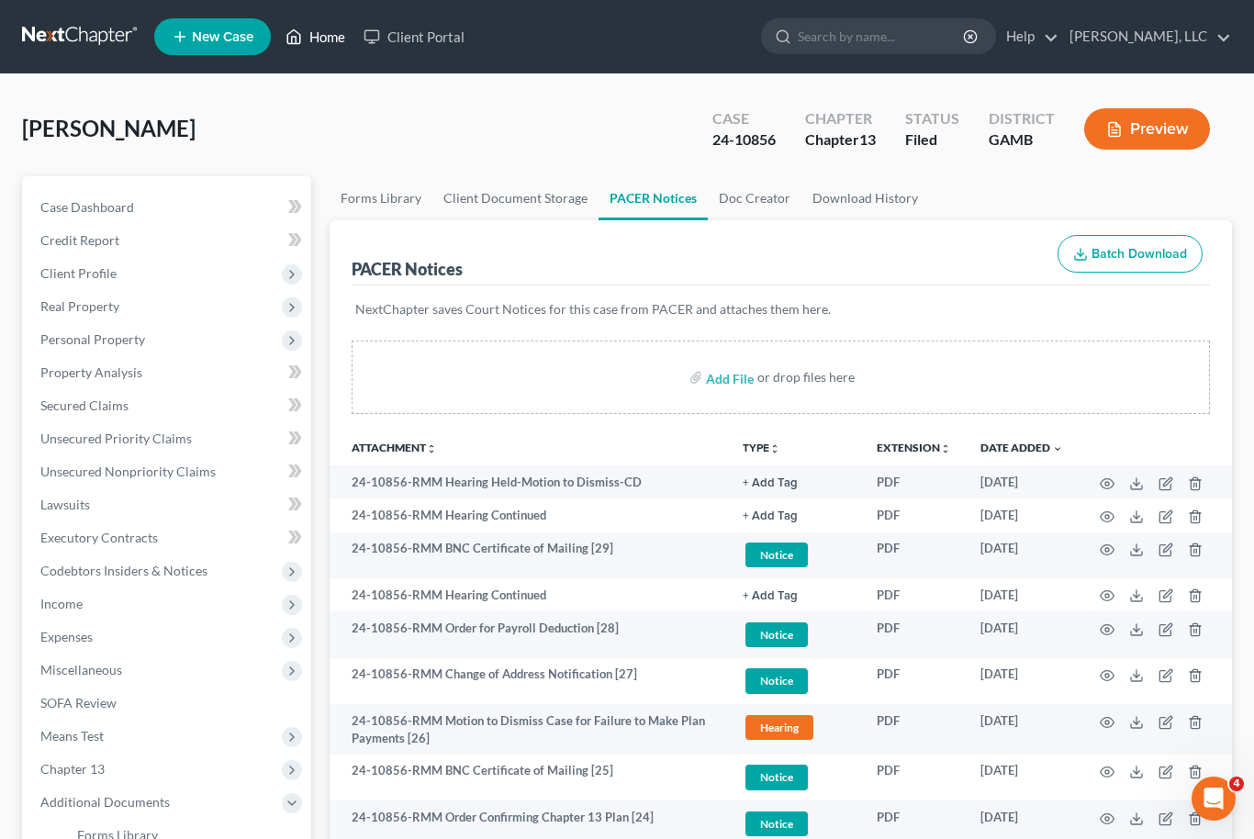
click at [320, 52] on link "Home" at bounding box center [315, 36] width 78 height 33
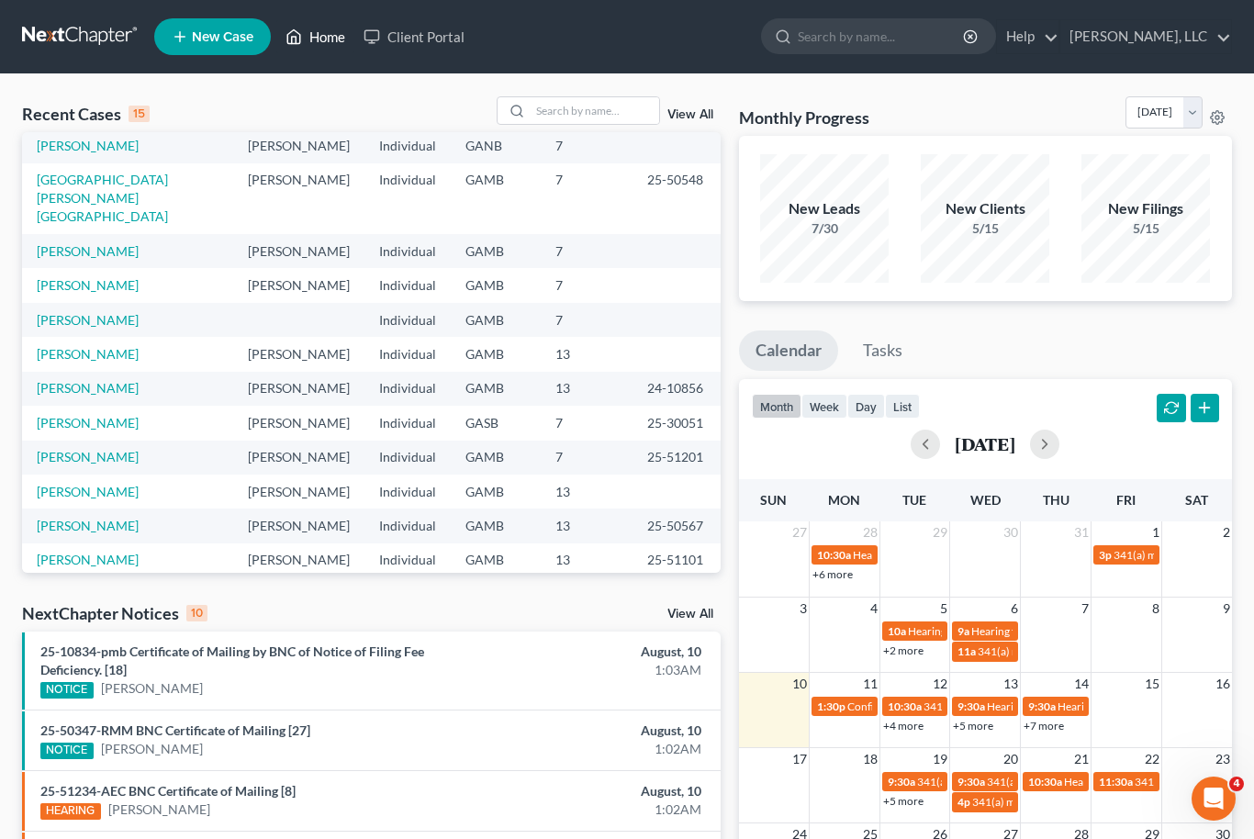
scroll to position [126, 0]
click at [73, 486] on link "[PERSON_NAME]" at bounding box center [88, 494] width 102 height 16
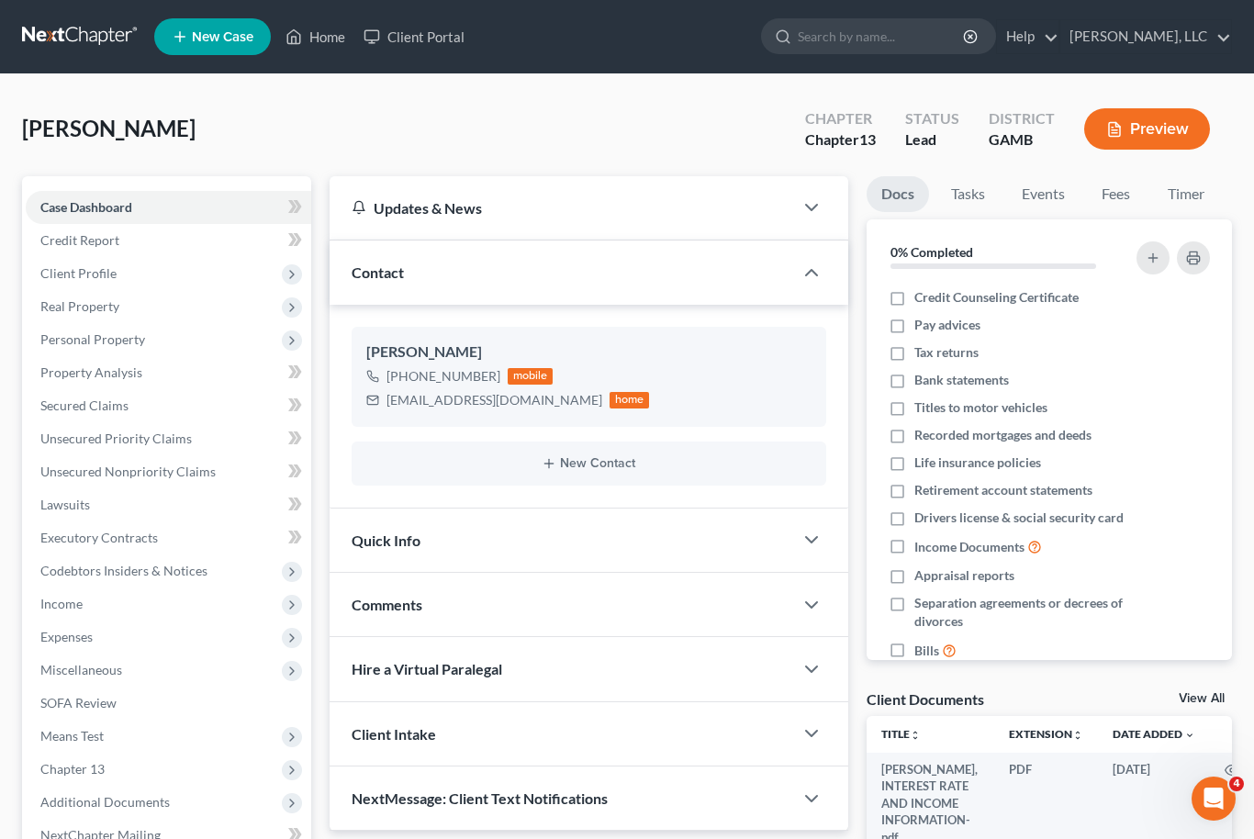
click at [1222, 689] on div "Client Documents View All" at bounding box center [1048, 702] width 365 height 27
click at [1210, 692] on link "View All" at bounding box center [1201, 698] width 46 height 13
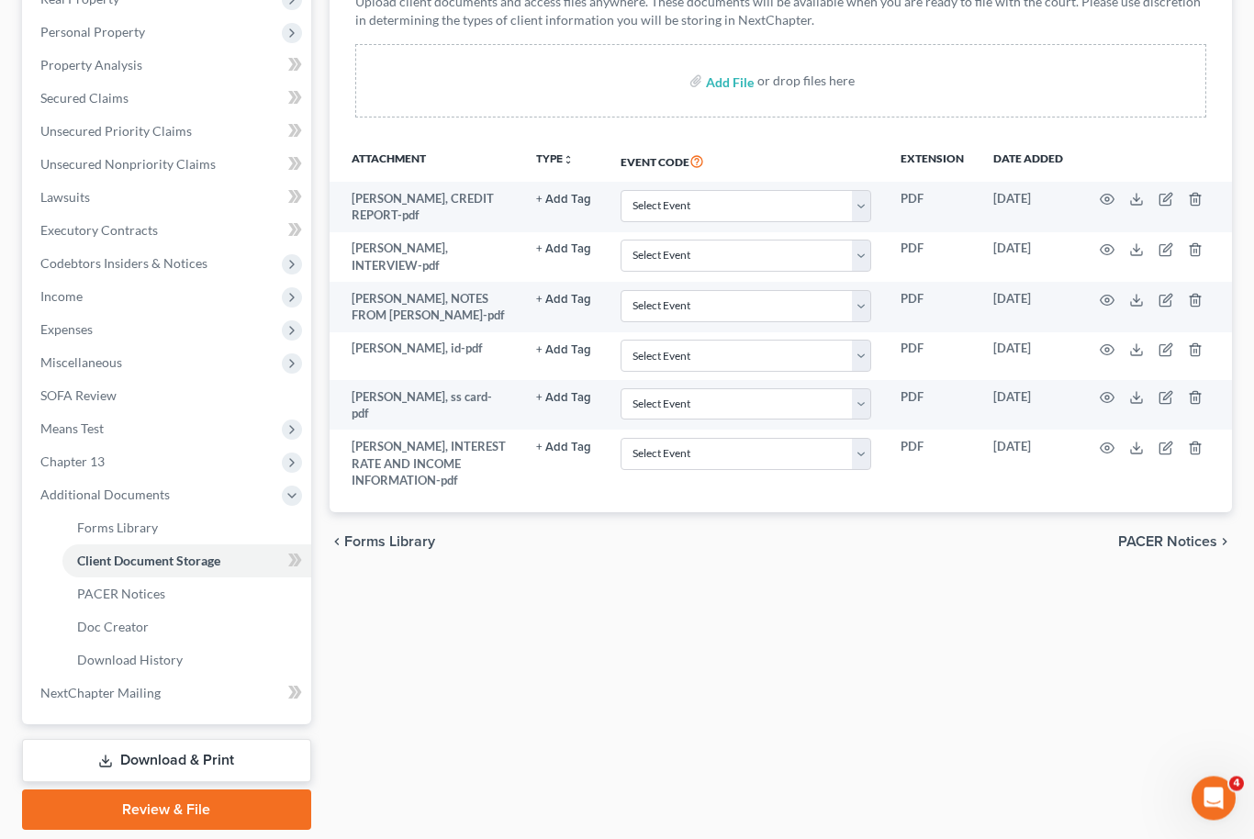
scroll to position [307, 0]
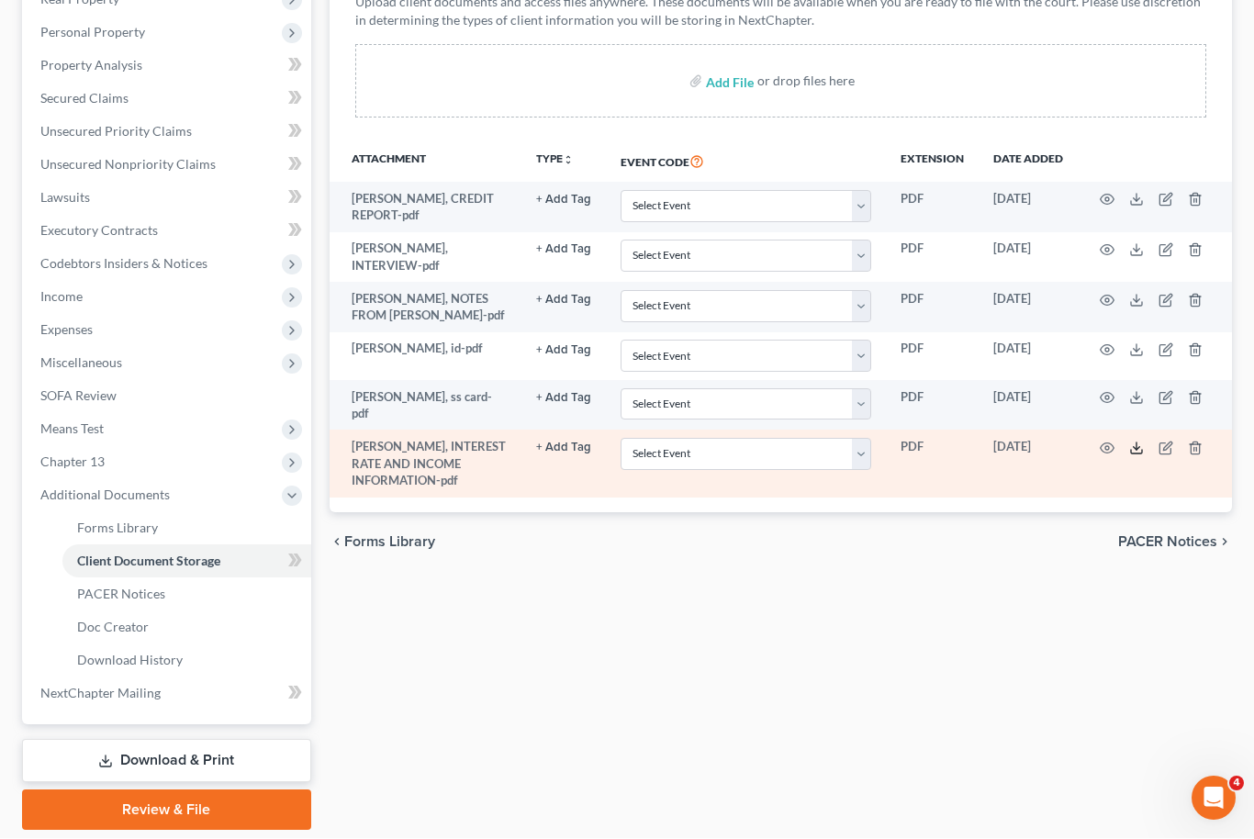
click at [1140, 441] on icon at bounding box center [1136, 448] width 15 height 15
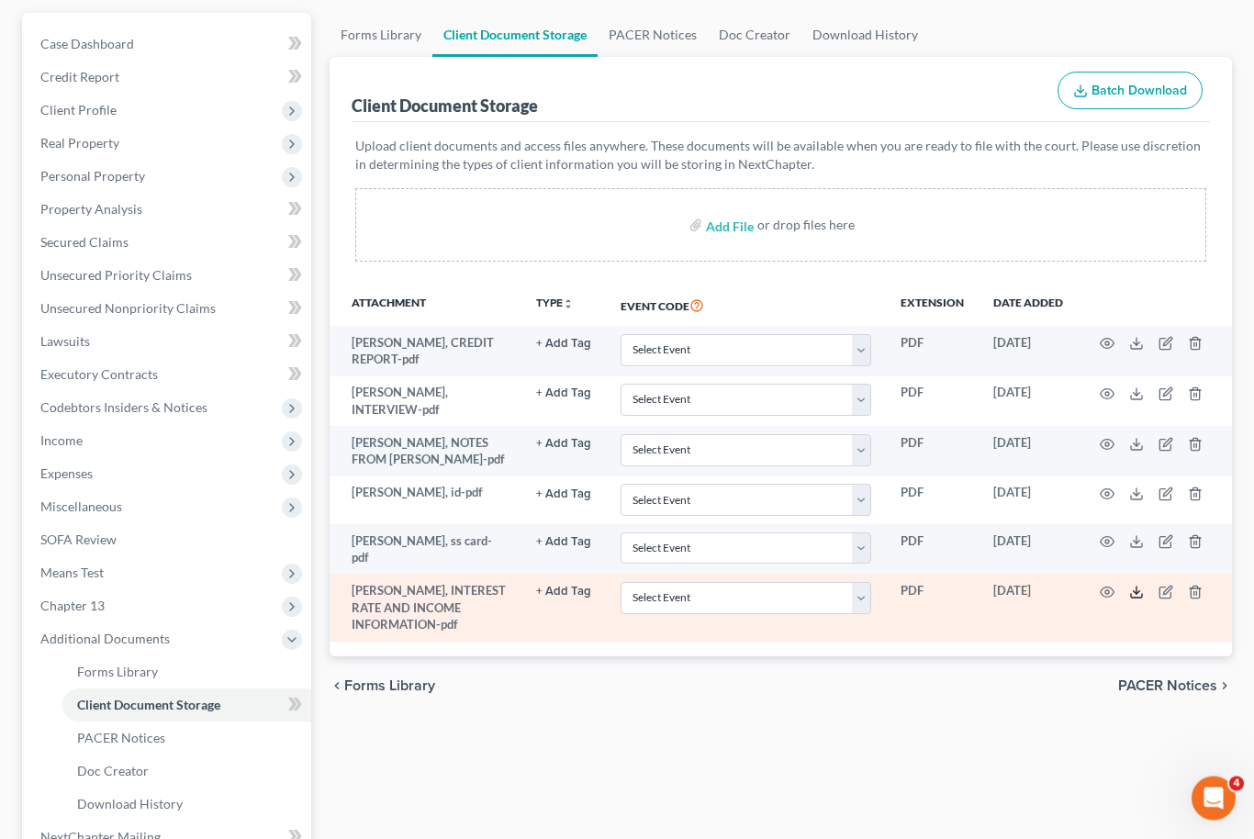
scroll to position [154, 0]
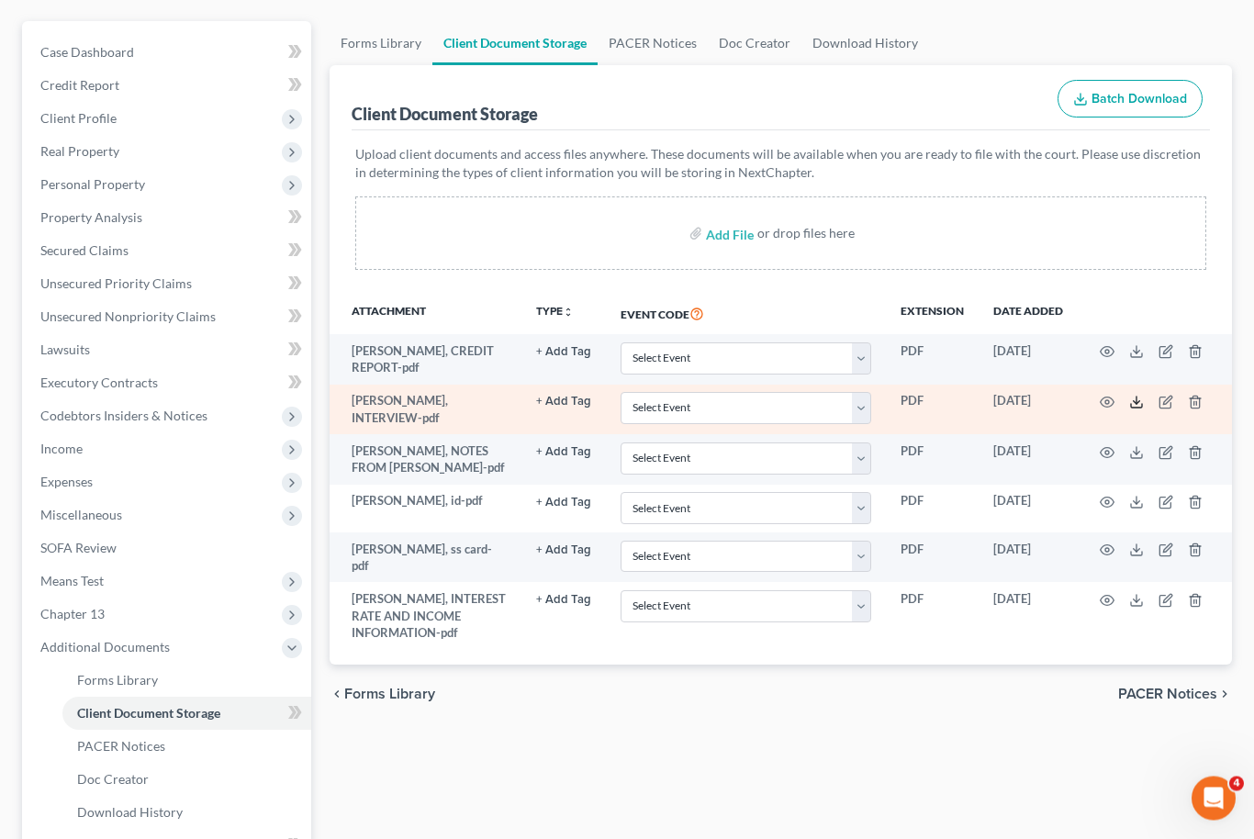
click at [1143, 396] on icon at bounding box center [1136, 403] width 15 height 15
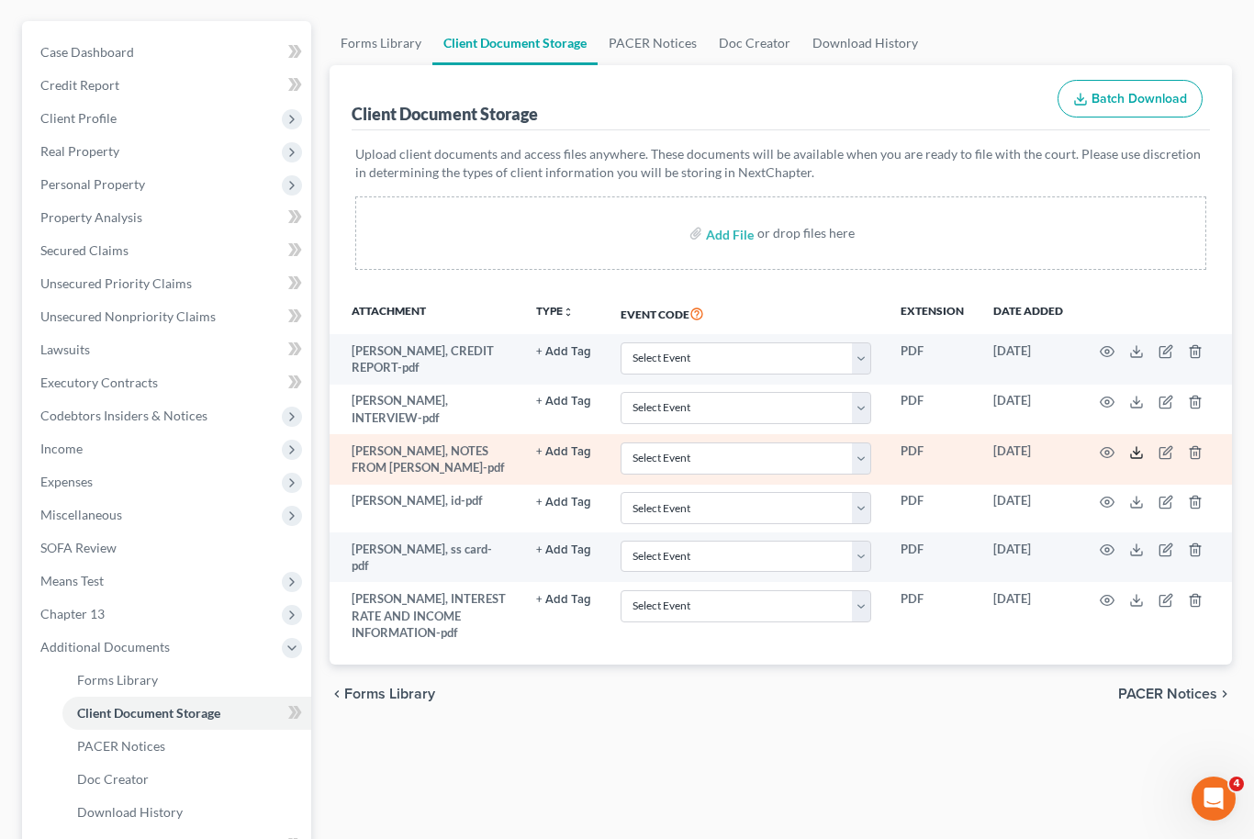
click at [1138, 450] on icon at bounding box center [1136, 452] width 15 height 15
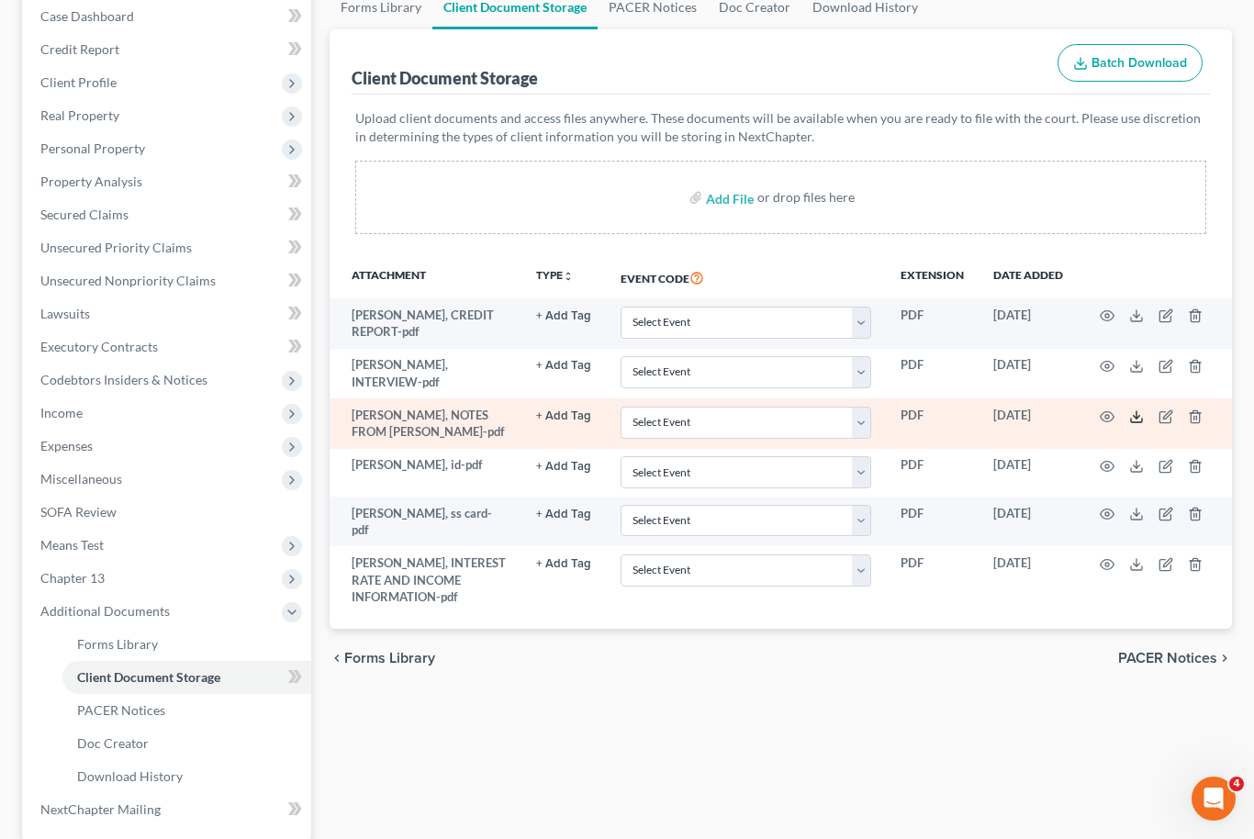
scroll to position [186, 0]
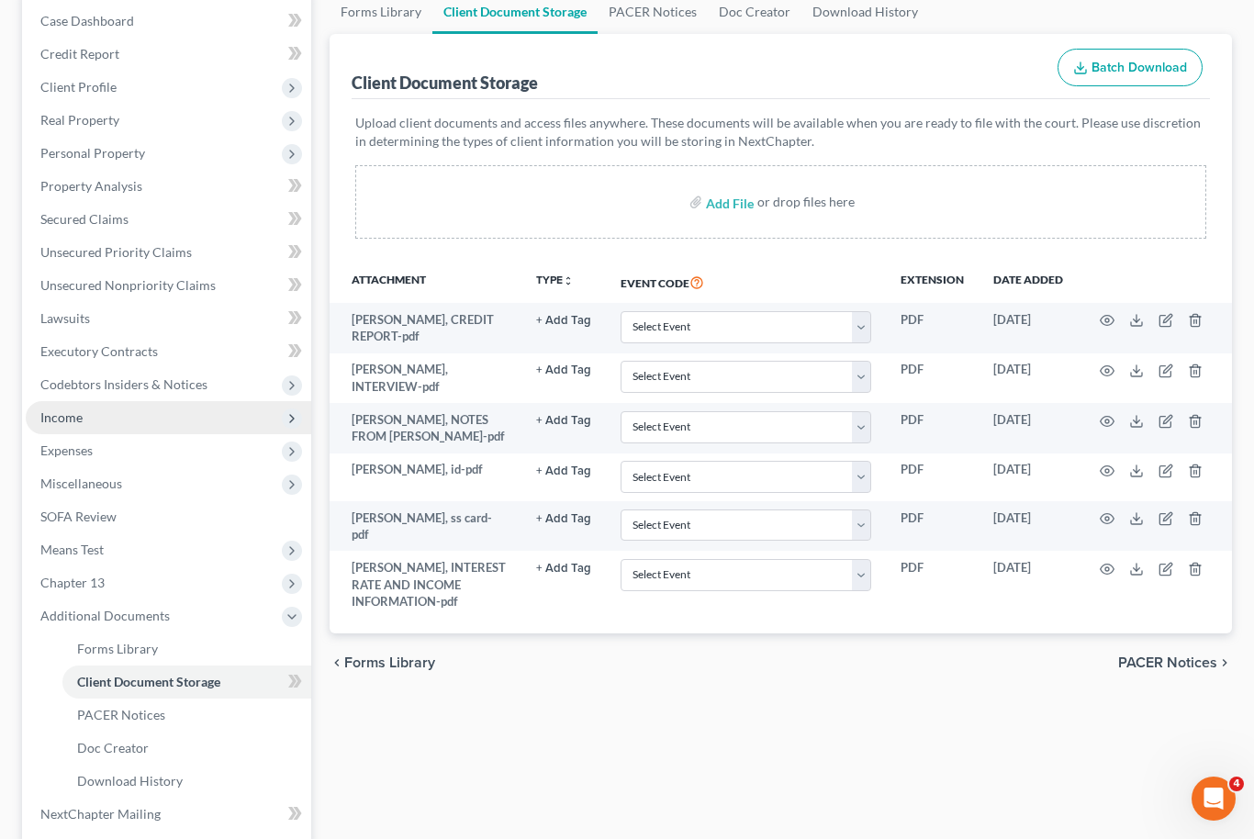
click at [138, 421] on span "Income" at bounding box center [168, 417] width 285 height 33
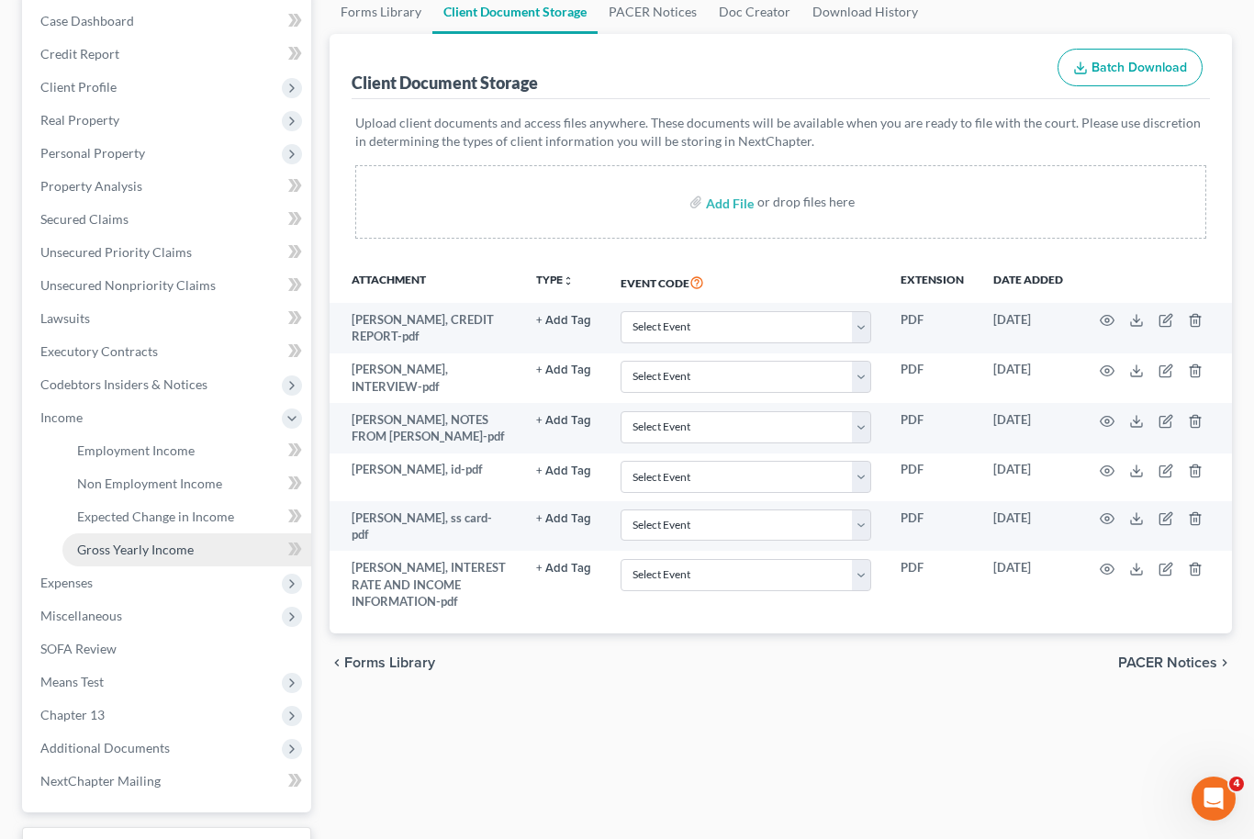
click at [173, 553] on span "Gross Yearly Income" at bounding box center [135, 550] width 117 height 16
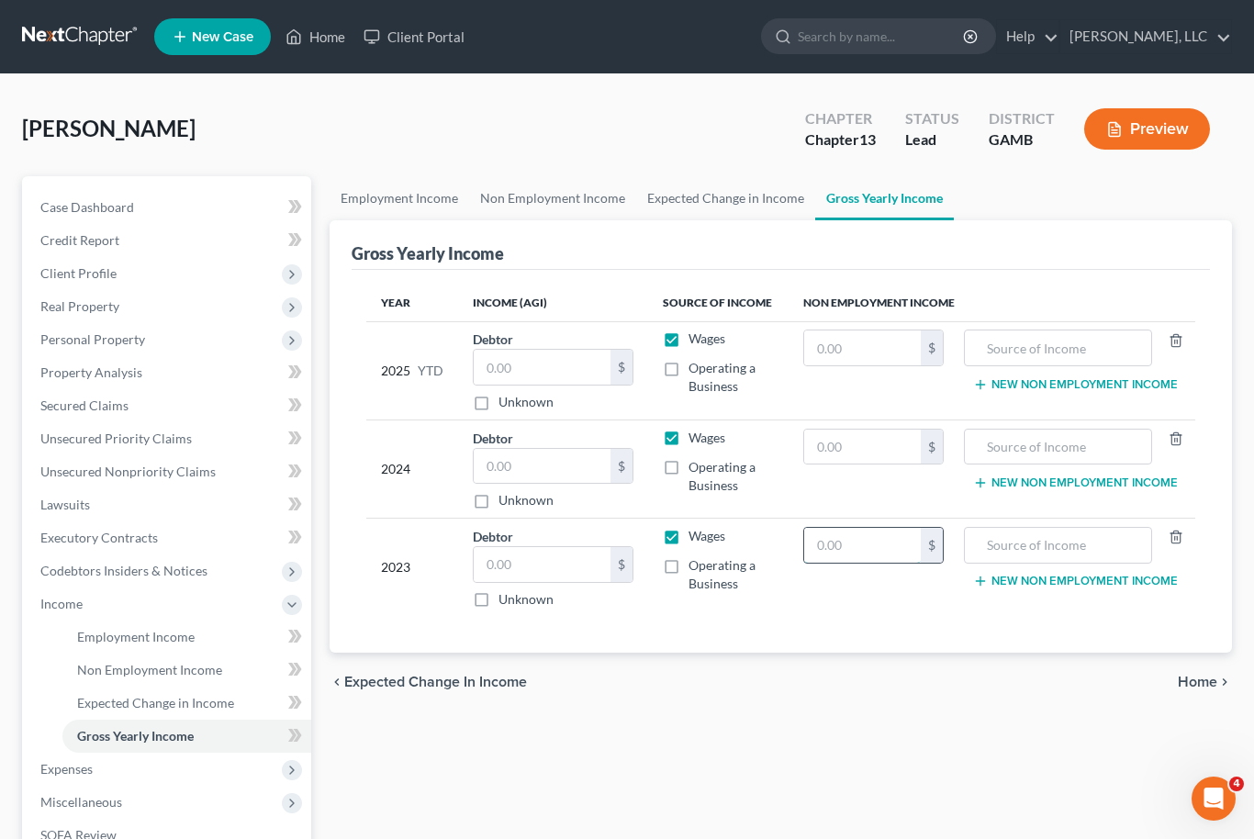
click at [854, 548] on input "text" at bounding box center [862, 545] width 117 height 35
type input "1,716"
click at [1033, 550] on input "text" at bounding box center [1058, 545] width 168 height 35
type input "SSI"
click at [854, 436] on input "text" at bounding box center [862, 447] width 117 height 35
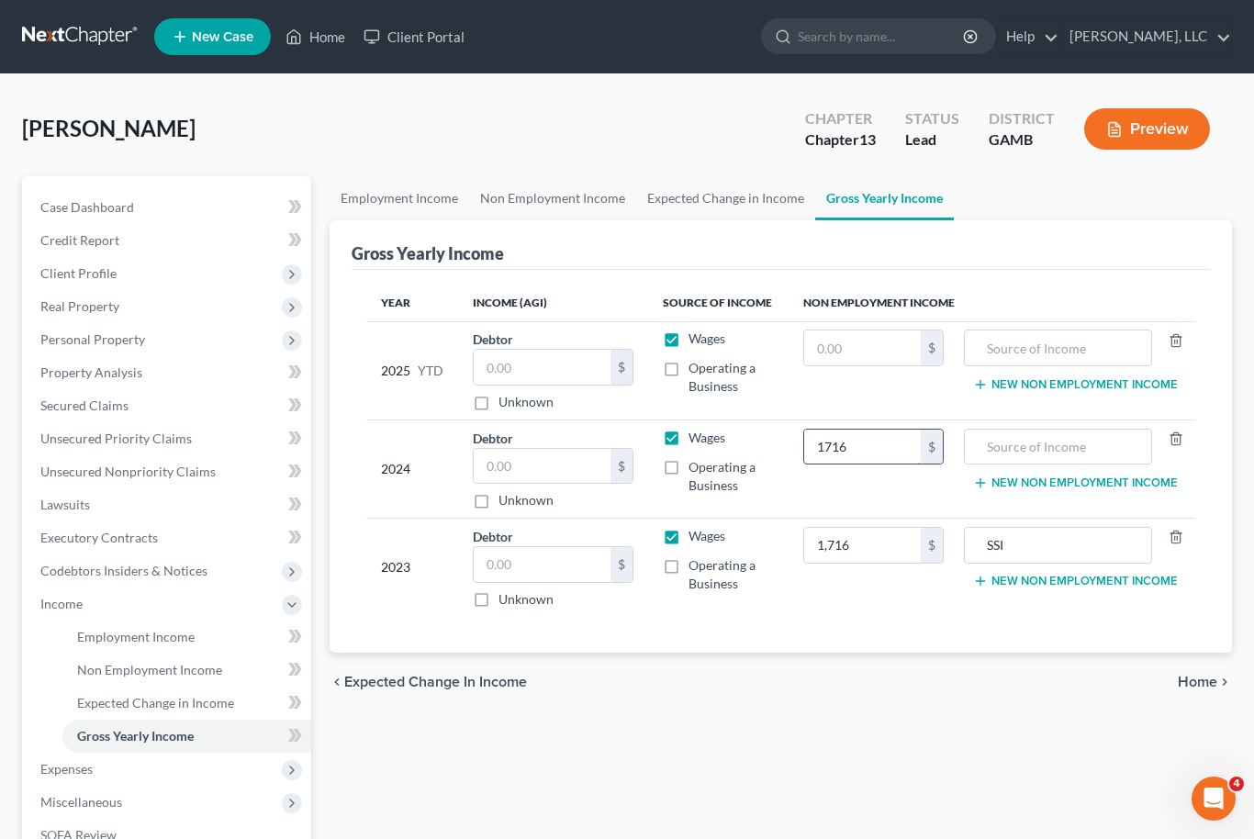
type input "1,716"
click at [1064, 446] on input "text" at bounding box center [1058, 447] width 168 height 35
type input "SSI"
click at [862, 355] on input "text" at bounding box center [862, 347] width 117 height 35
type input "1,144"
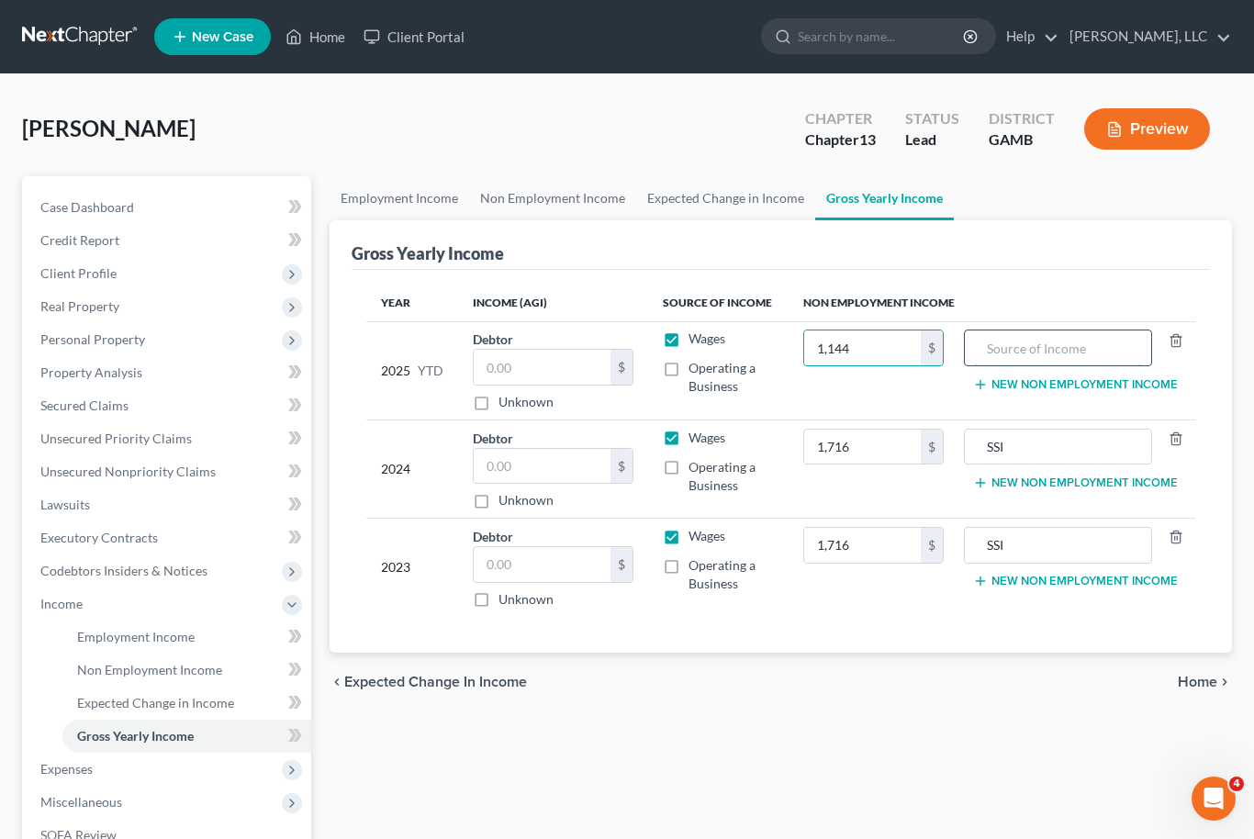
click at [1051, 339] on input "text" at bounding box center [1058, 347] width 168 height 35
type input "SSI"
click at [861, 357] on input "1,144" at bounding box center [862, 347] width 117 height 35
type input "3,922"
click at [1053, 350] on input "SSI" at bounding box center [1058, 347] width 168 height 35
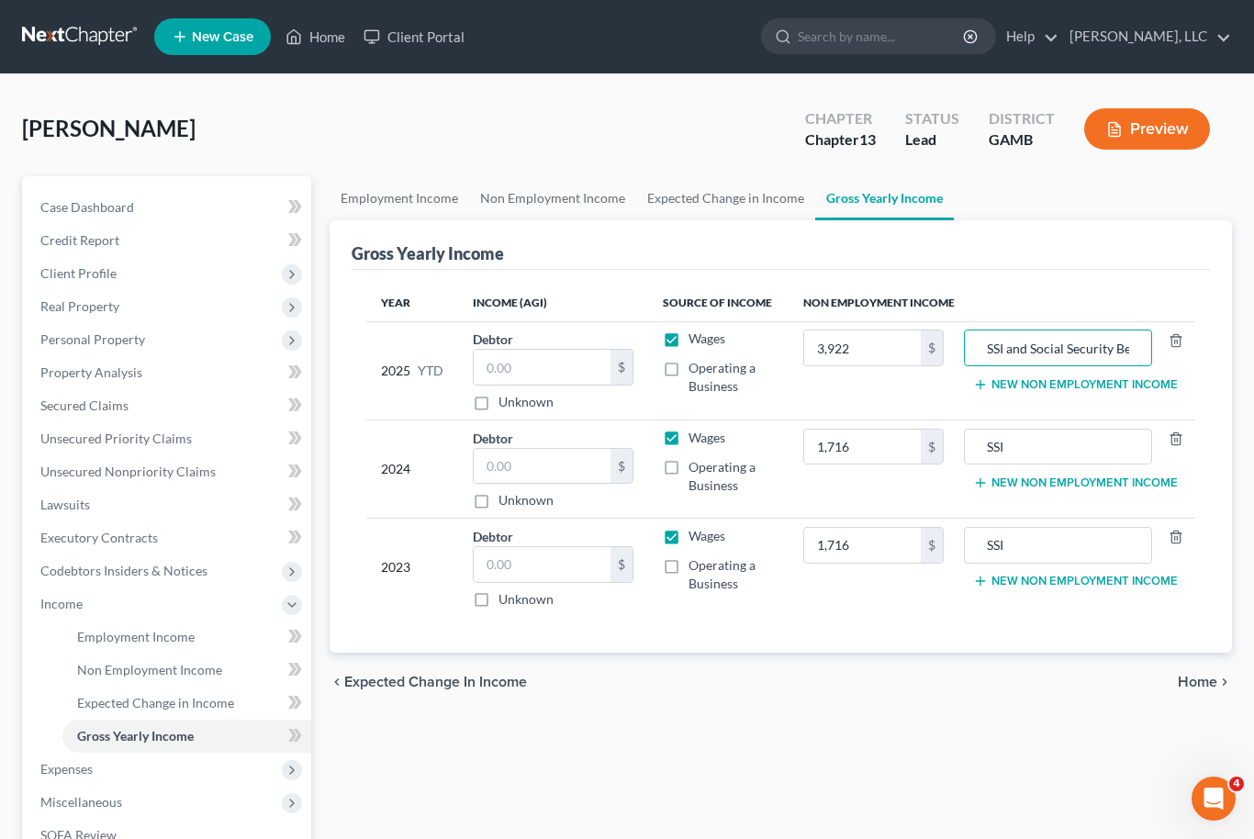
type input "SSI and Social Security Benefits"
click at [688, 336] on label "Wages" at bounding box center [706, 338] width 37 height 18
click at [696, 336] on input "Wages" at bounding box center [702, 335] width 12 height 12
checkbox input "false"
click at [688, 436] on label "Wages" at bounding box center [706, 438] width 37 height 18
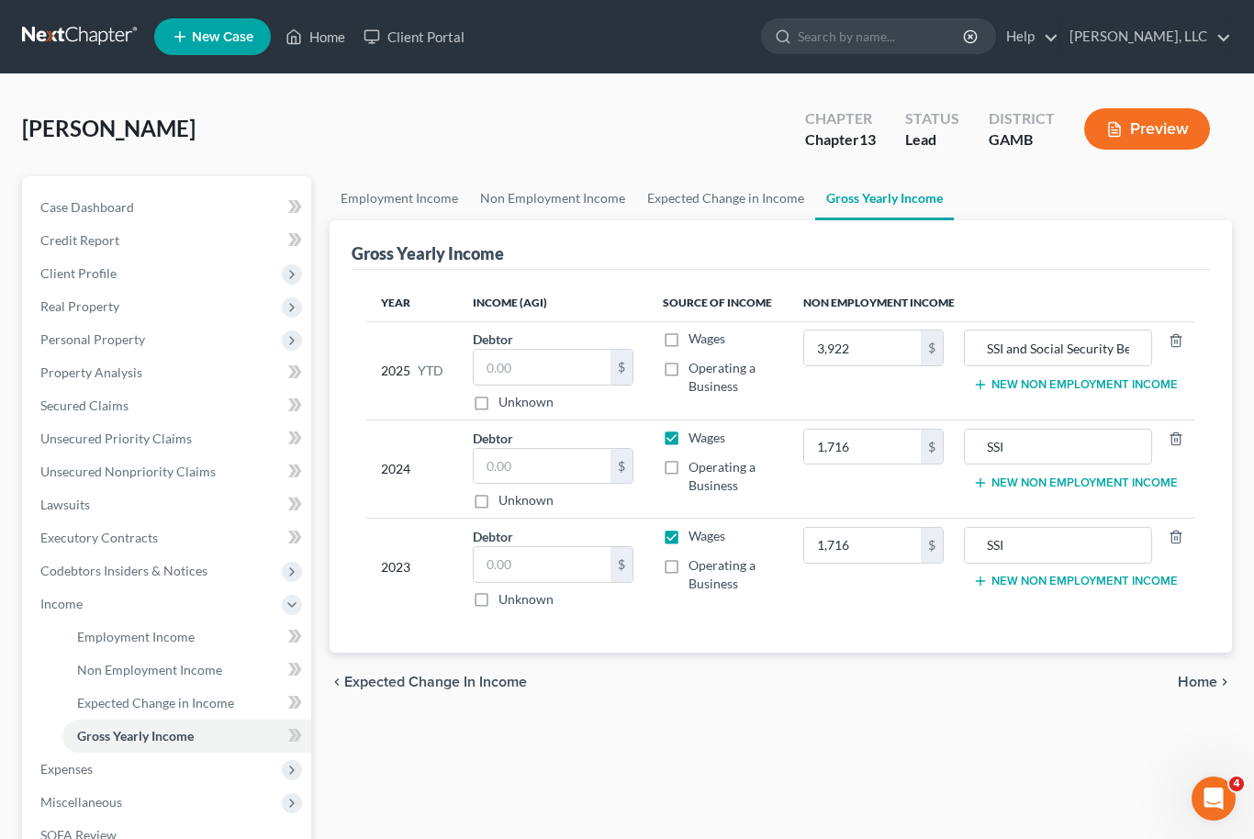
click at [696, 436] on input "Wages" at bounding box center [702, 435] width 12 height 12
checkbox input "false"
click at [688, 556] on label "Operating a Business" at bounding box center [730, 574] width 85 height 37
click at [696, 556] on input "Operating a Business" at bounding box center [702, 562] width 12 height 12
click at [696, 574] on span "Operating a Business" at bounding box center [721, 574] width 67 height 34
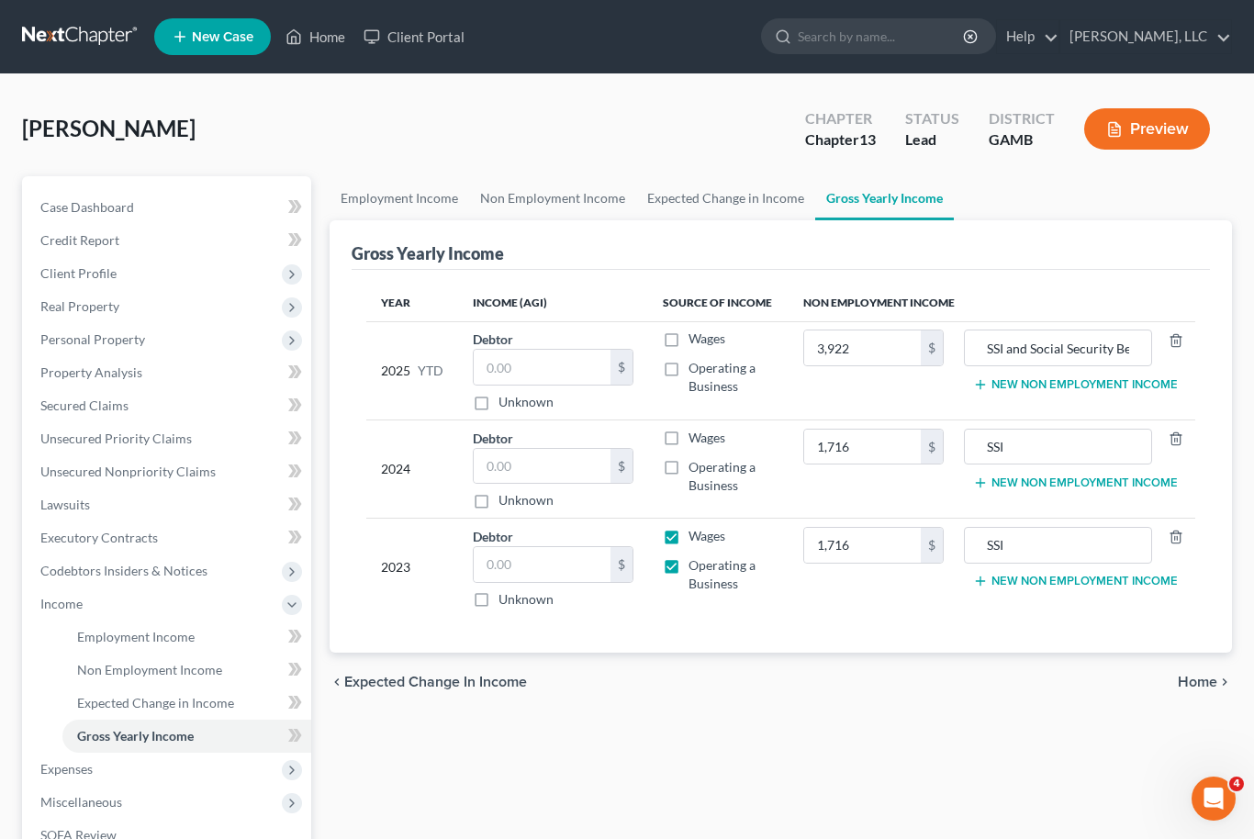
click at [696, 568] on input "Operating a Business" at bounding box center [702, 562] width 12 height 12
checkbox input "false"
click at [688, 527] on label "Wages" at bounding box center [706, 536] width 37 height 18
click at [696, 527] on input "Wages" at bounding box center [702, 533] width 12 height 12
checkbox input "false"
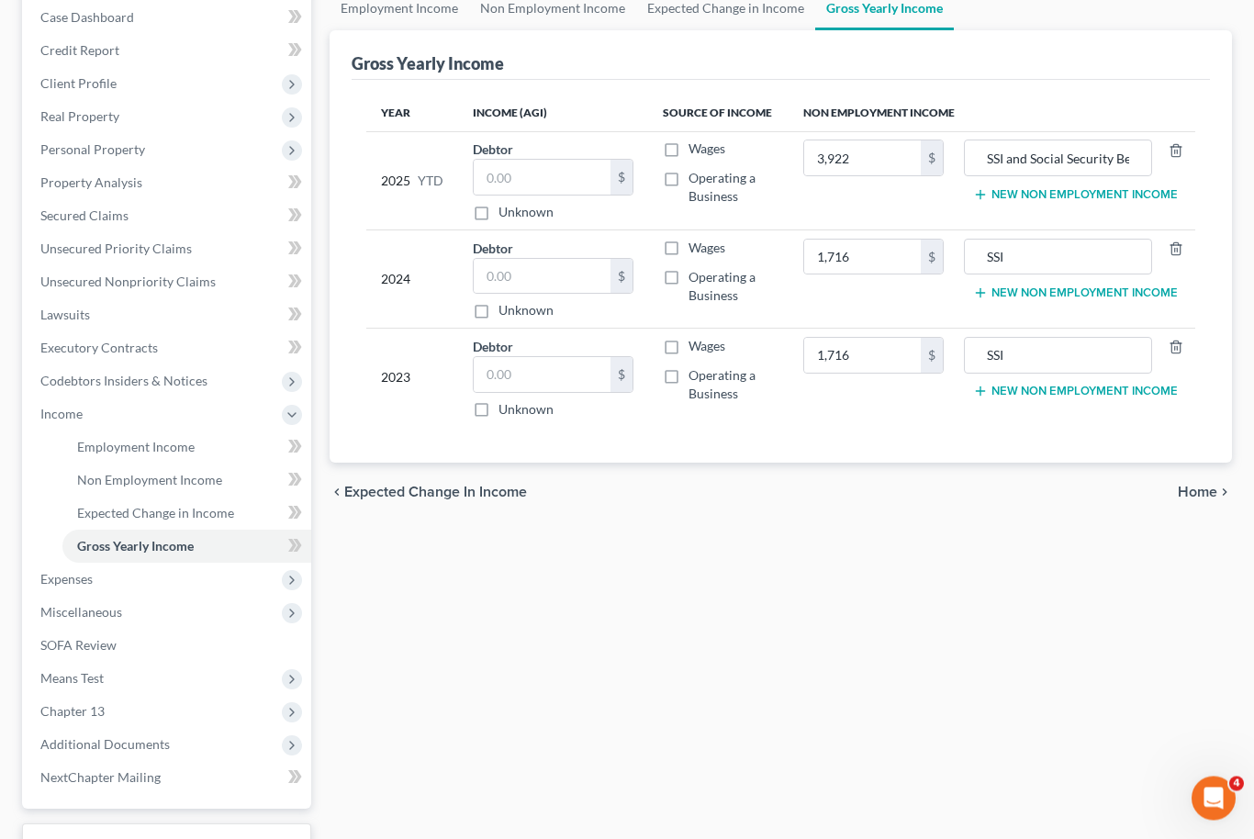
scroll to position [192, 0]
click at [131, 701] on span "Chapter 13" at bounding box center [168, 709] width 285 height 33
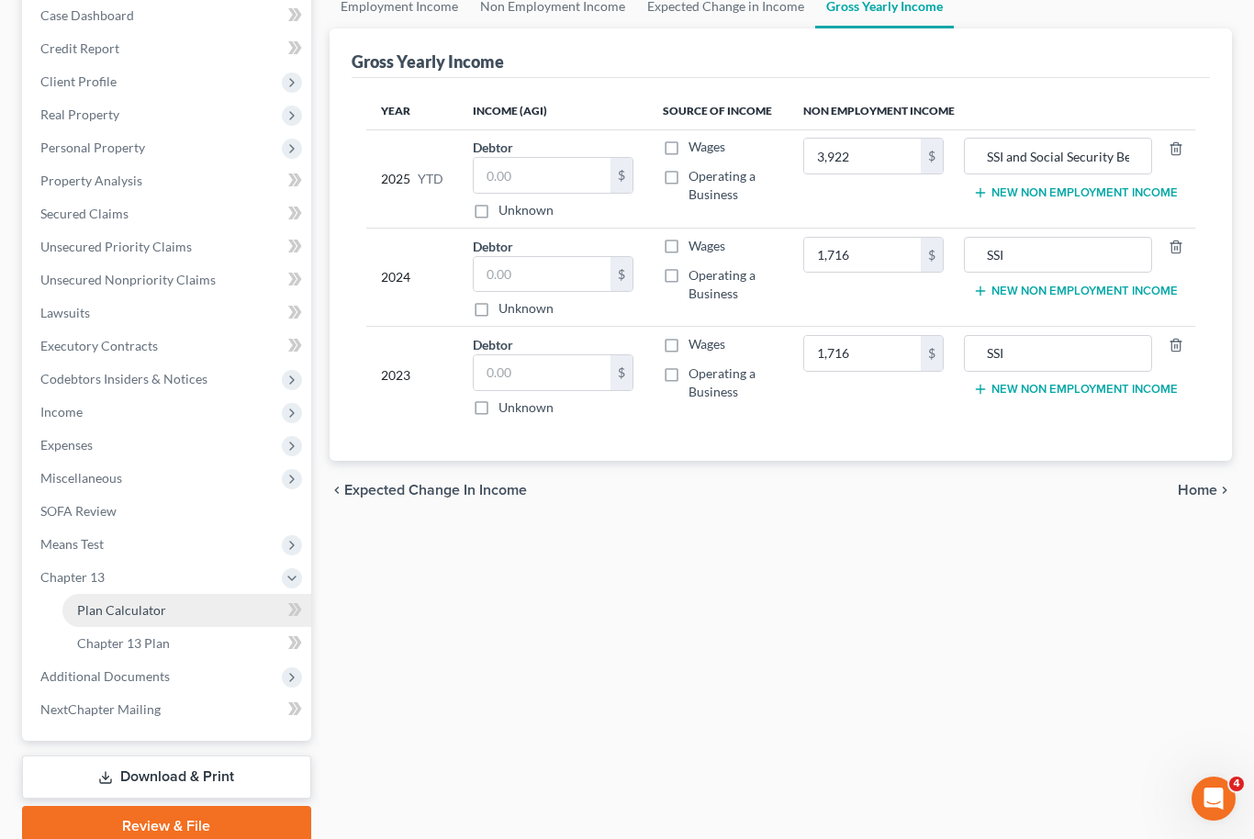
click at [175, 623] on link "Plan Calculator" at bounding box center [186, 610] width 249 height 33
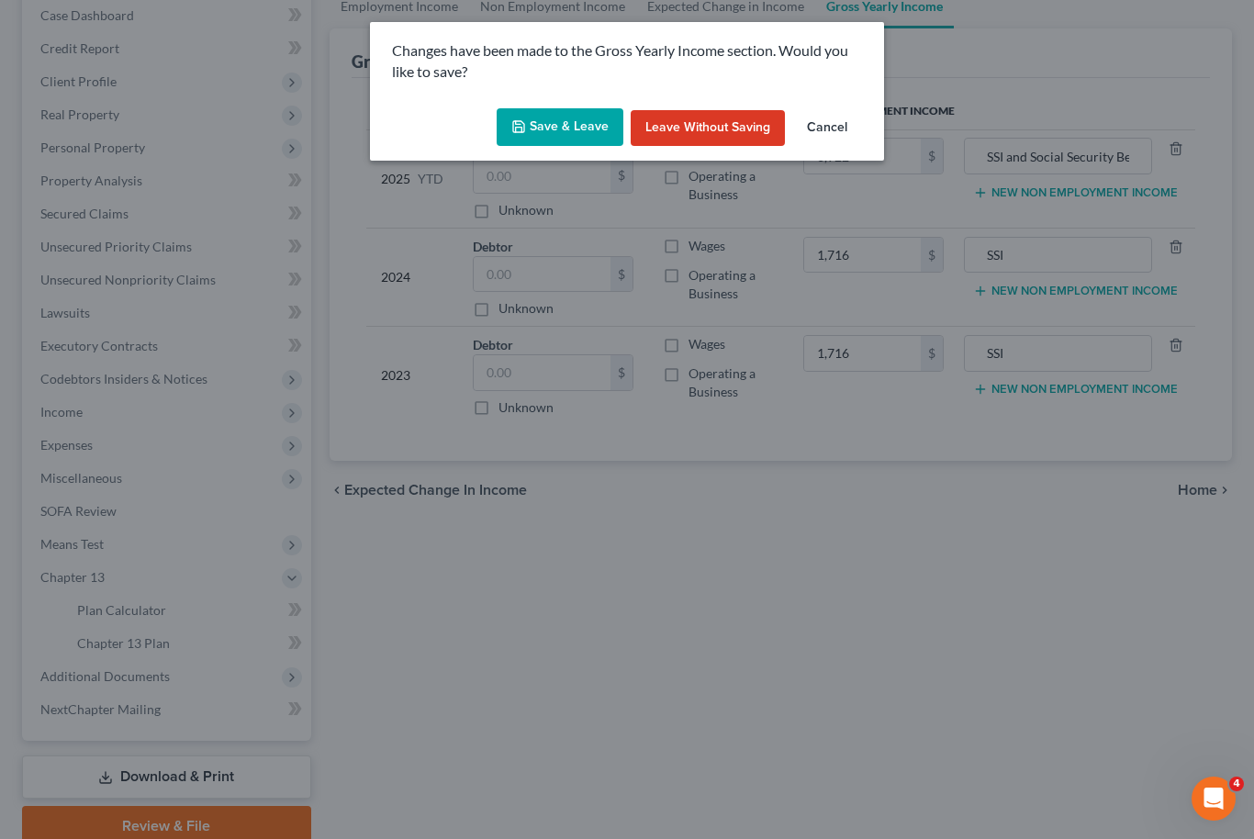
click at [563, 131] on button "Save & Leave" at bounding box center [560, 127] width 127 height 39
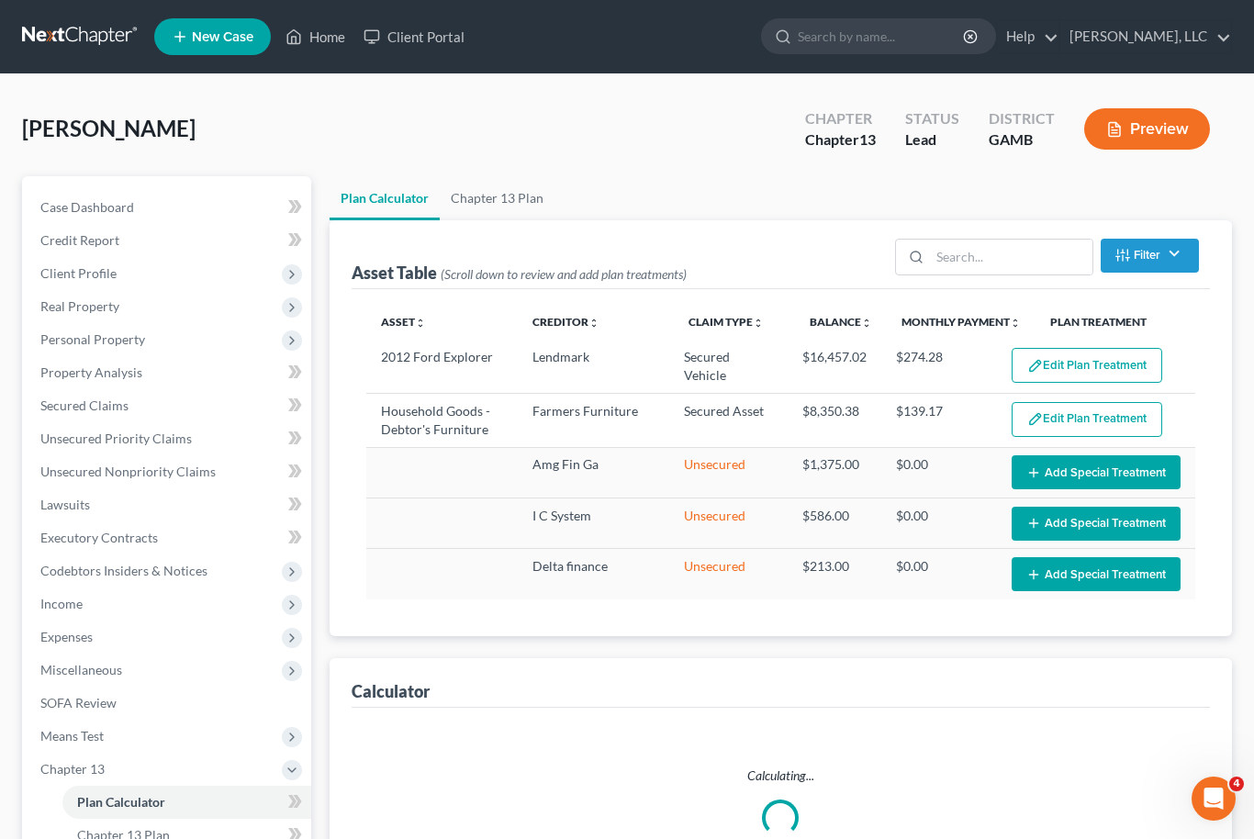
select select "59"
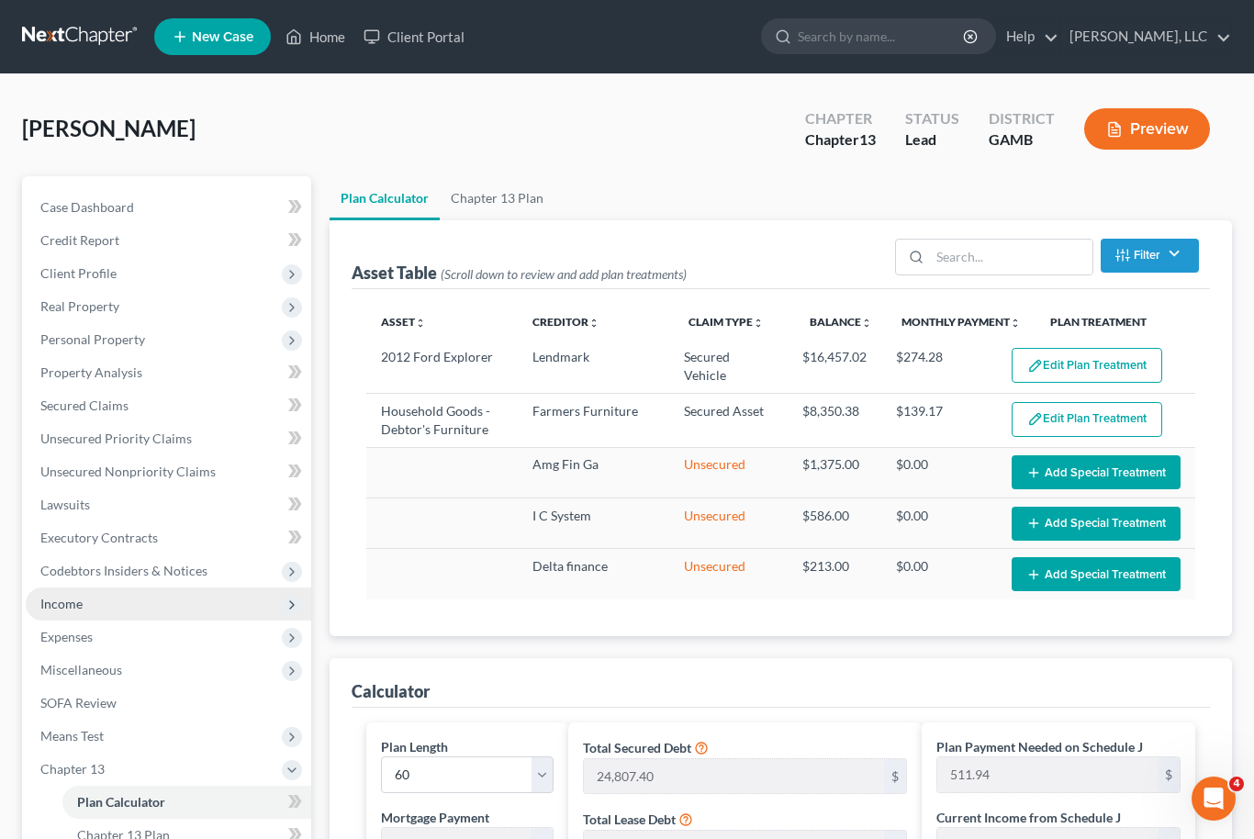
click at [129, 604] on span "Income" at bounding box center [168, 603] width 285 height 33
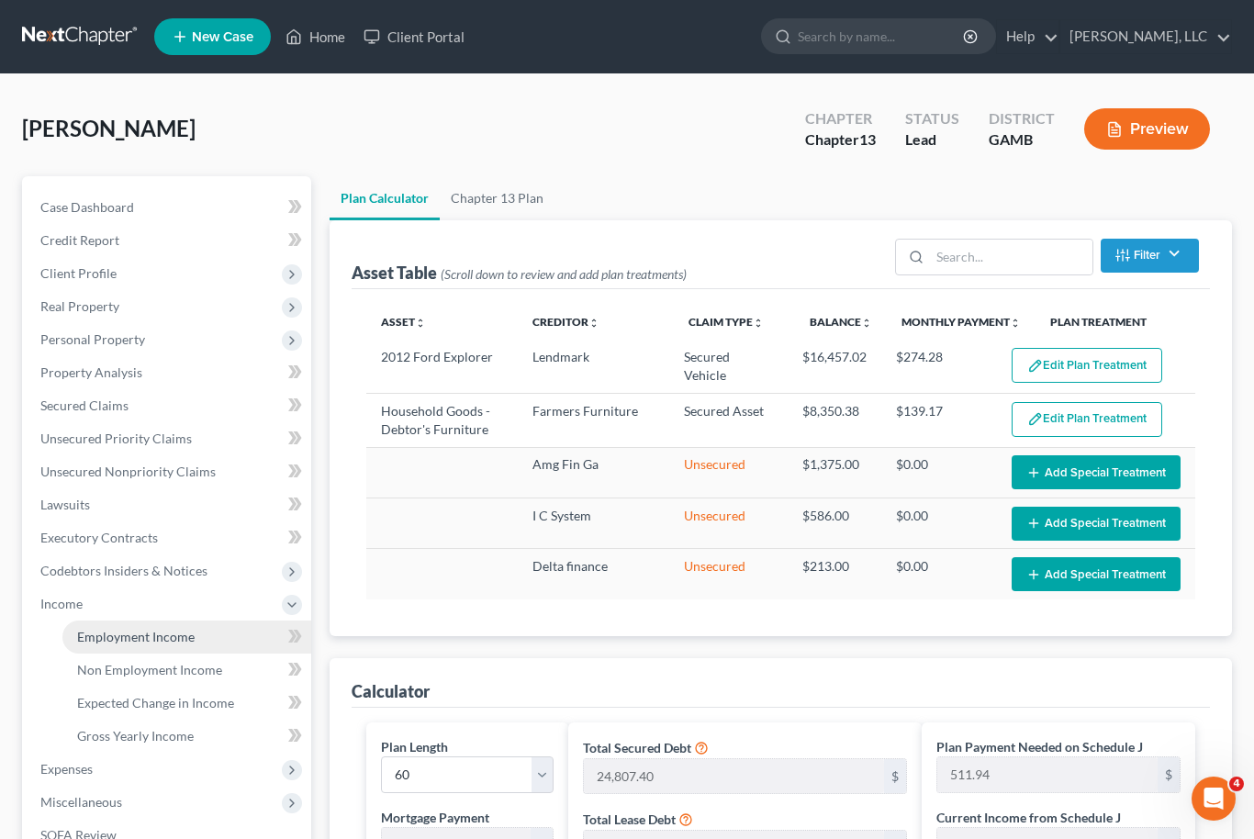
click at [171, 635] on span "Employment Income" at bounding box center [135, 637] width 117 height 16
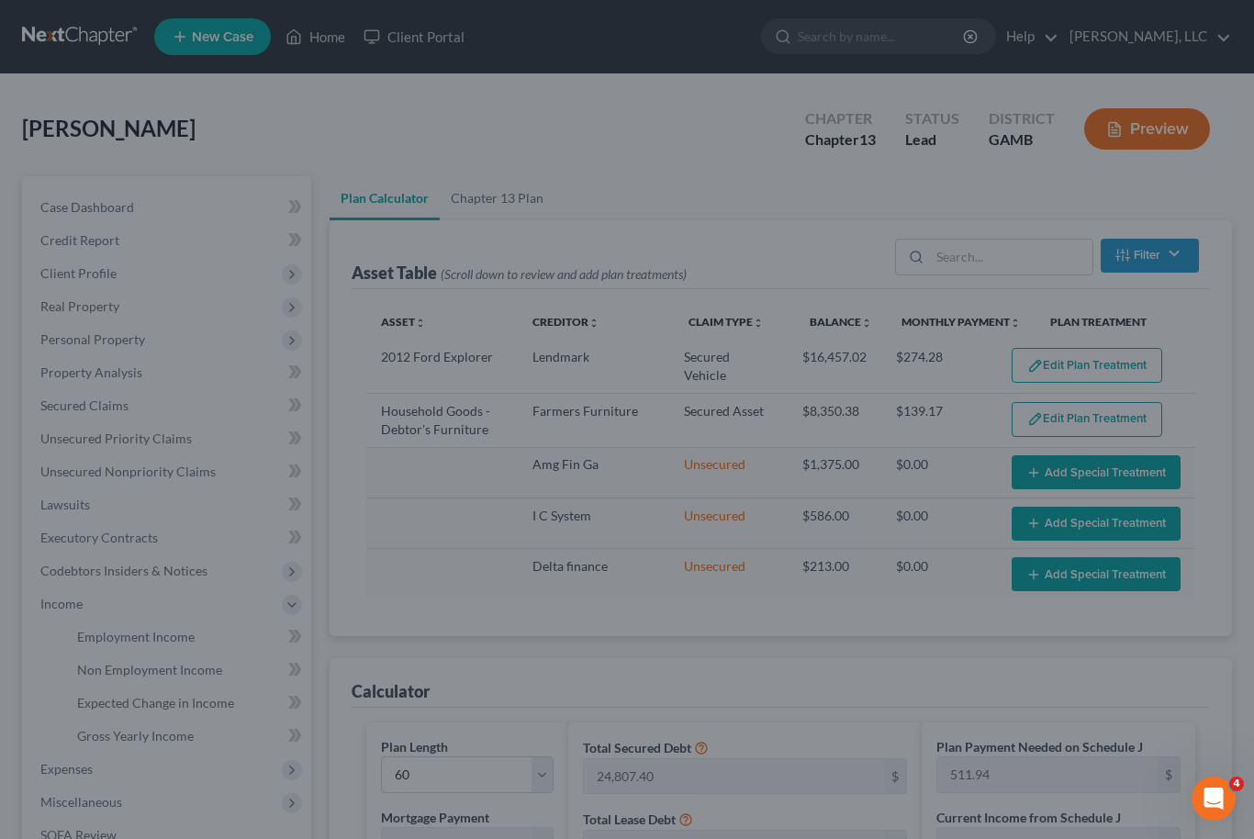
click at [186, 674] on div at bounding box center [627, 419] width 1254 height 839
click at [183, 664] on div at bounding box center [627, 419] width 1254 height 839
click at [371, 642] on div at bounding box center [627, 419] width 1254 height 839
click at [133, 559] on div at bounding box center [627, 419] width 1254 height 839
click at [722, 233] on div at bounding box center [627, 419] width 1254 height 839
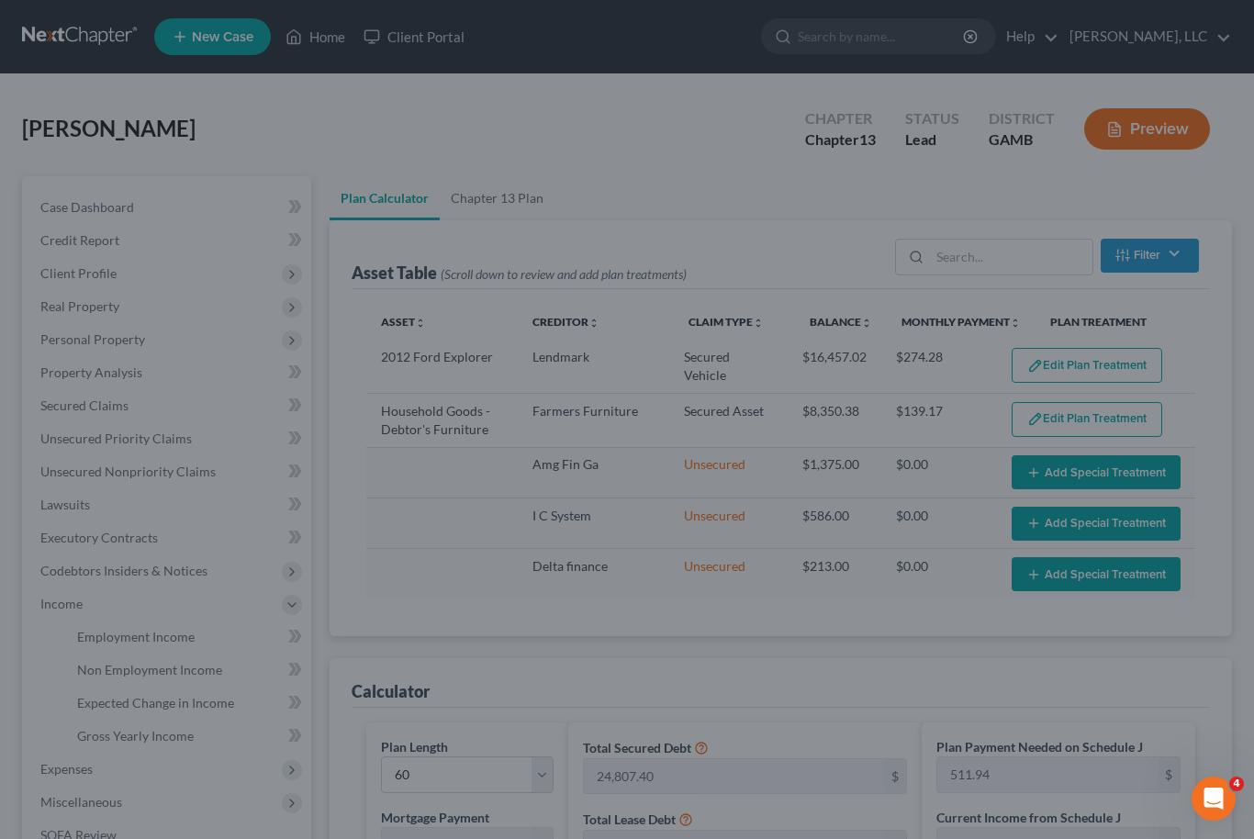
click at [693, 208] on div at bounding box center [627, 419] width 1254 height 839
click at [908, 370] on div at bounding box center [627, 419] width 1254 height 839
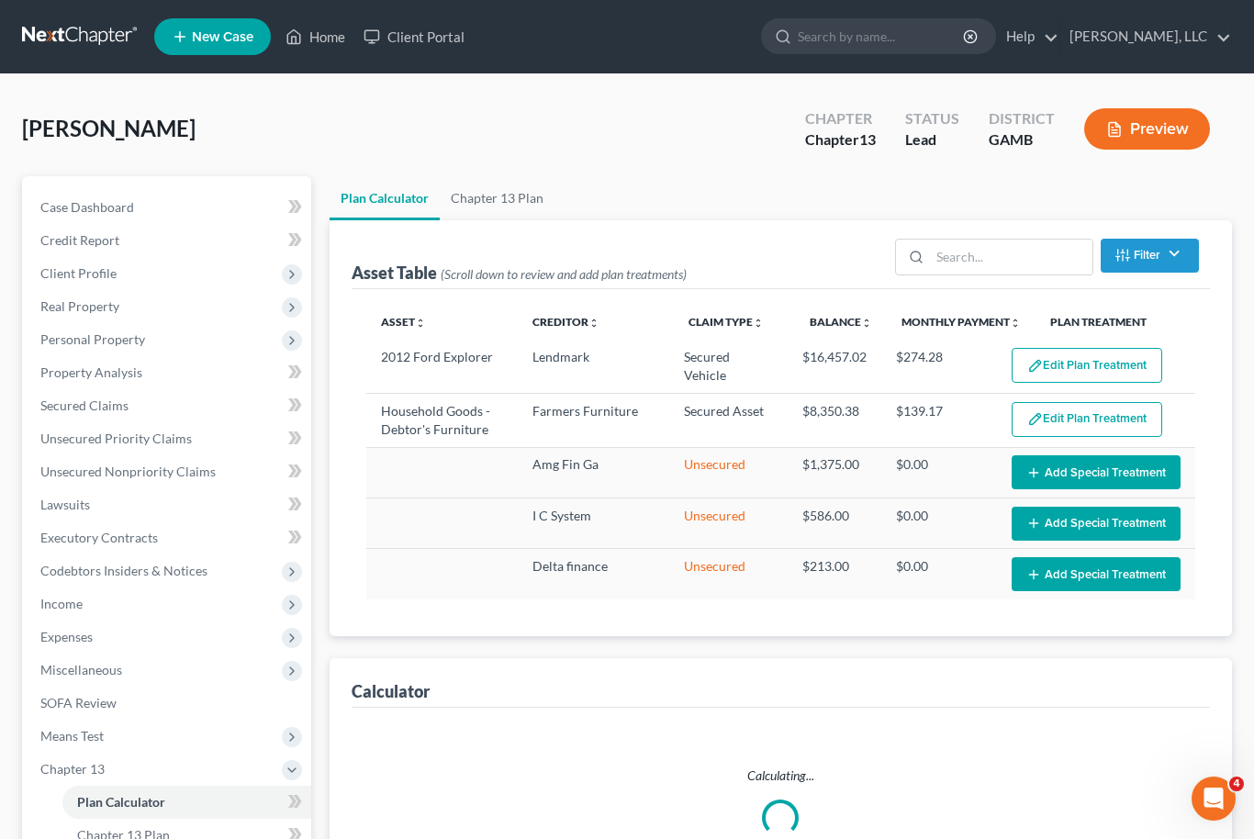
select select "59"
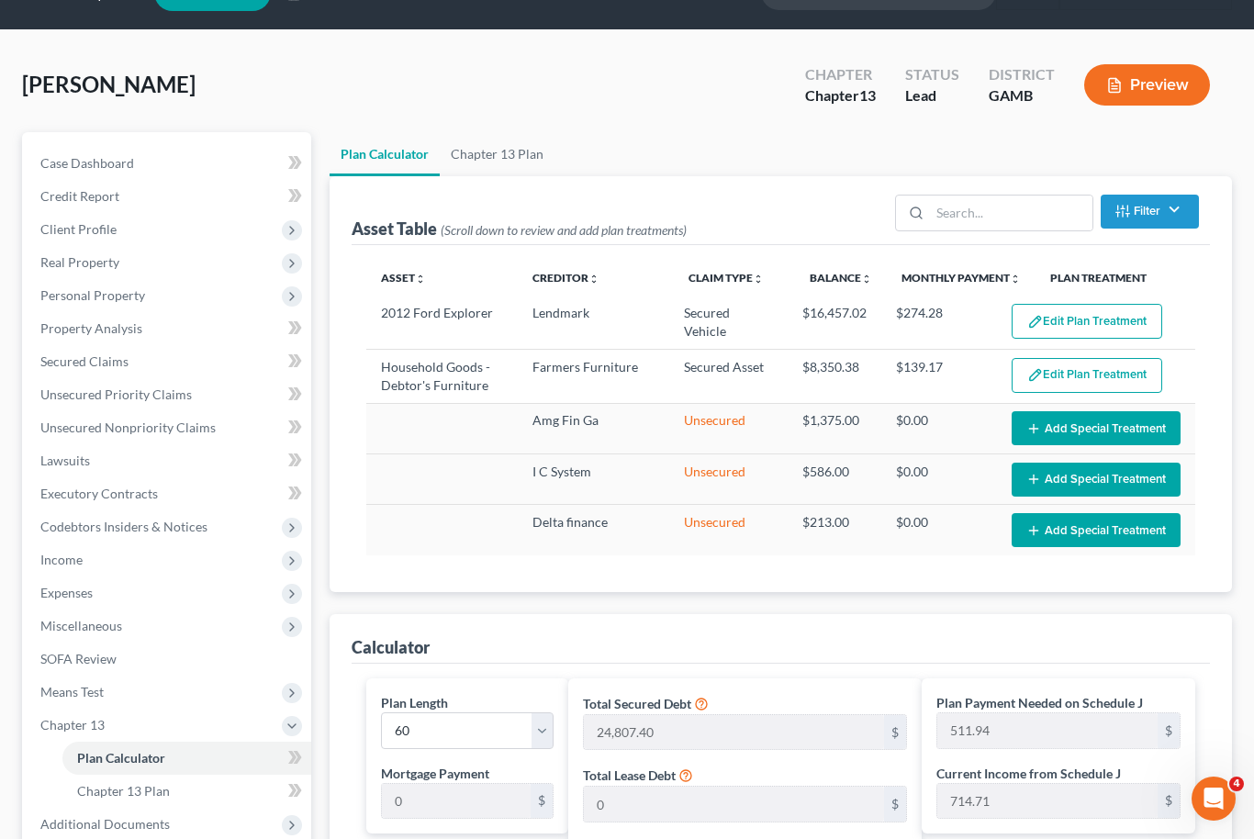
scroll to position [57, 0]
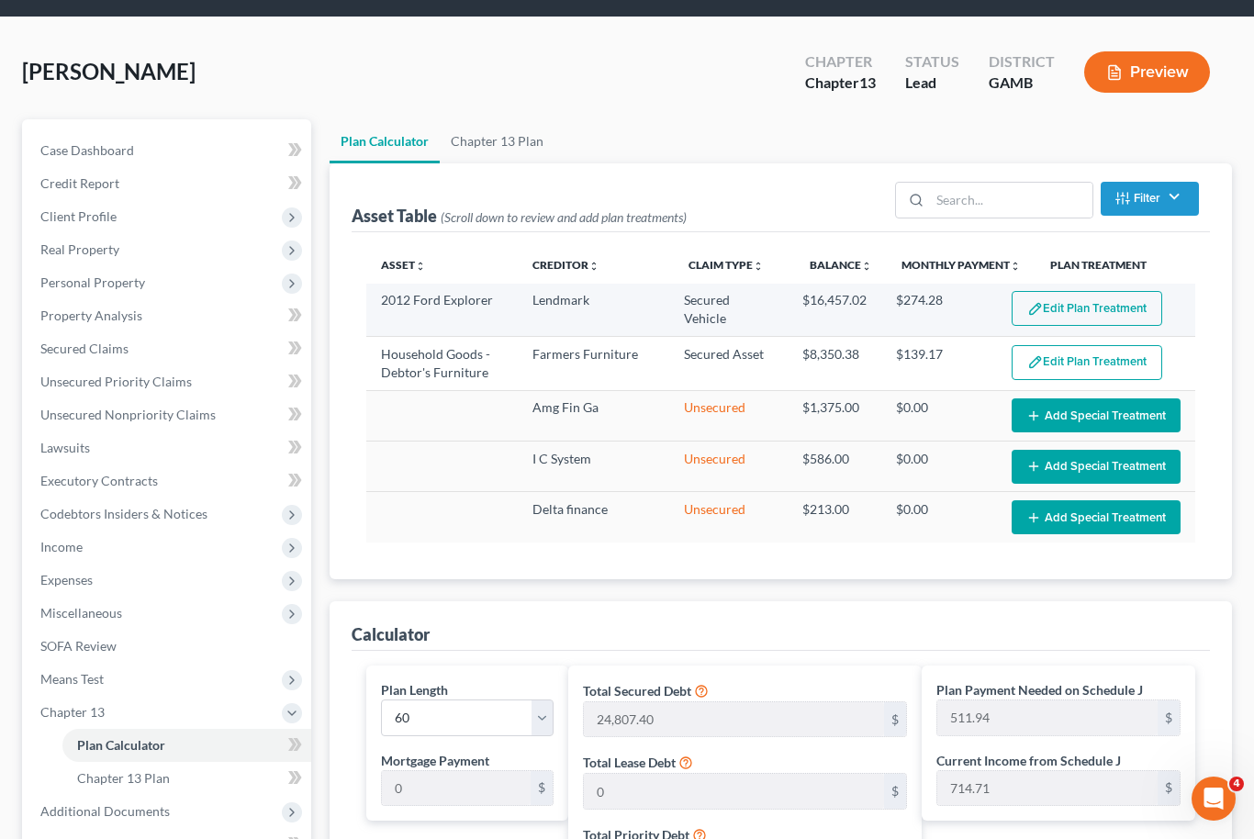
click at [1100, 297] on button "Edit Plan Treatment" at bounding box center [1086, 308] width 151 height 35
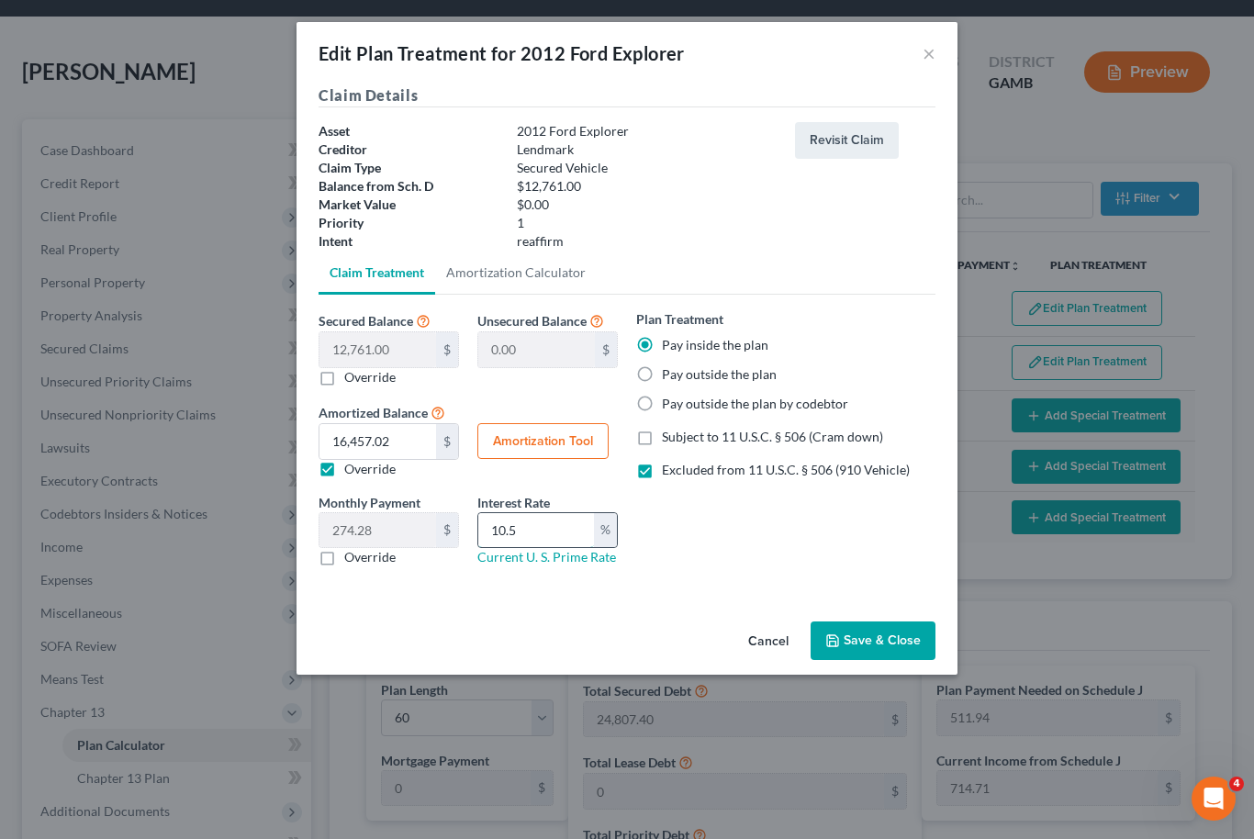
click at [537, 541] on input "10.5" at bounding box center [536, 530] width 116 height 35
type input "1"
click at [533, 515] on input "text" at bounding box center [536, 530] width 116 height 35
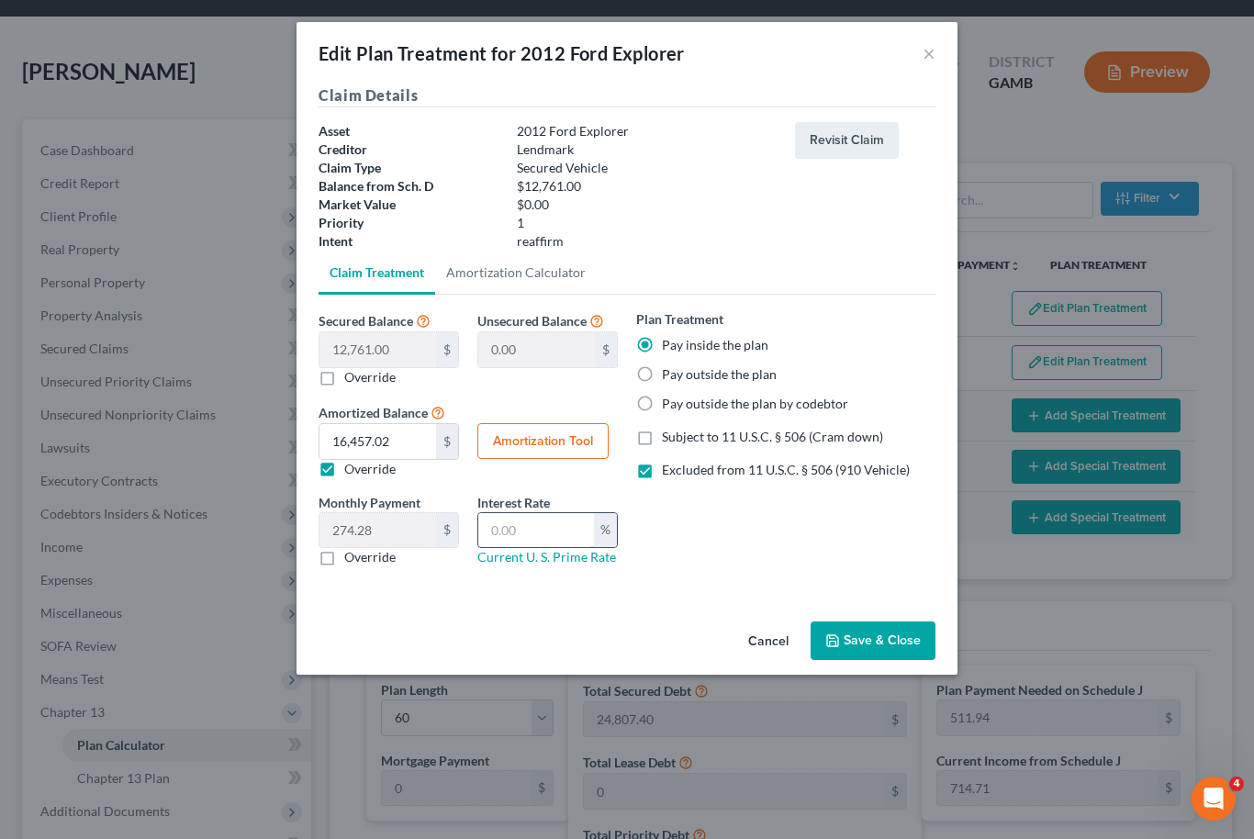
scroll to position [56, 0]
type input "32.24"
click at [559, 433] on button "Amortization Tool" at bounding box center [542, 441] width 131 height 37
type input "12,761.00"
type input "32.24"
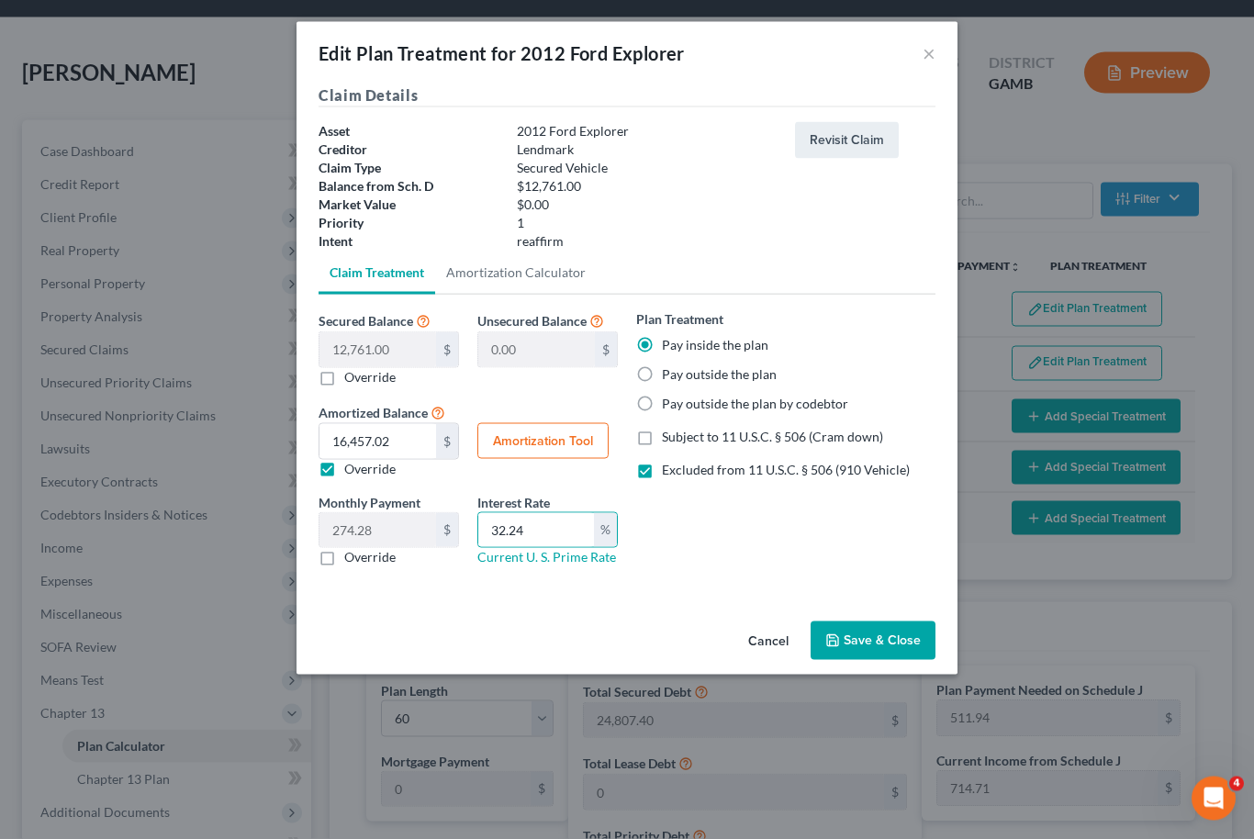
type input "60"
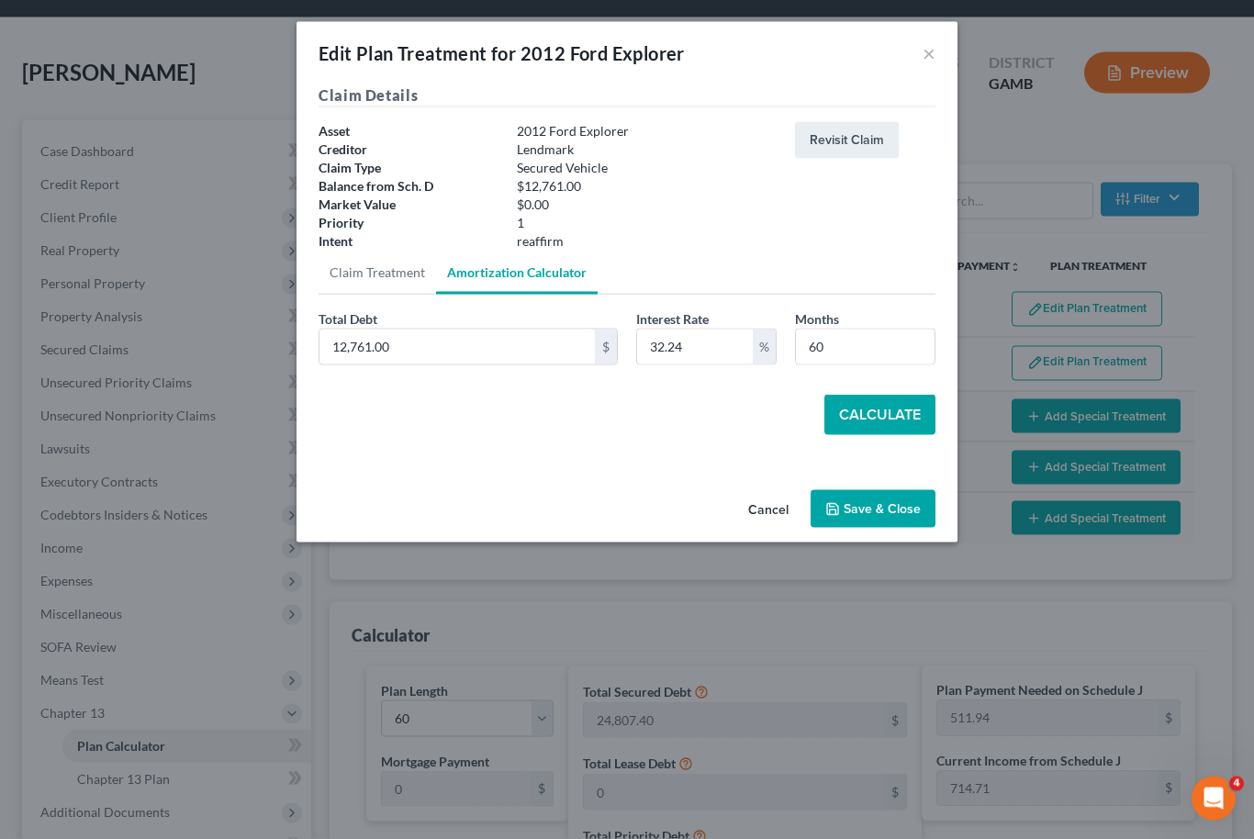
scroll to position [57, 0]
click at [888, 414] on button "Calculate" at bounding box center [879, 415] width 111 height 40
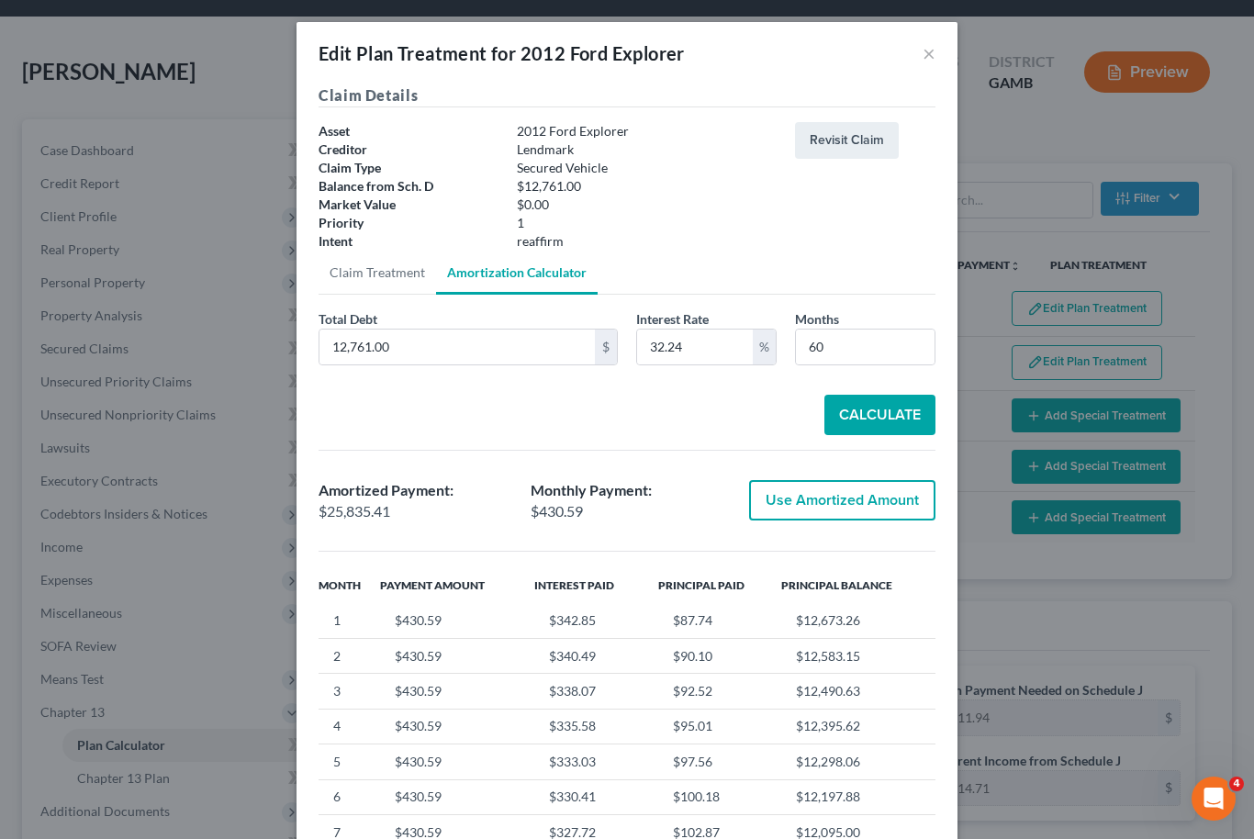
click at [834, 500] on button "Use Amortized Amount" at bounding box center [842, 500] width 186 height 40
type input "25,835.41"
type input "430.59"
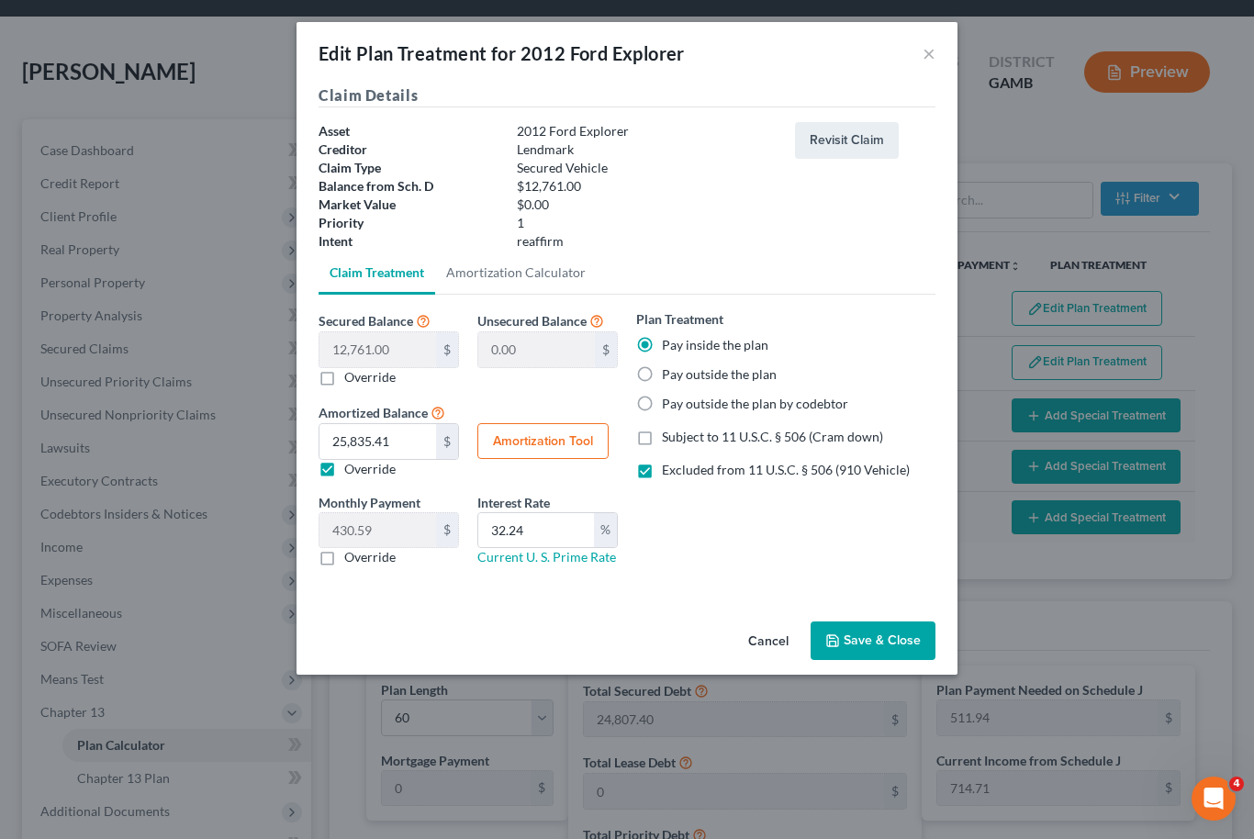
click at [888, 640] on button "Save & Close" at bounding box center [872, 640] width 125 height 39
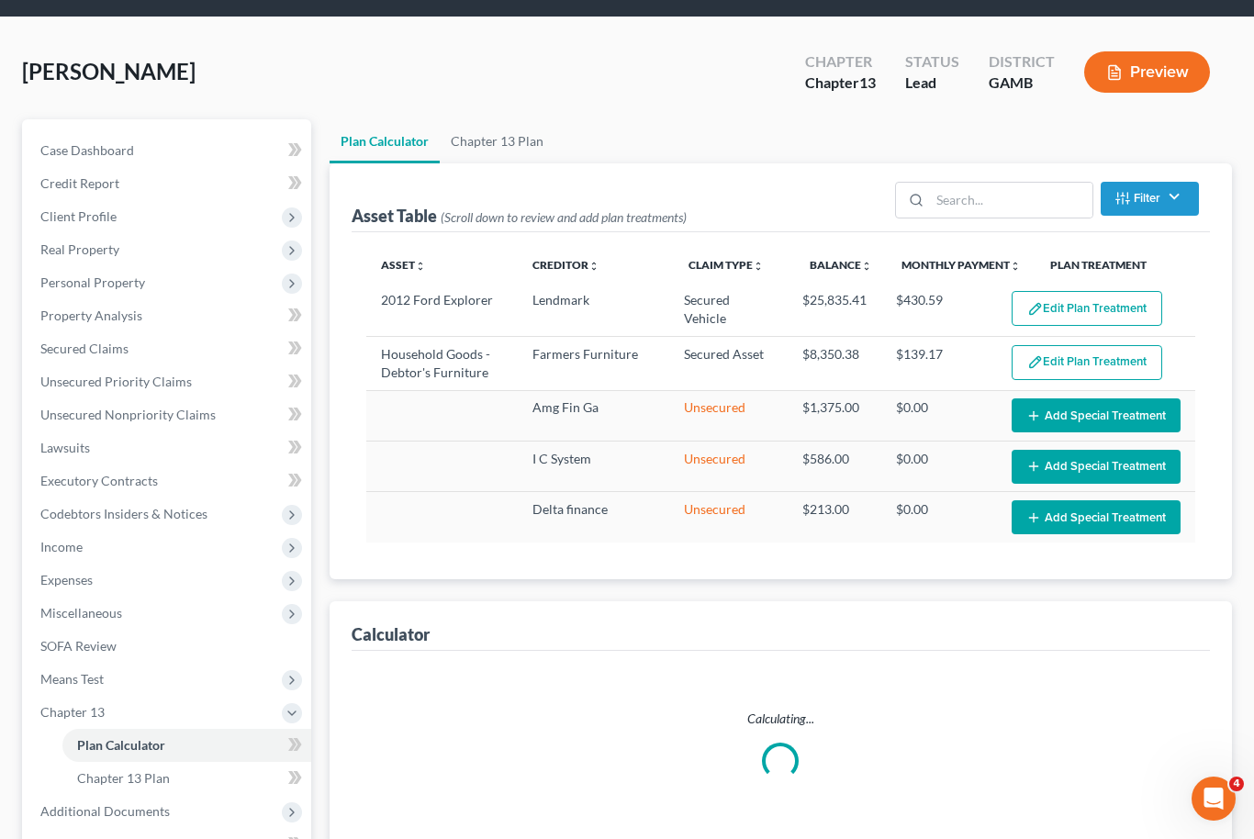
select select "59"
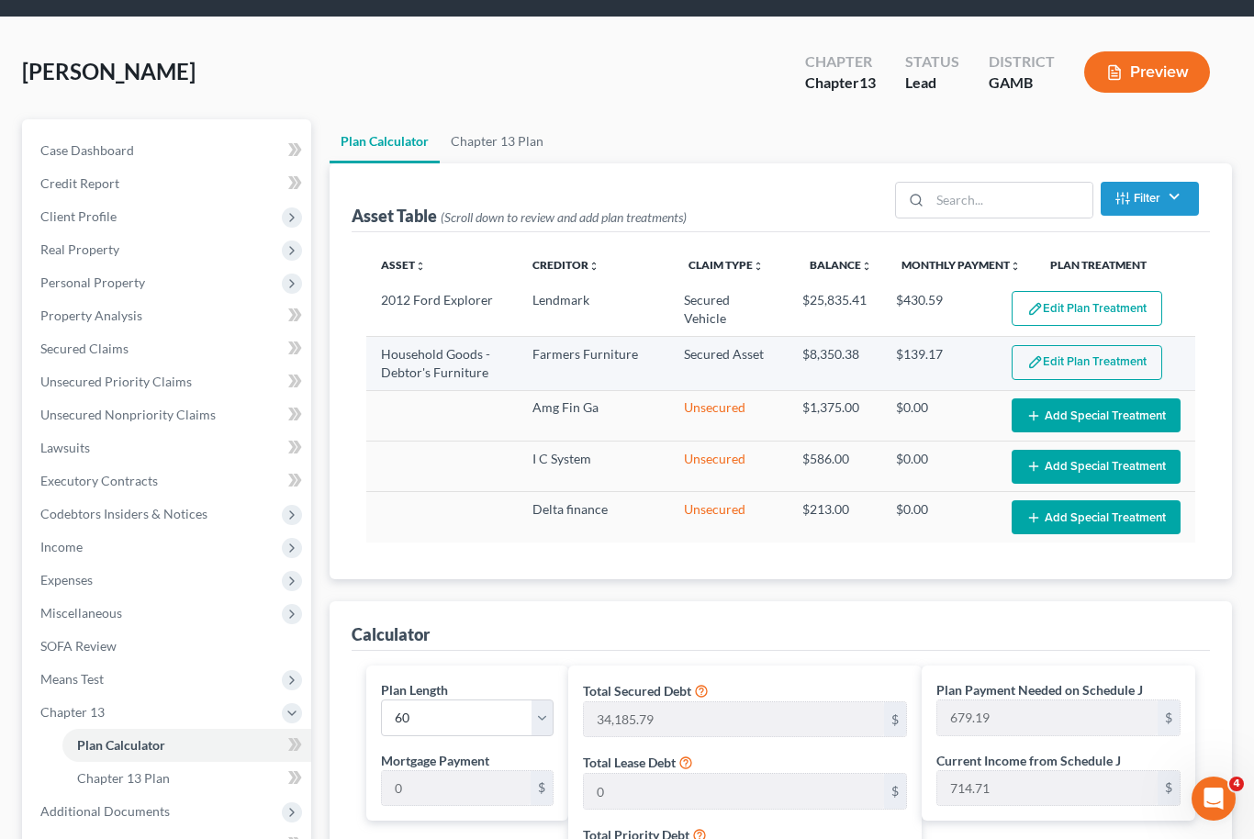
click at [1075, 367] on button "Edit Plan Treatment" at bounding box center [1086, 362] width 151 height 35
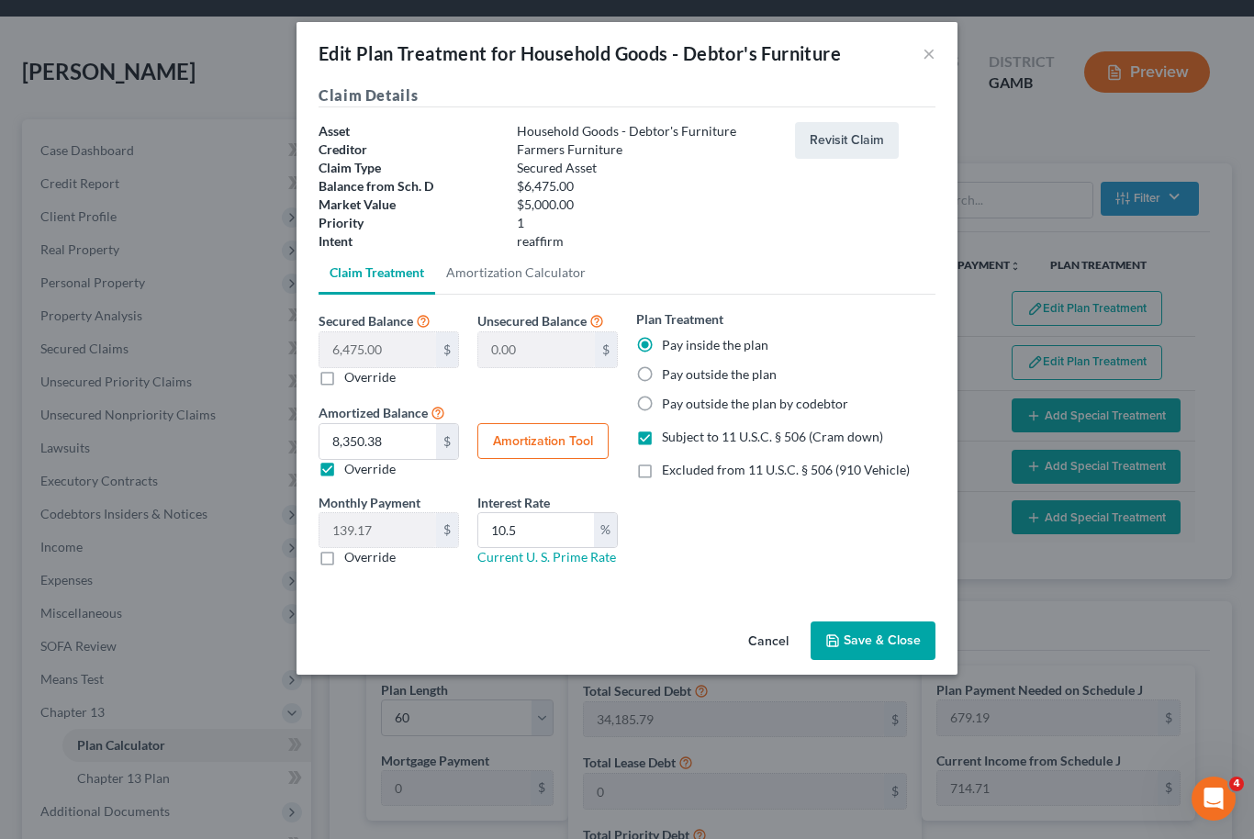
click at [886, 634] on button "Save & Close" at bounding box center [872, 640] width 125 height 39
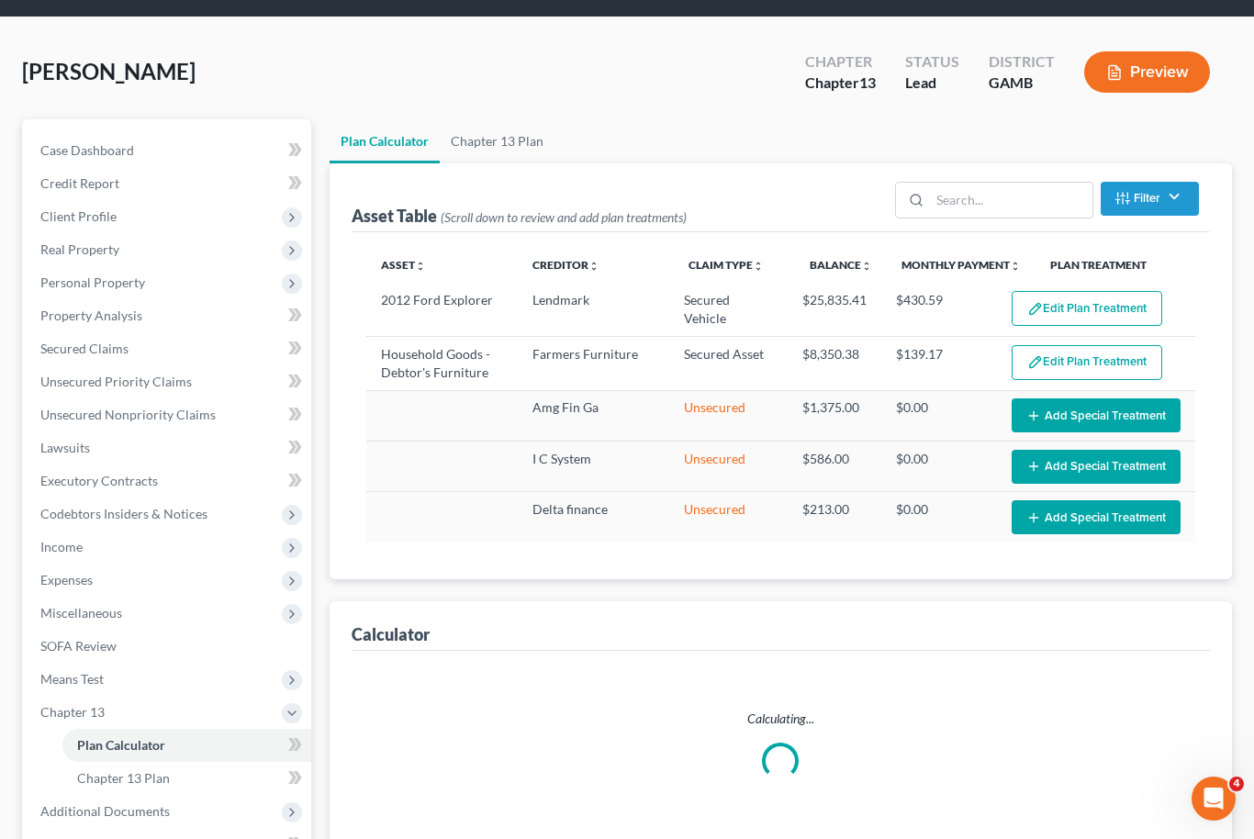
select select "59"
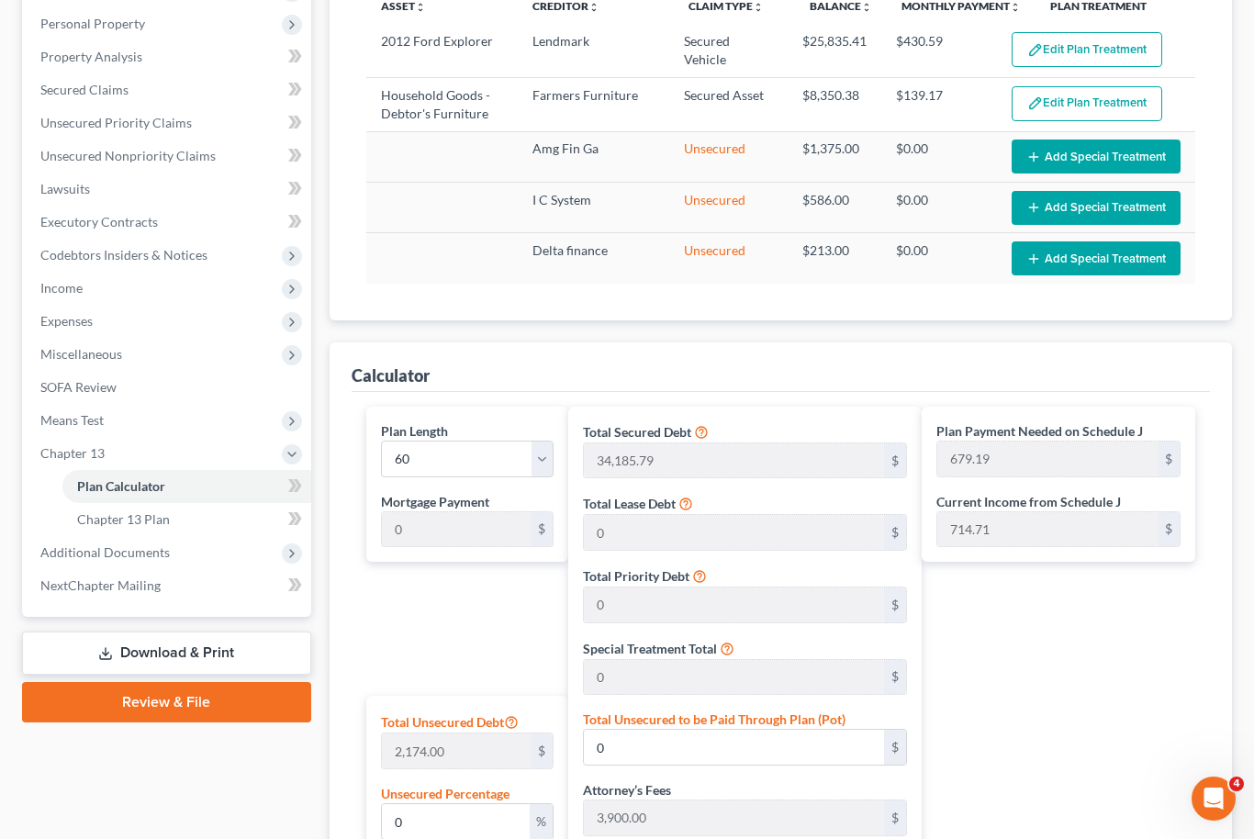
scroll to position [307, 0]
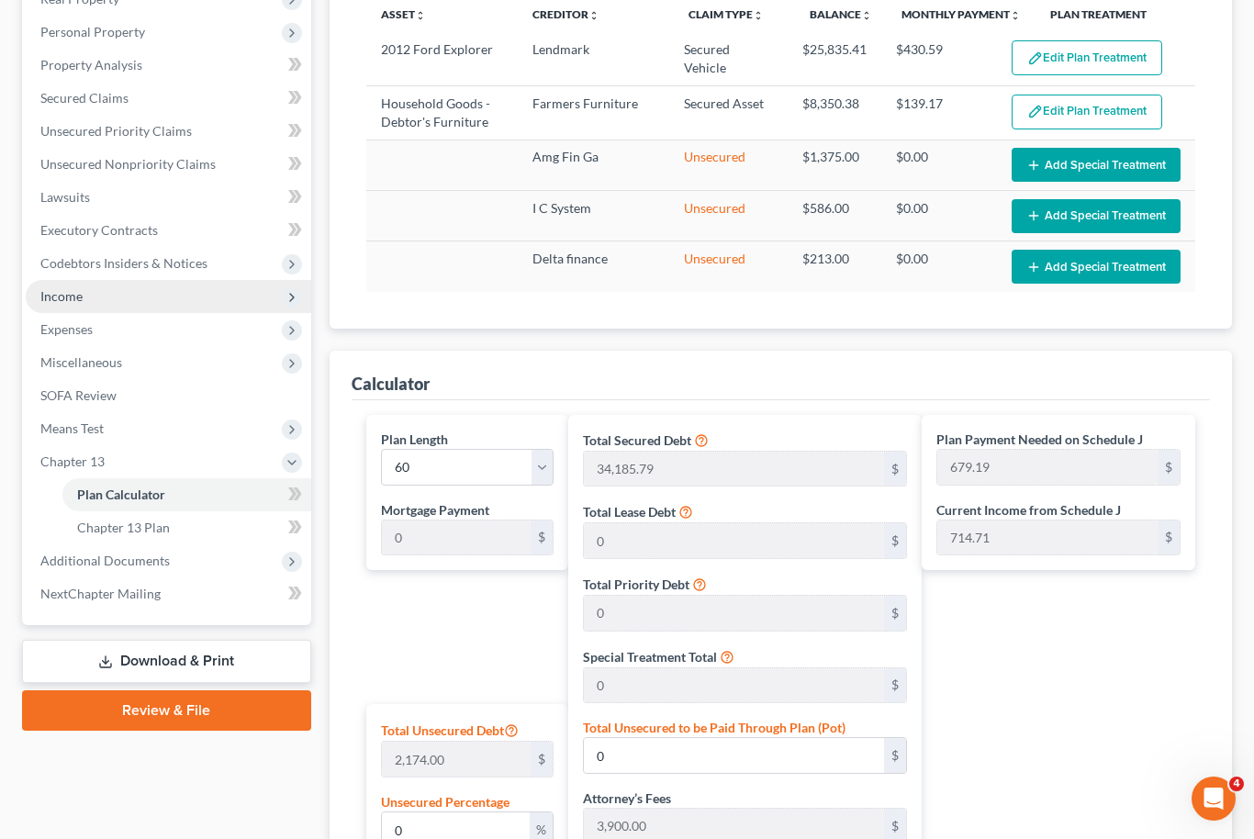
click at [158, 292] on span "Income" at bounding box center [168, 296] width 285 height 33
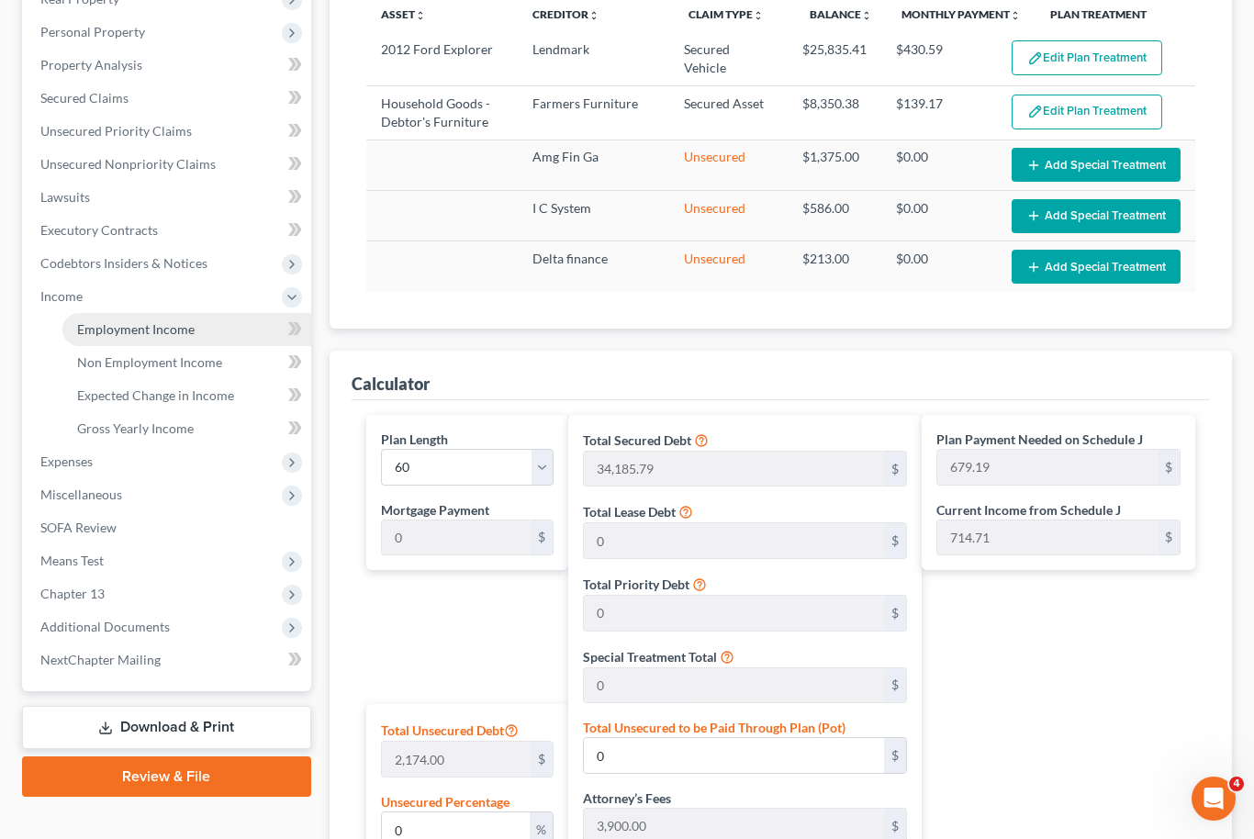
click at [173, 329] on span "Employment Income" at bounding box center [135, 329] width 117 height 16
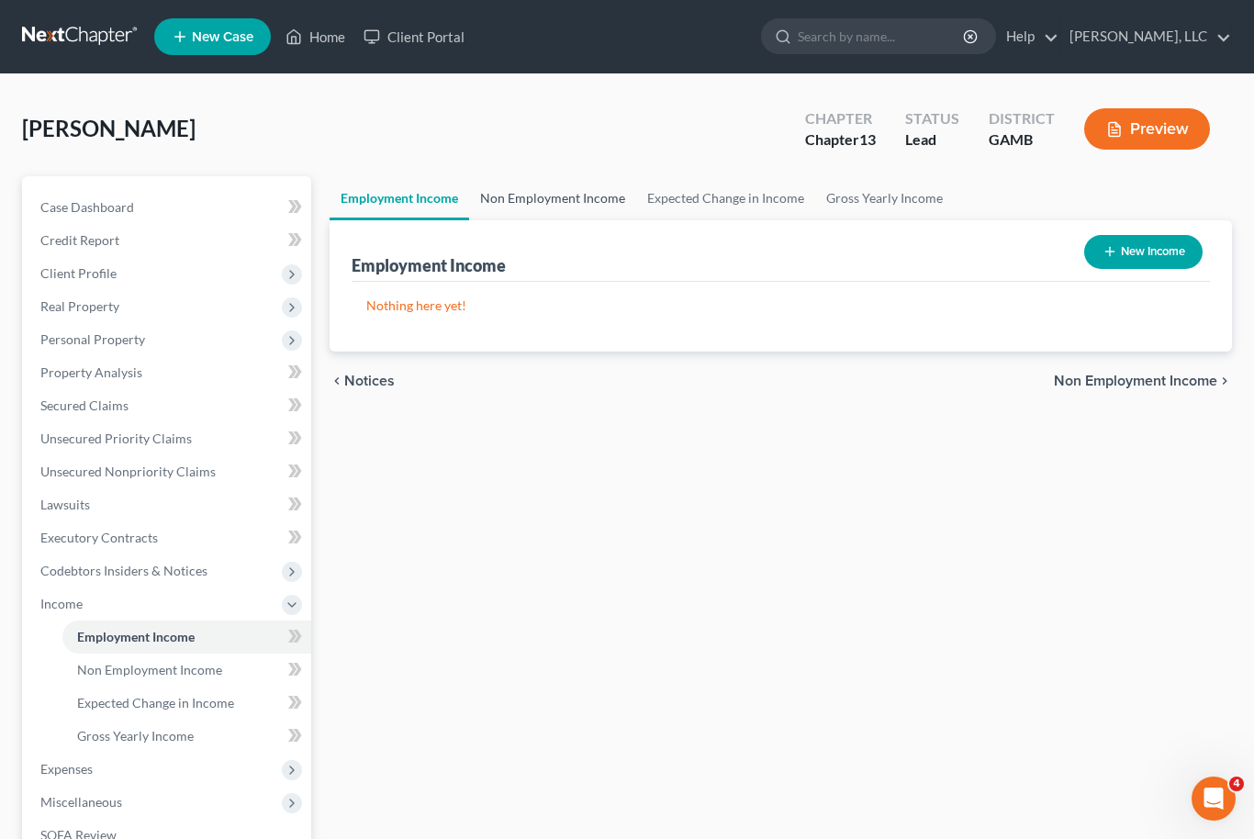
click at [566, 181] on link "Non Employment Income" at bounding box center [552, 198] width 167 height 44
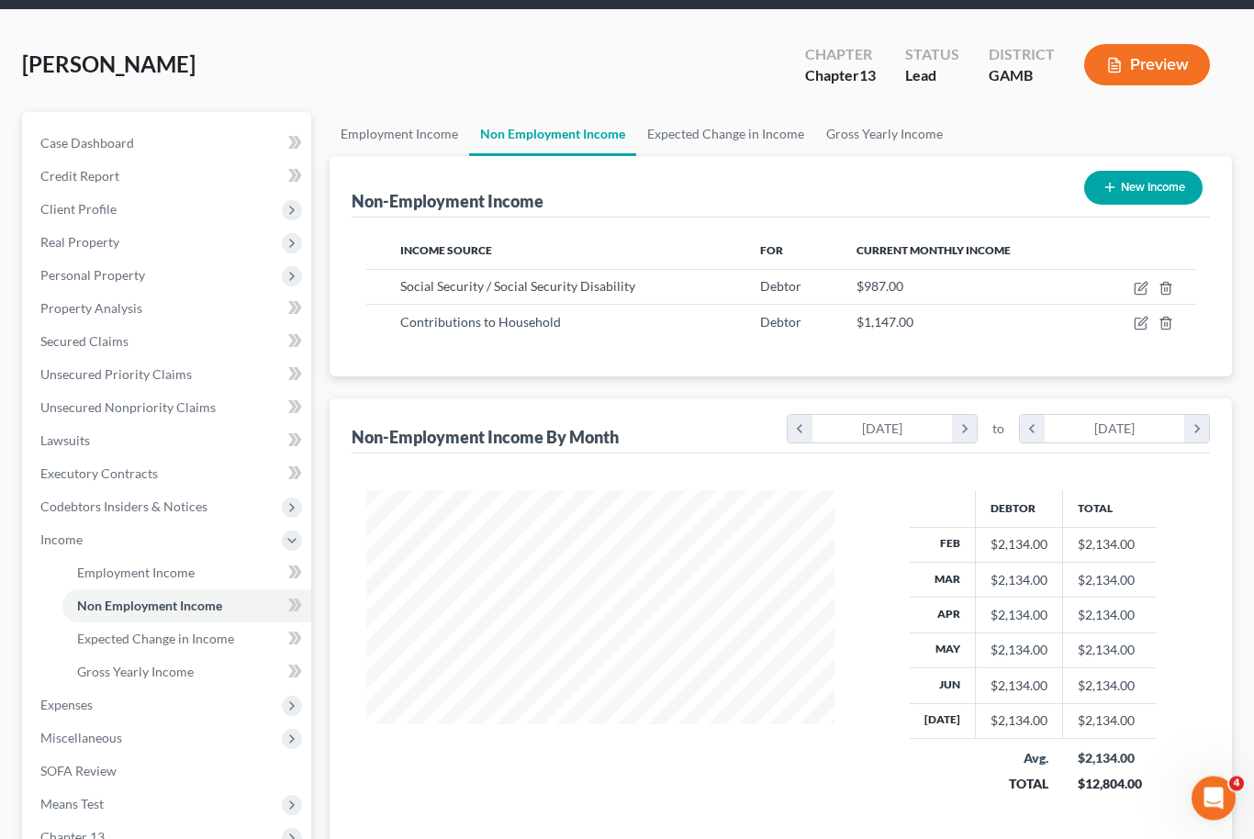
scroll to position [69, 0]
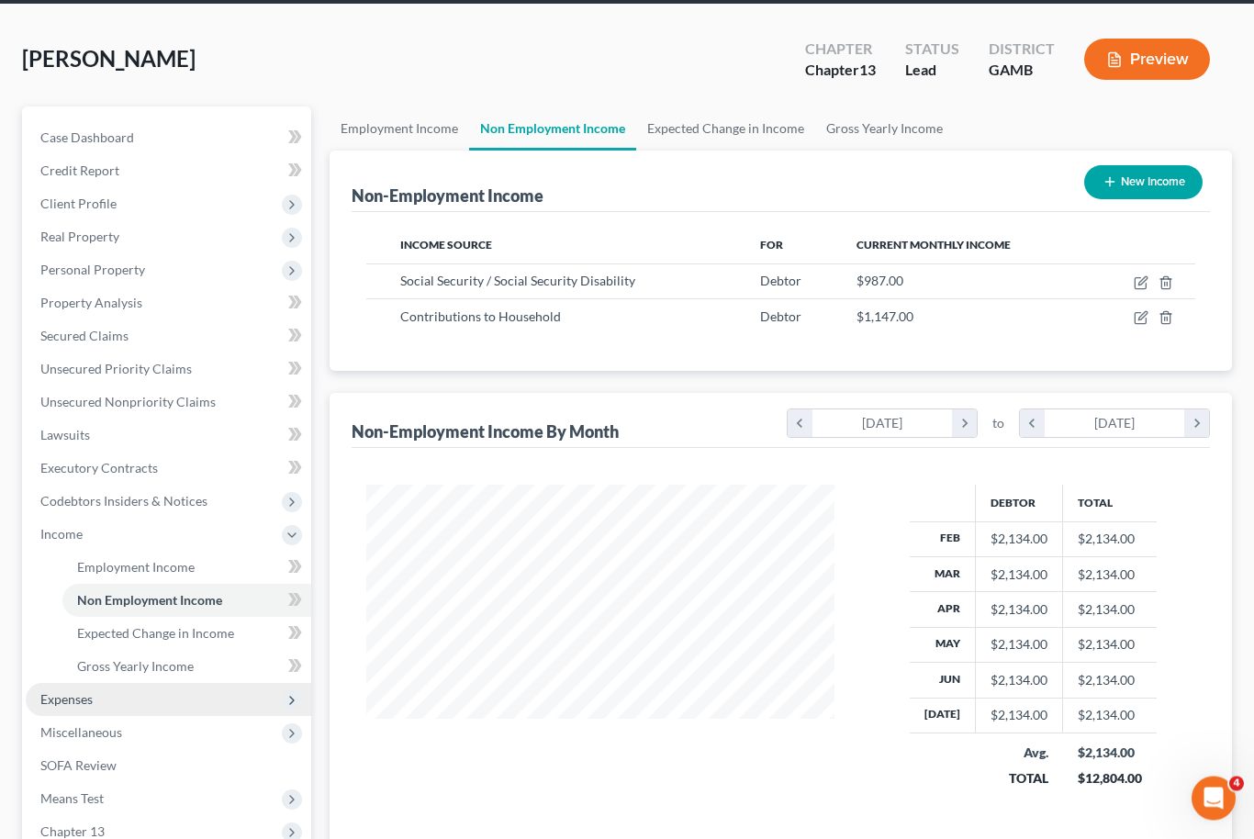
click at [130, 707] on span "Expenses" at bounding box center [168, 700] width 285 height 33
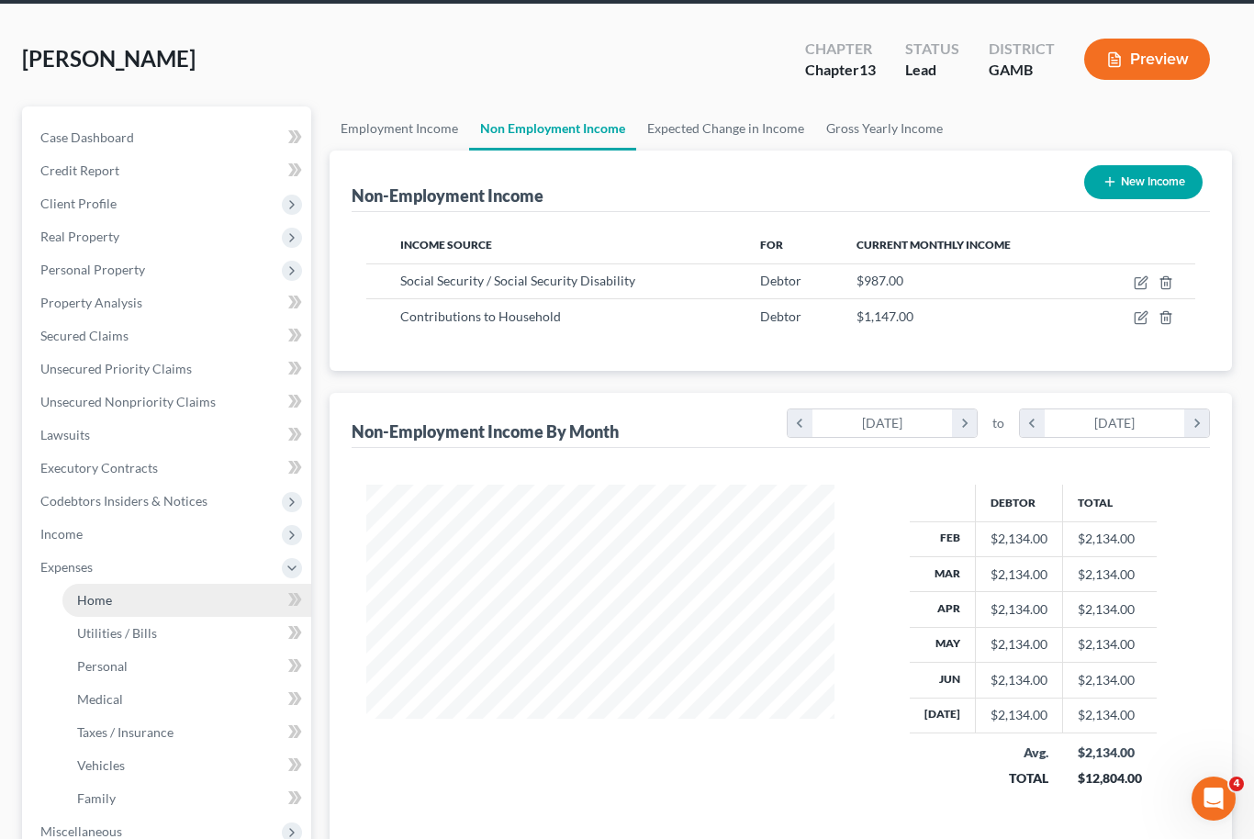
click at [169, 601] on link "Home" at bounding box center [186, 600] width 249 height 33
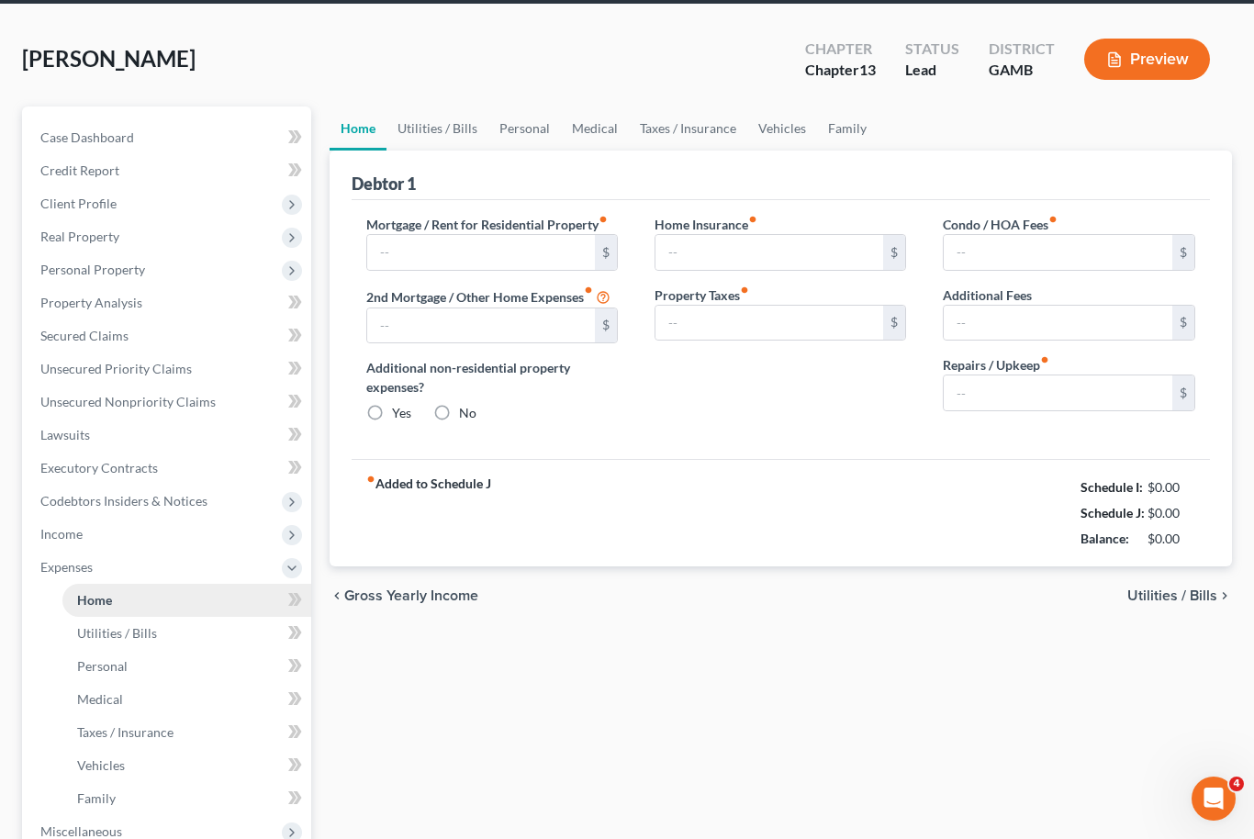
type input "440.00"
type input "0.00"
radio input "true"
type input "0.00"
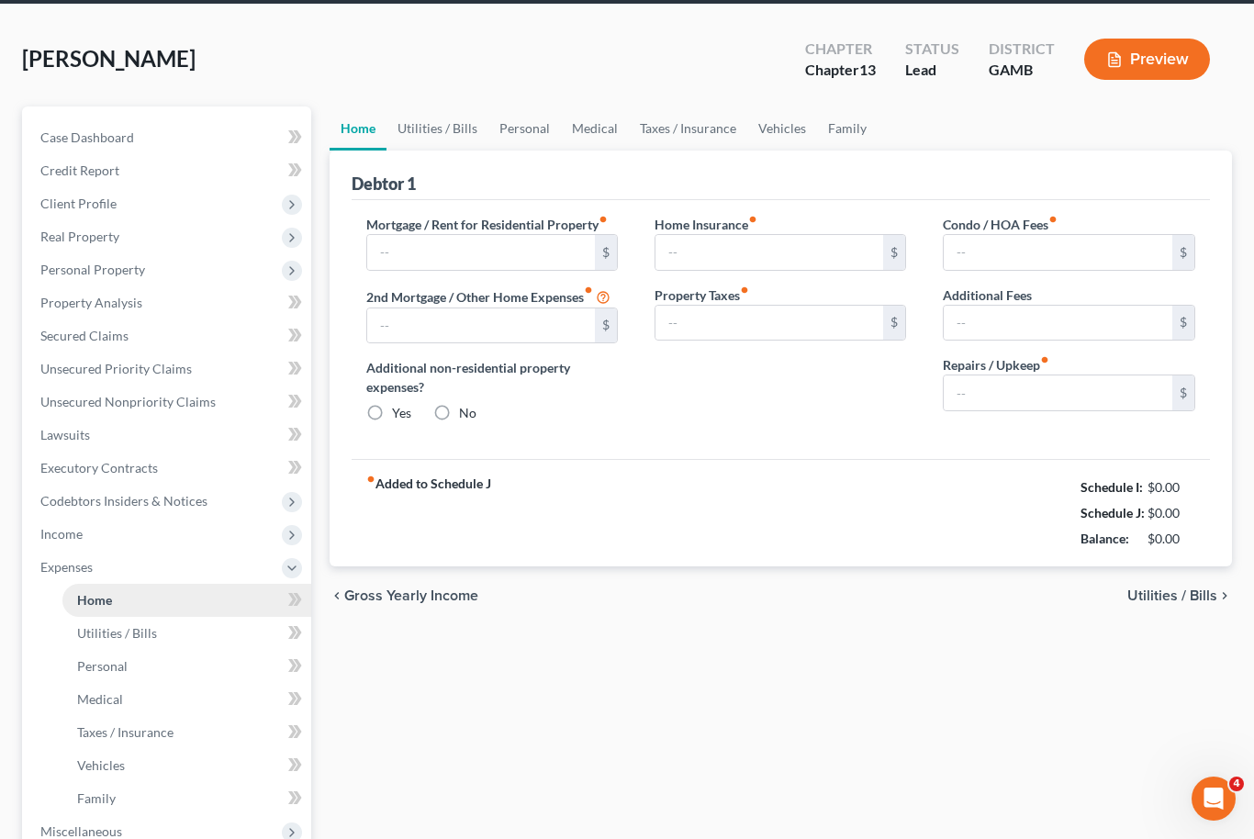
type input "0.00"
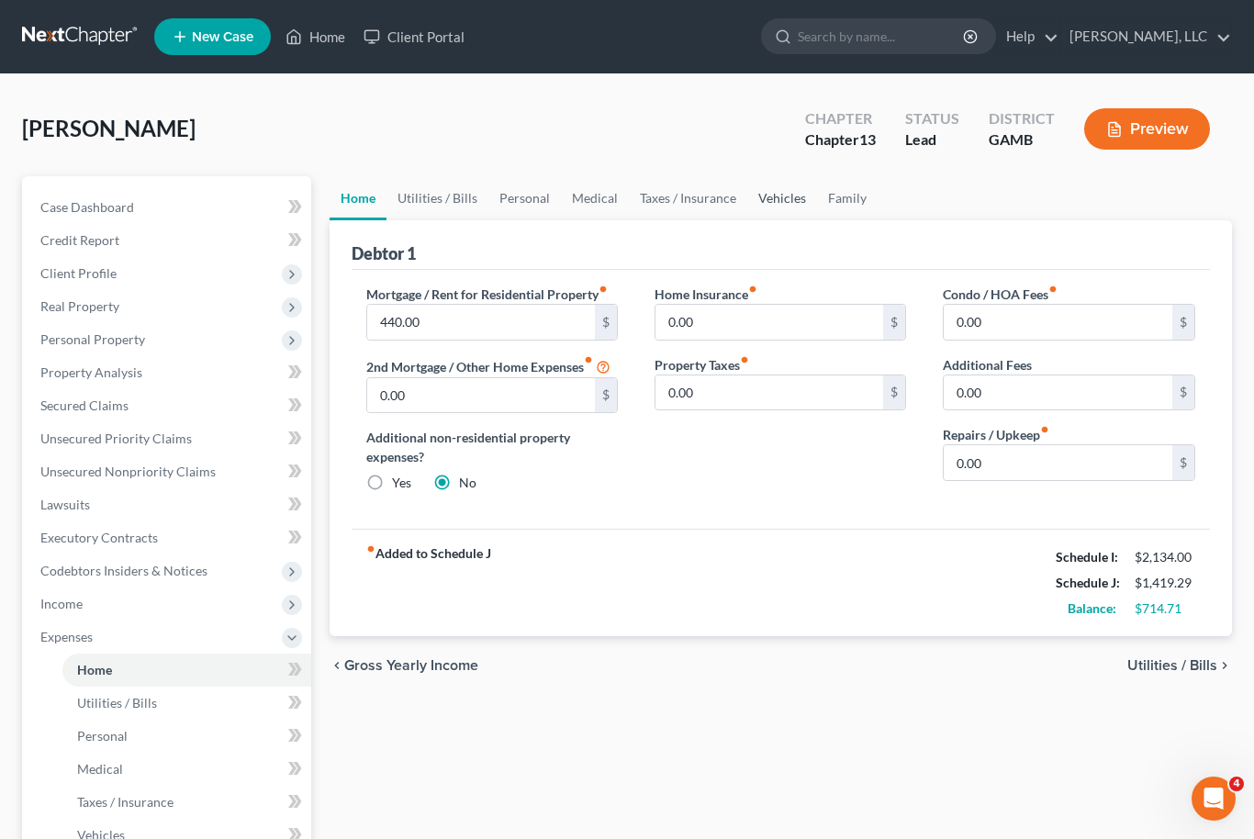
click at [771, 202] on link "Vehicles" at bounding box center [782, 198] width 70 height 44
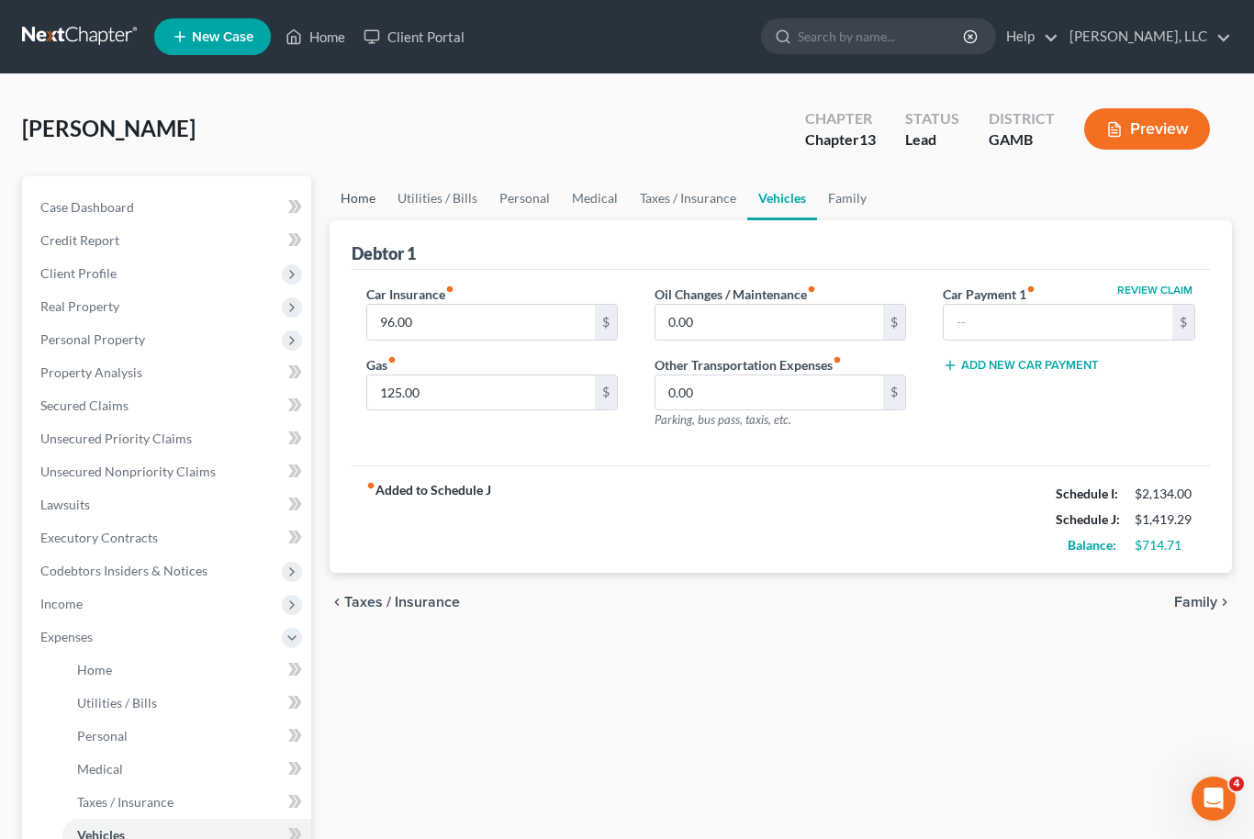
click at [370, 199] on link "Home" at bounding box center [357, 198] width 57 height 44
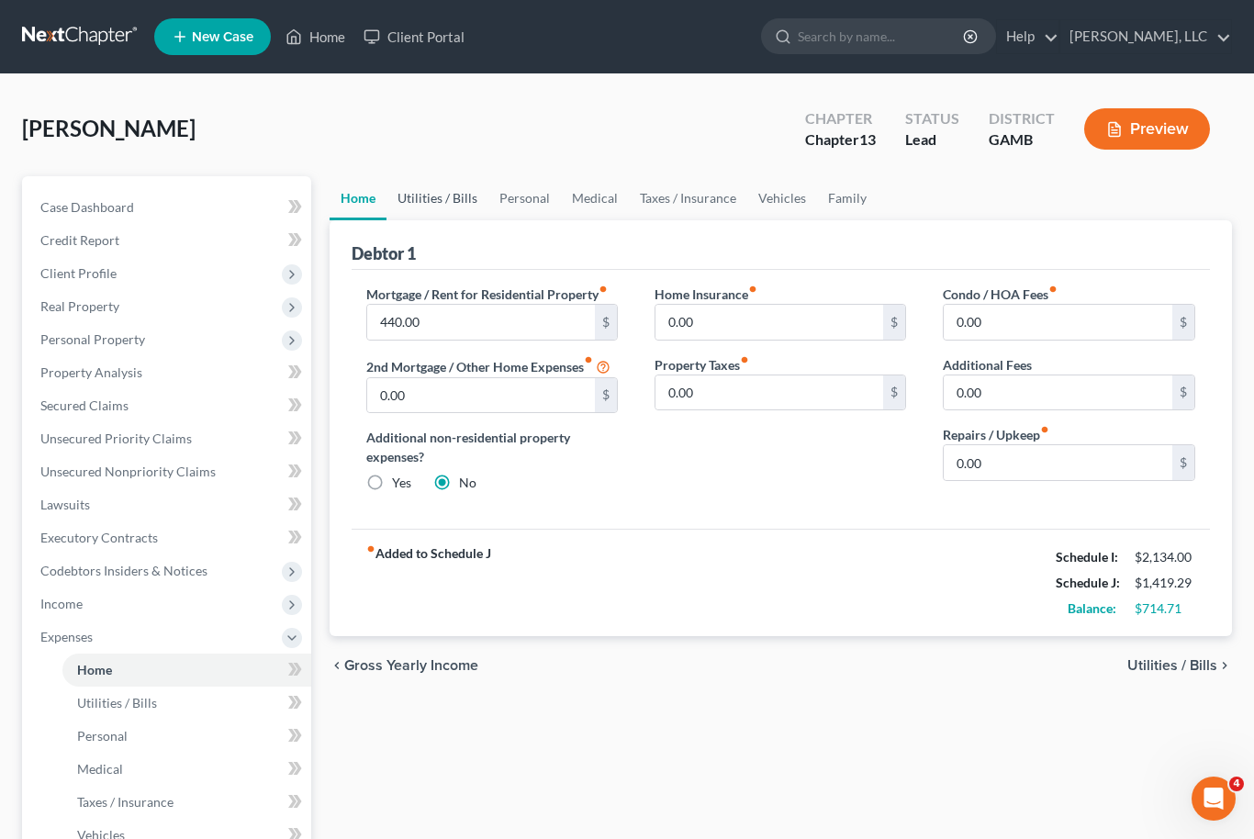
click at [432, 198] on link "Utilities / Bills" at bounding box center [437, 198] width 102 height 44
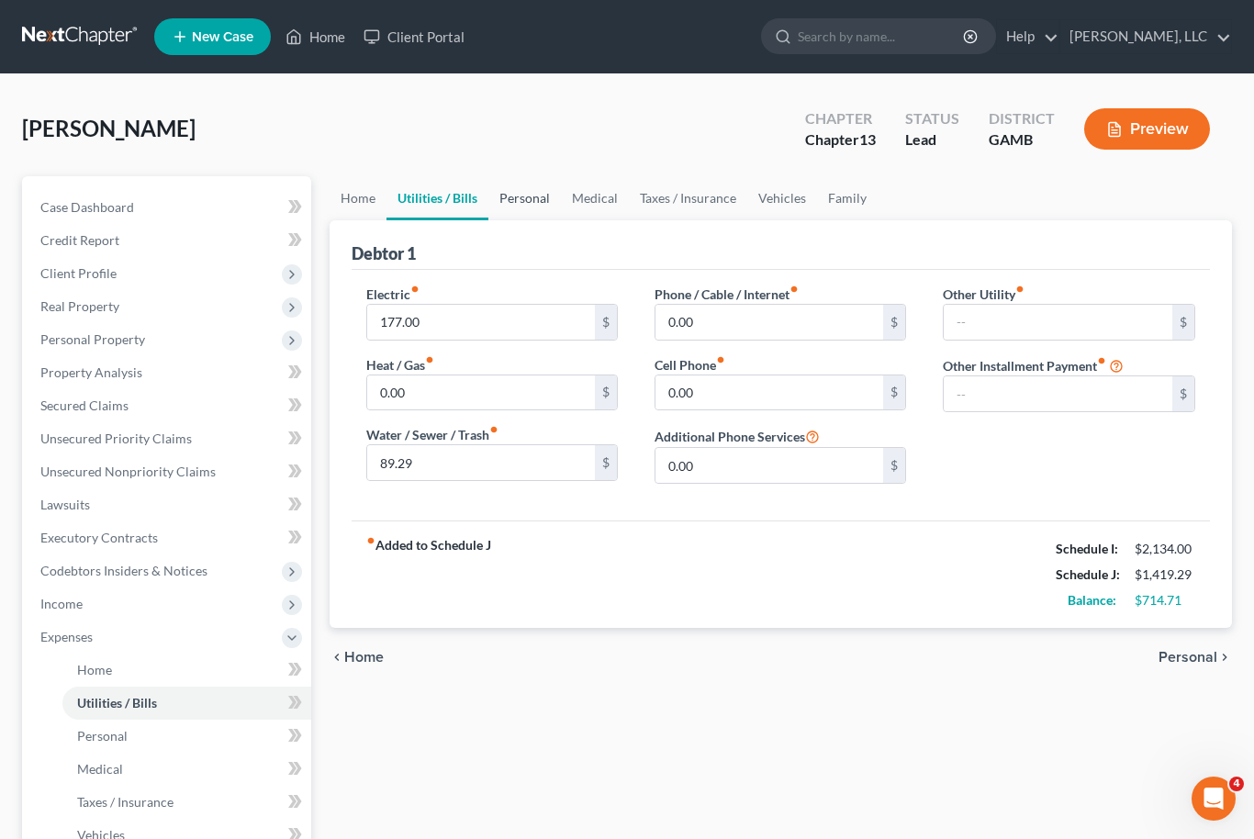
click at [521, 203] on link "Personal" at bounding box center [524, 198] width 73 height 44
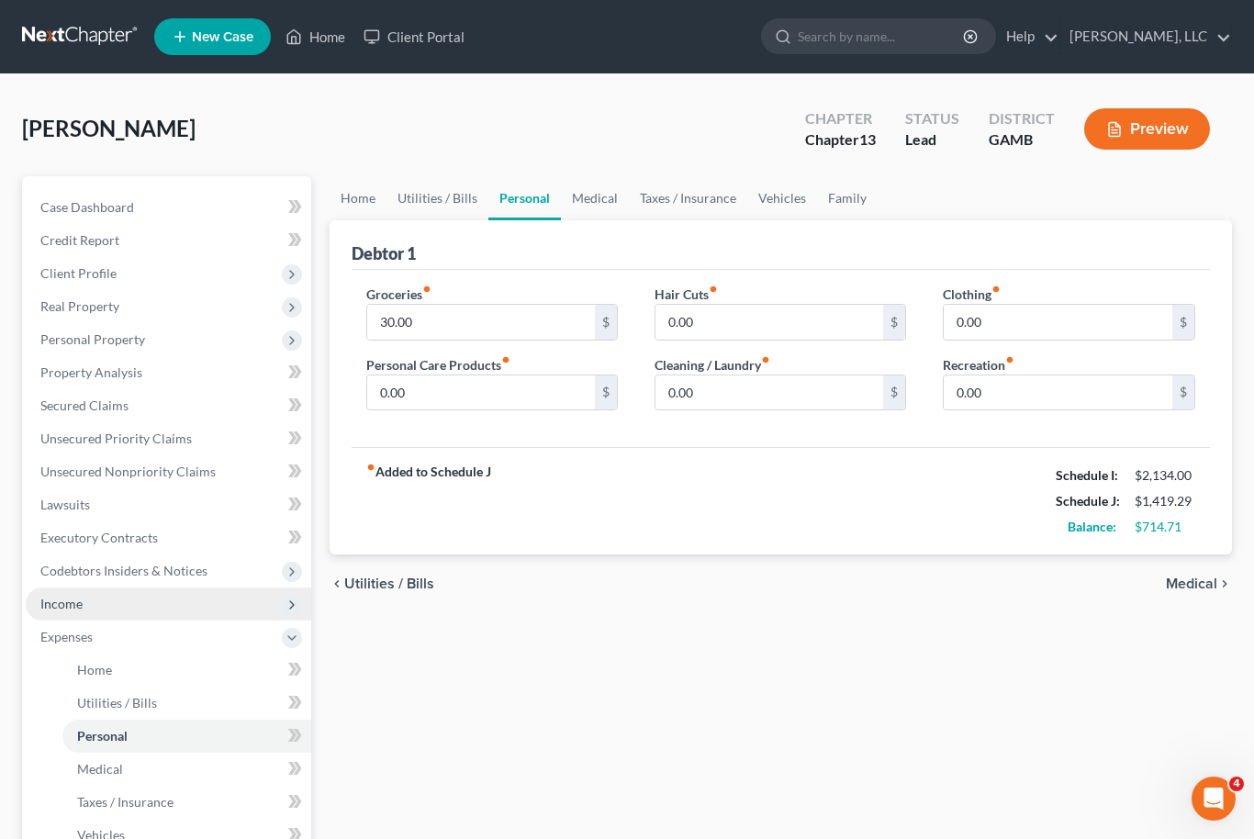
click at [117, 602] on span "Income" at bounding box center [168, 603] width 285 height 33
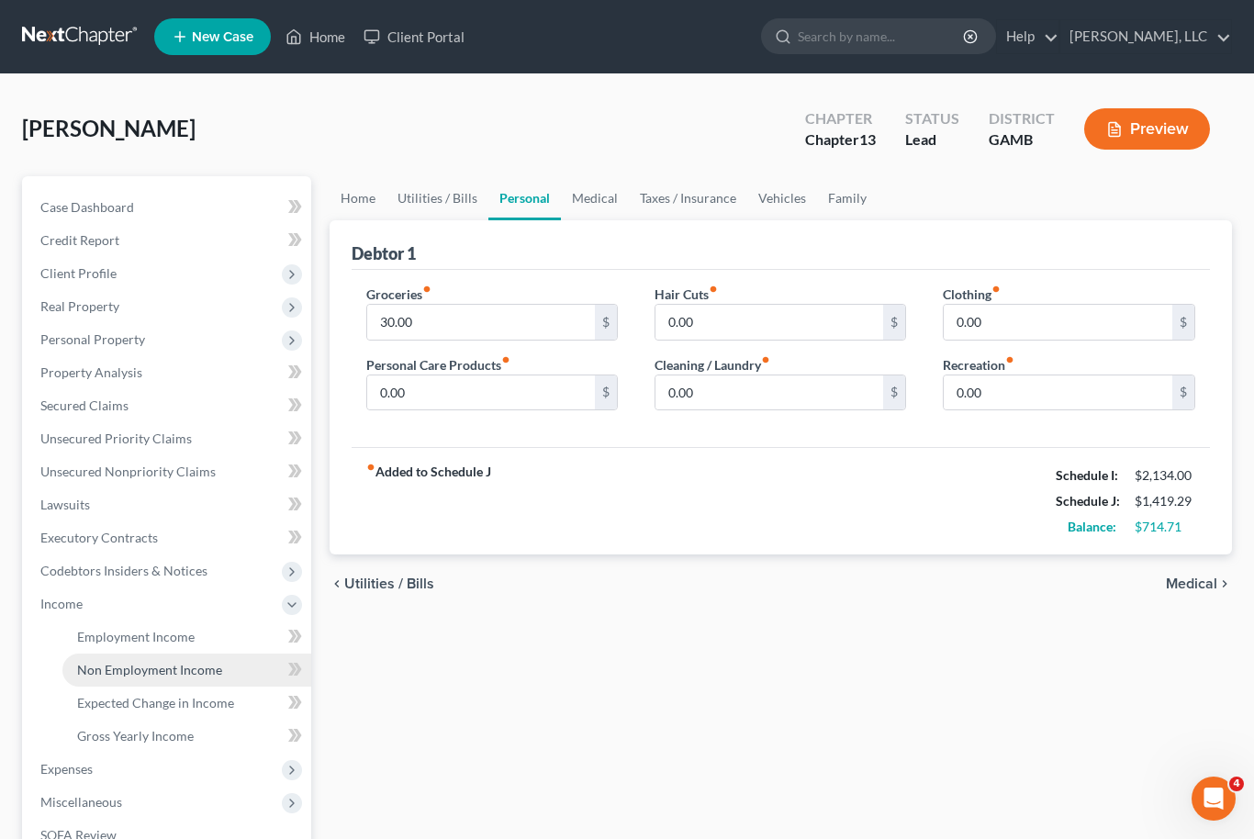
click at [197, 672] on span "Non Employment Income" at bounding box center [149, 670] width 145 height 16
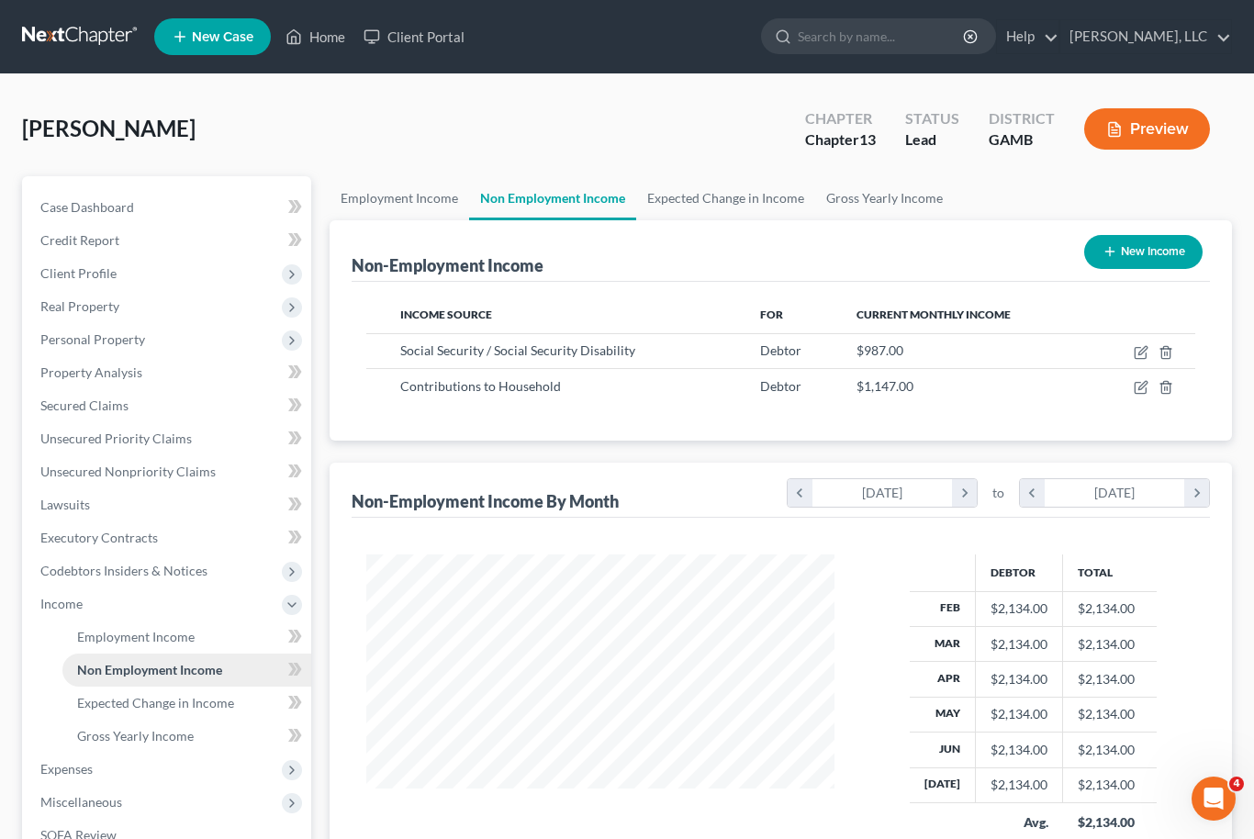
scroll to position [329, 506]
click at [1135, 391] on icon "button" at bounding box center [1139, 388] width 11 height 11
select select "8"
select select "0"
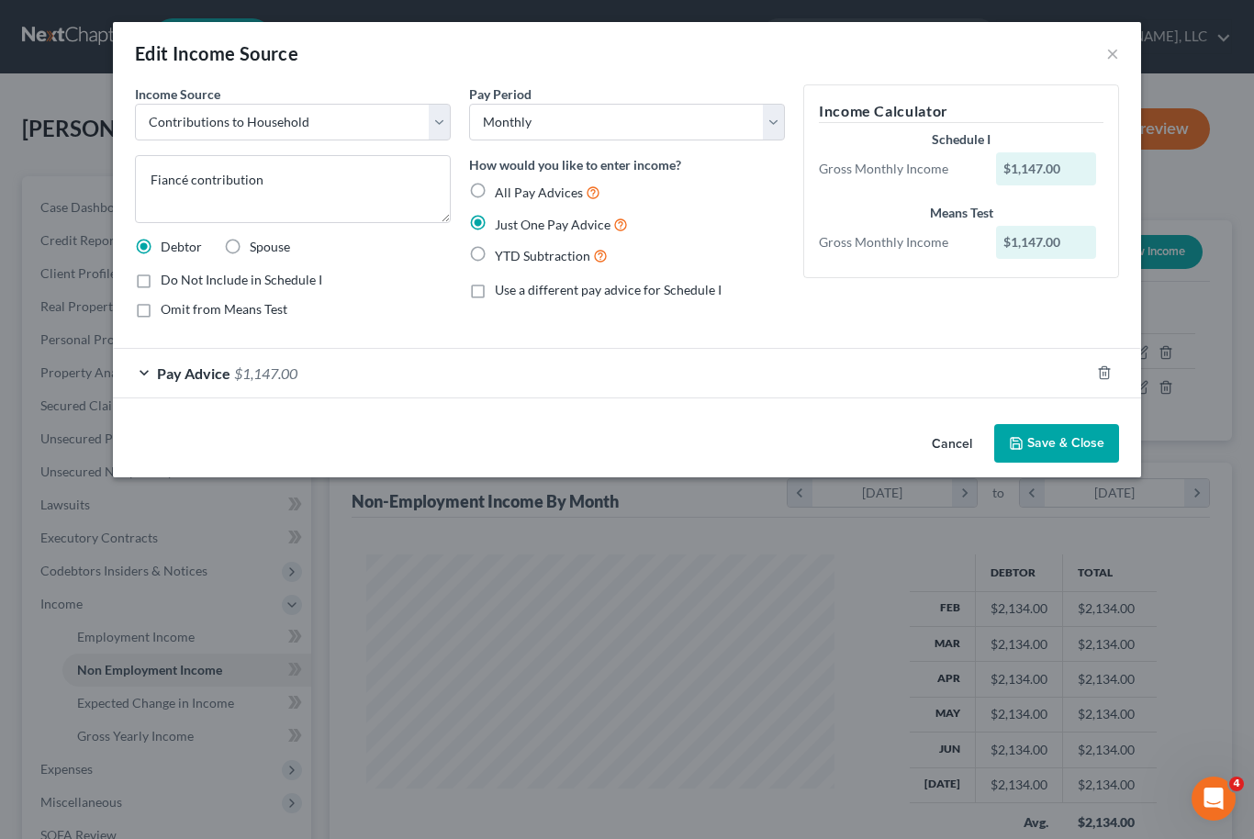
click at [1063, 442] on button "Save & Close" at bounding box center [1056, 443] width 125 height 39
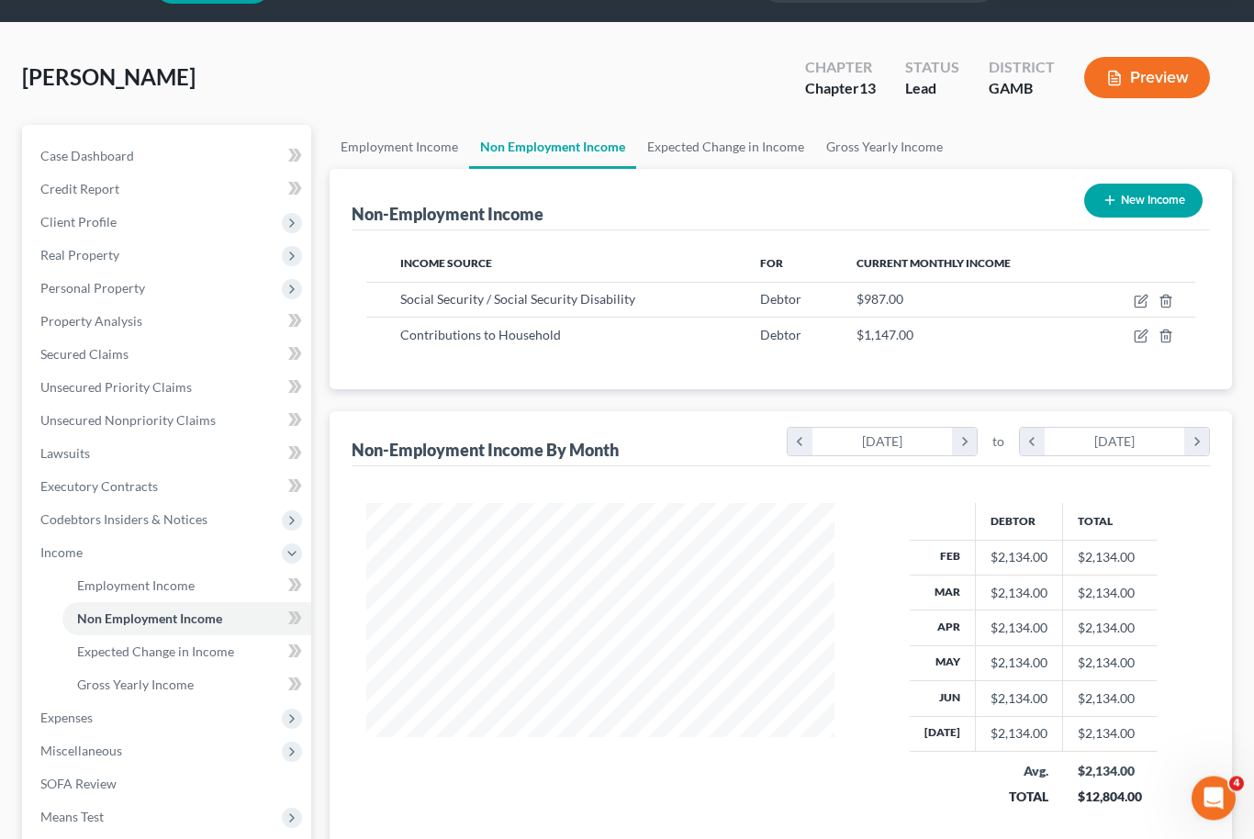
scroll to position [78, 0]
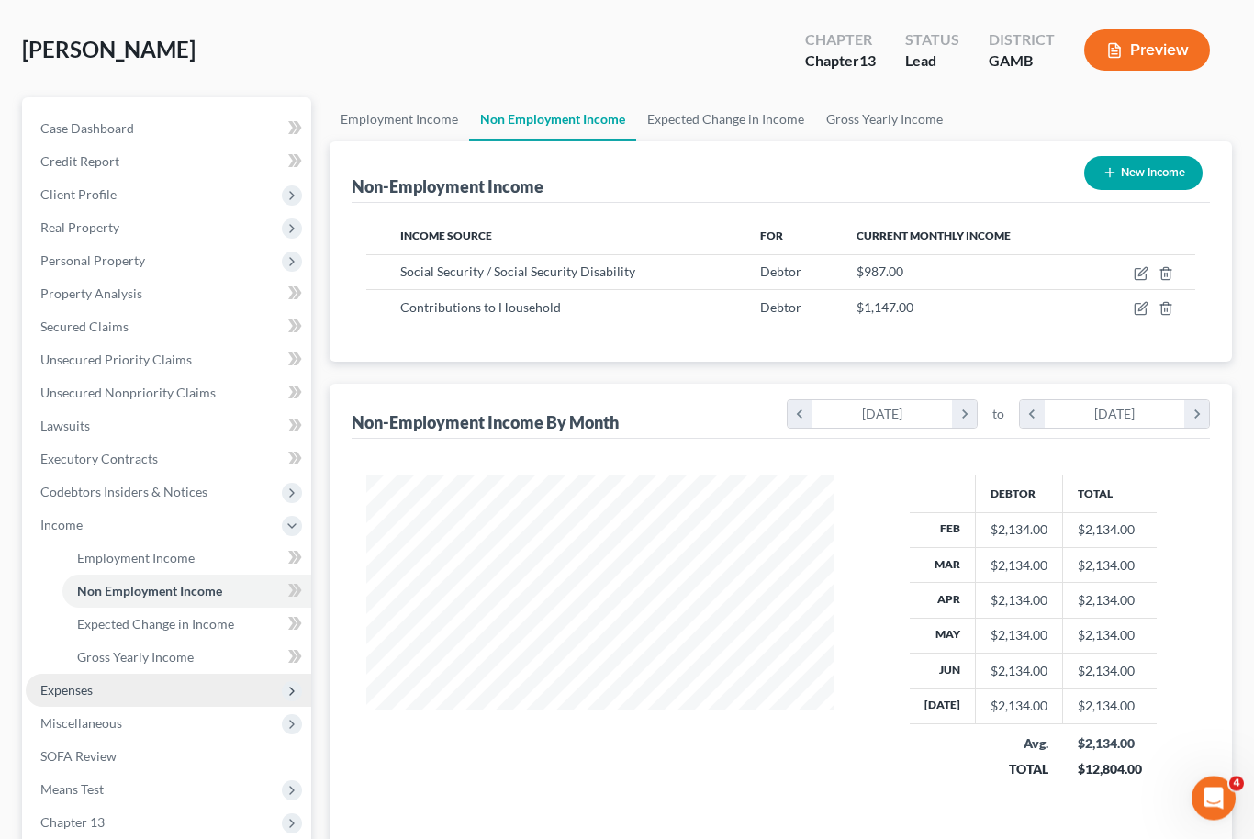
click at [150, 688] on span "Expenses" at bounding box center [168, 691] width 285 height 33
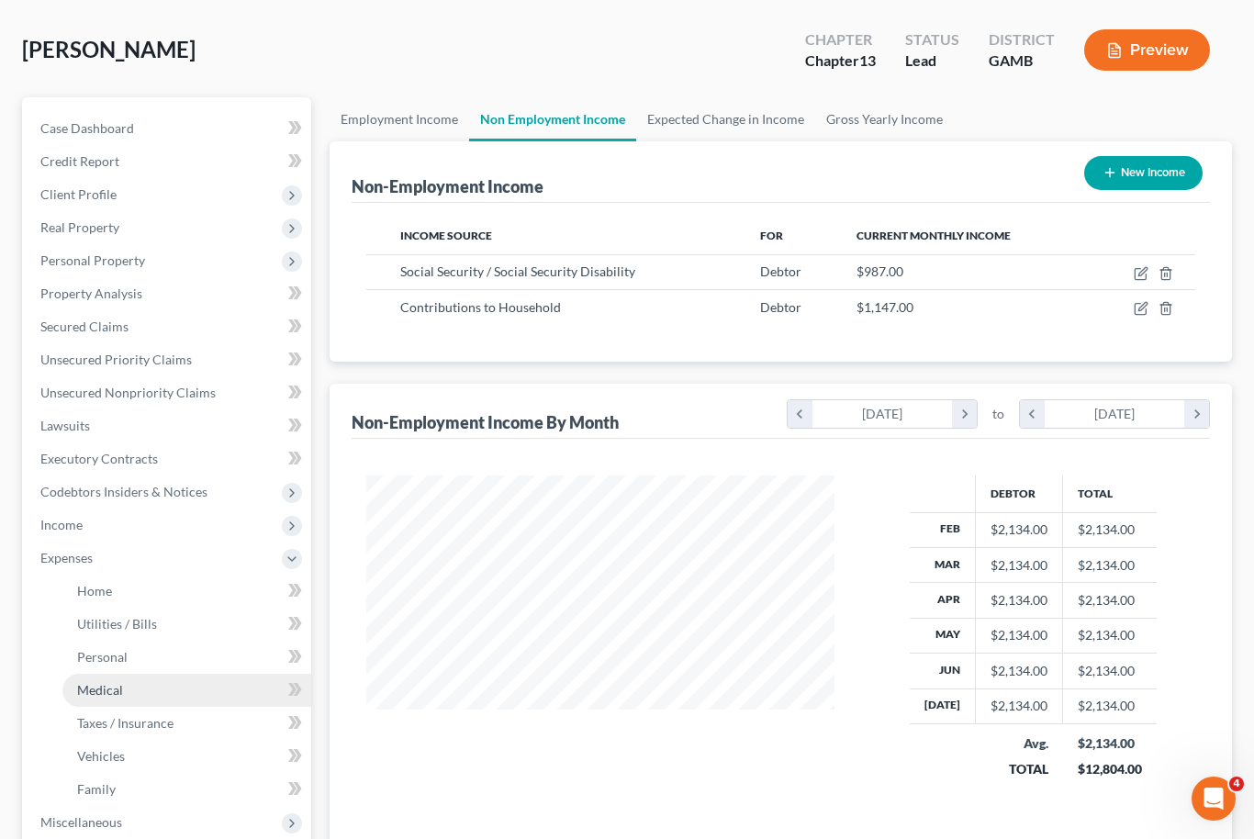
click at [148, 674] on link "Medical" at bounding box center [186, 690] width 249 height 33
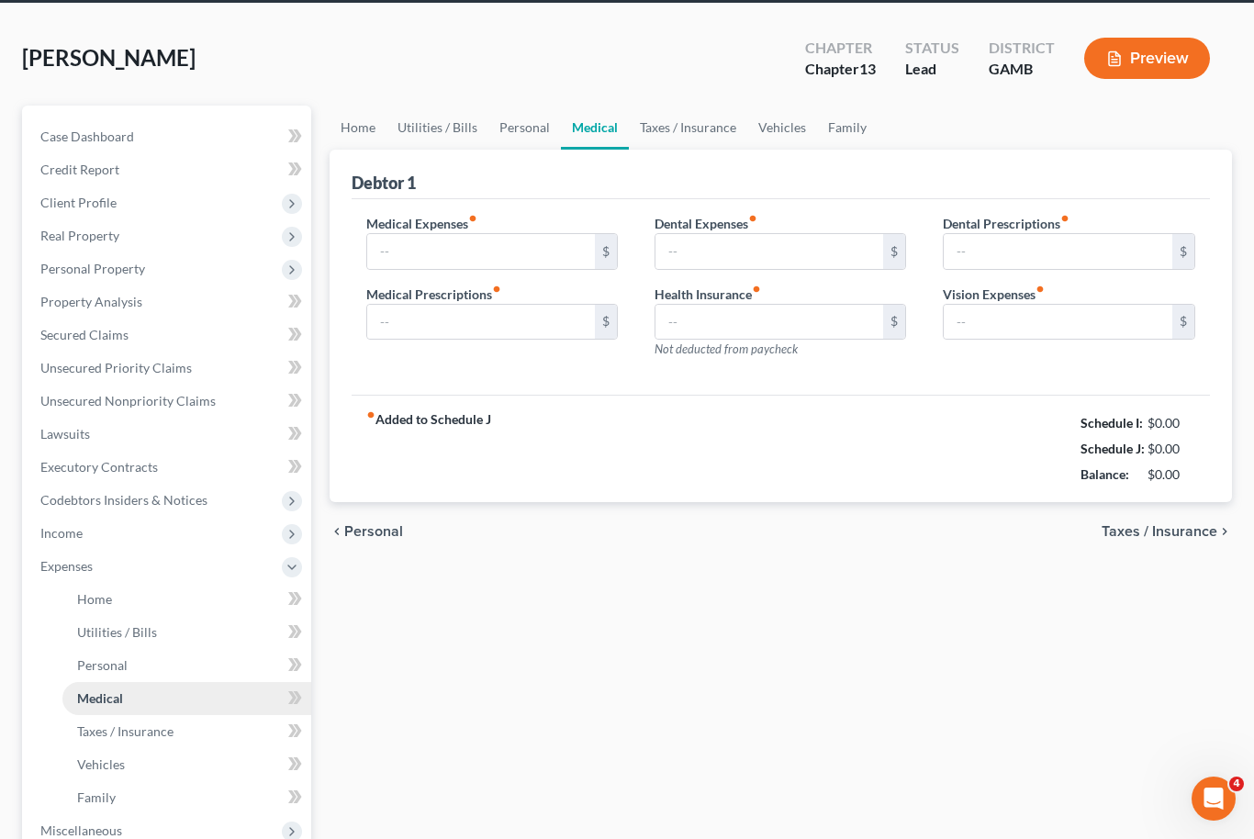
type input "0.00"
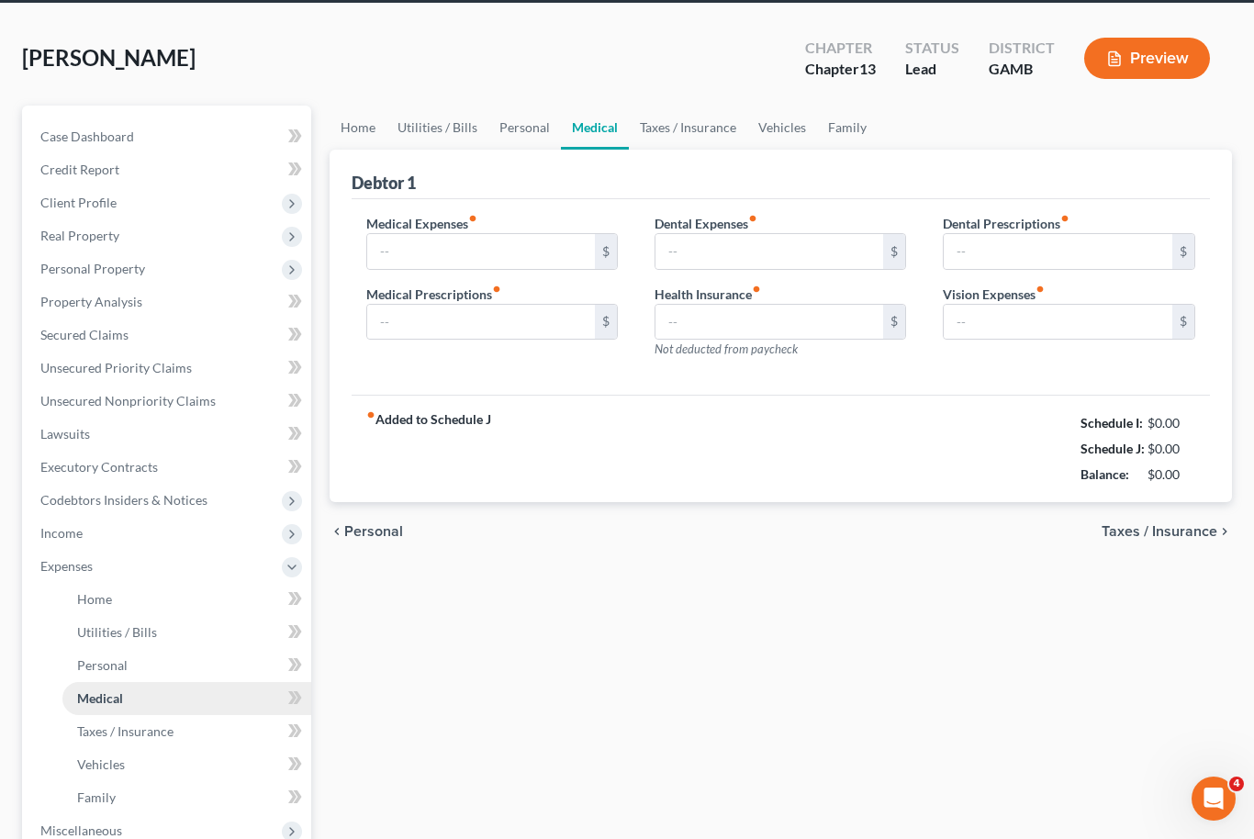
type input "0.00"
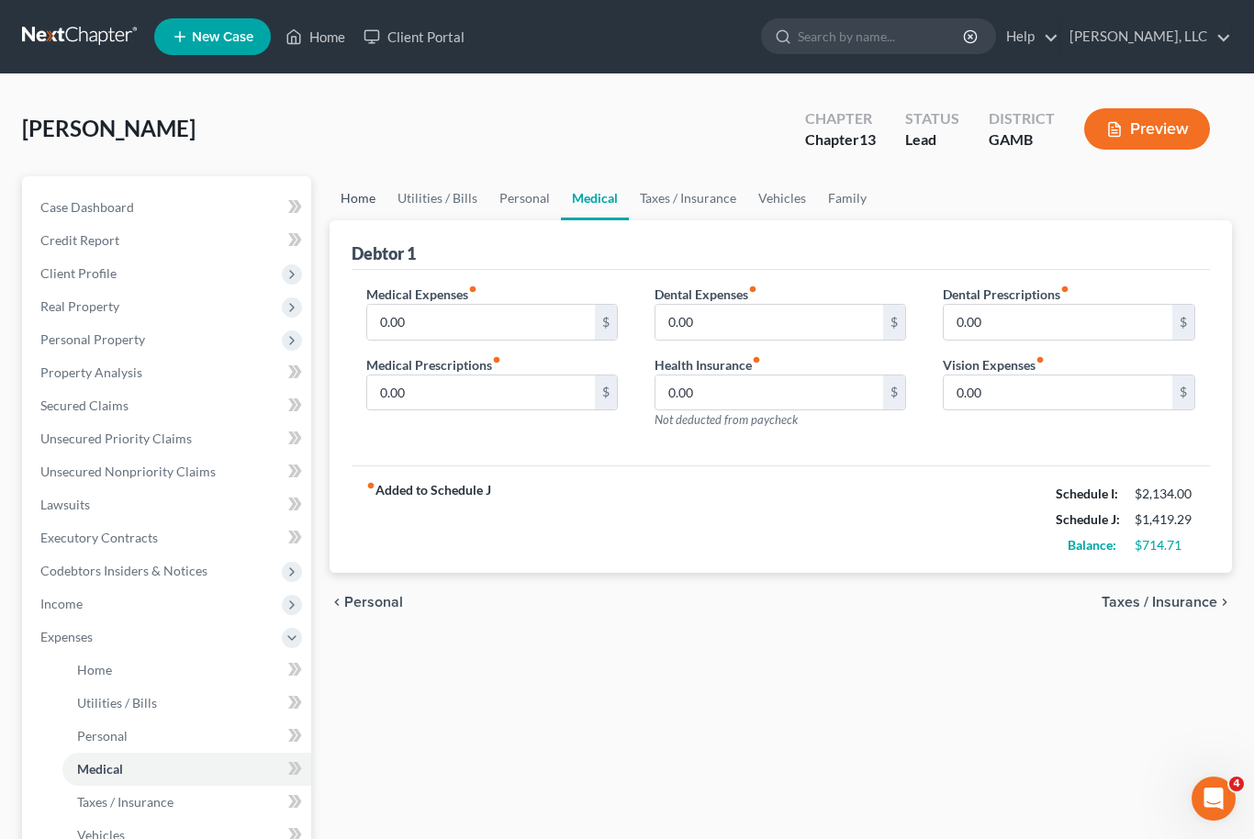
click at [363, 191] on link "Home" at bounding box center [357, 198] width 57 height 44
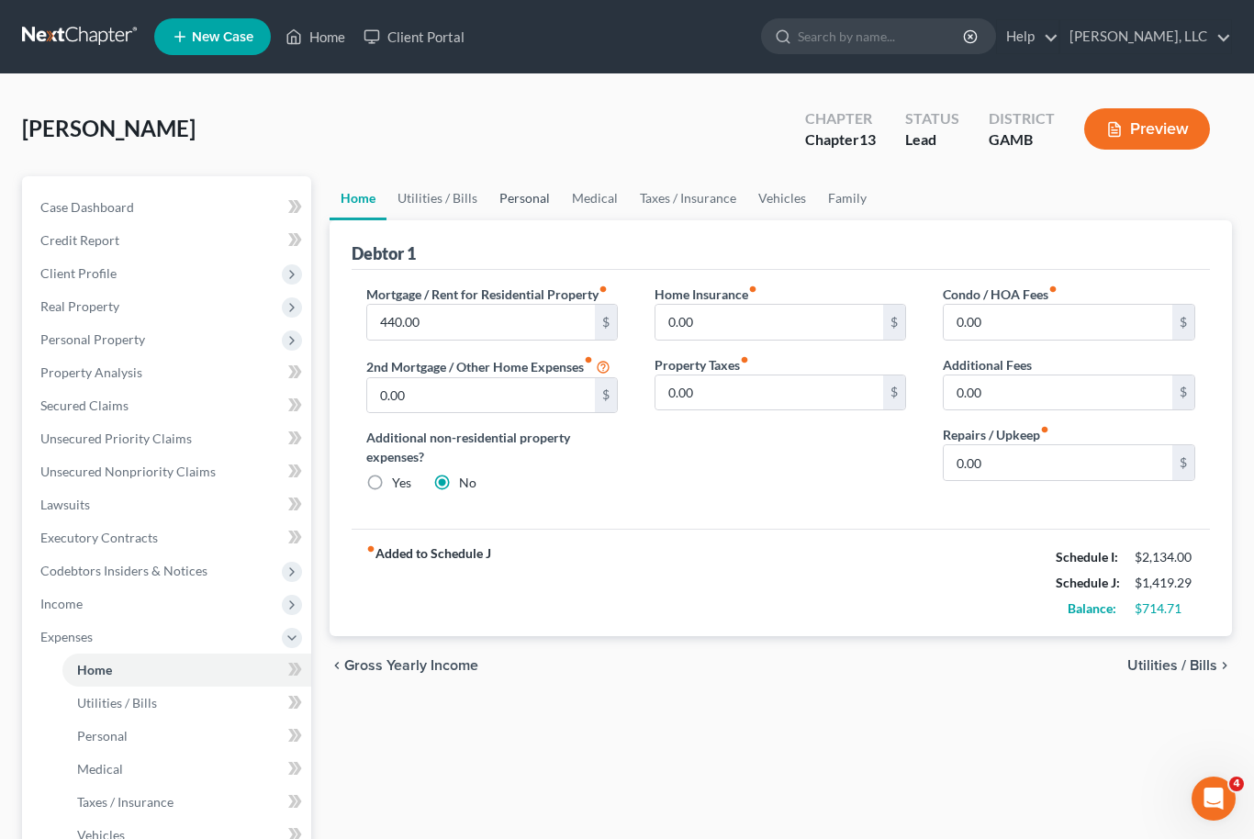
click at [522, 212] on link "Personal" at bounding box center [524, 198] width 73 height 44
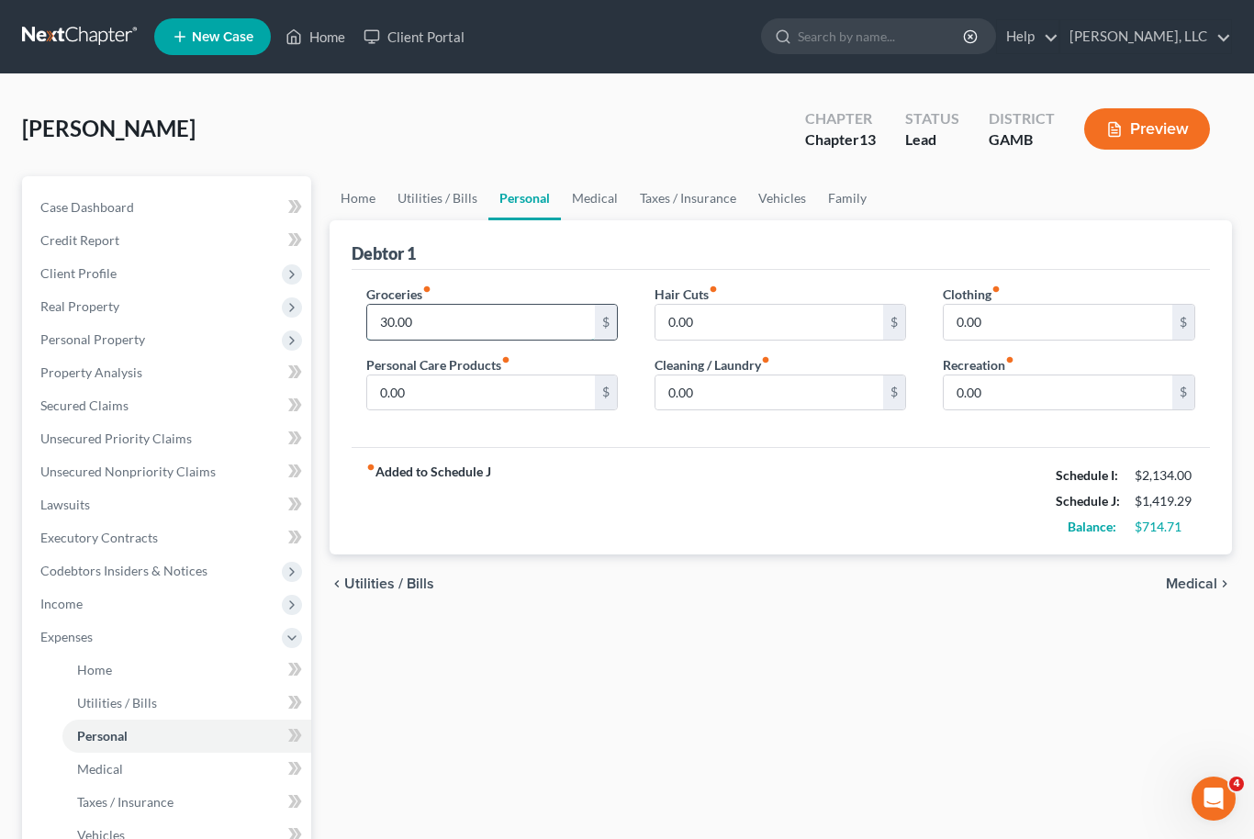
click at [427, 326] on input "30.00" at bounding box center [481, 322] width 229 height 35
type input "210"
click at [363, 184] on link "Home" at bounding box center [357, 198] width 57 height 44
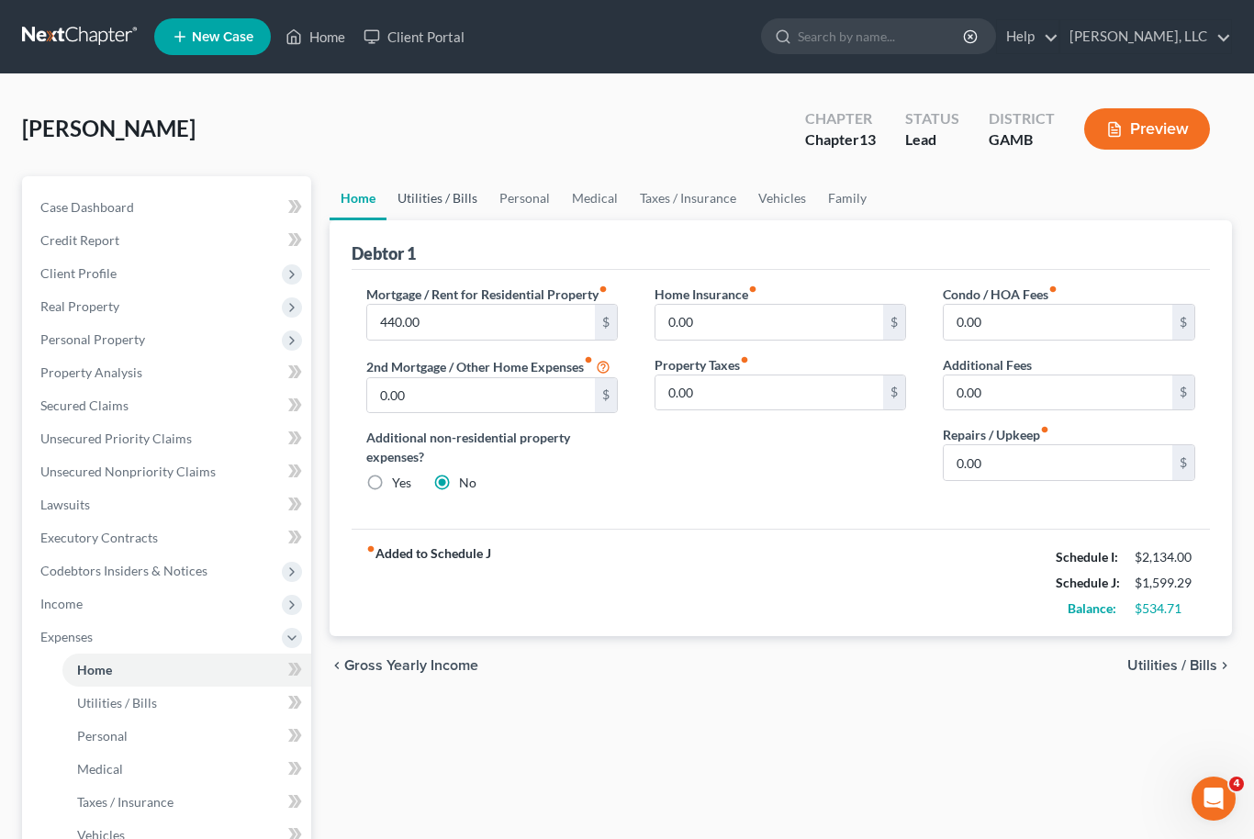
click at [432, 191] on link "Utilities / Bills" at bounding box center [437, 198] width 102 height 44
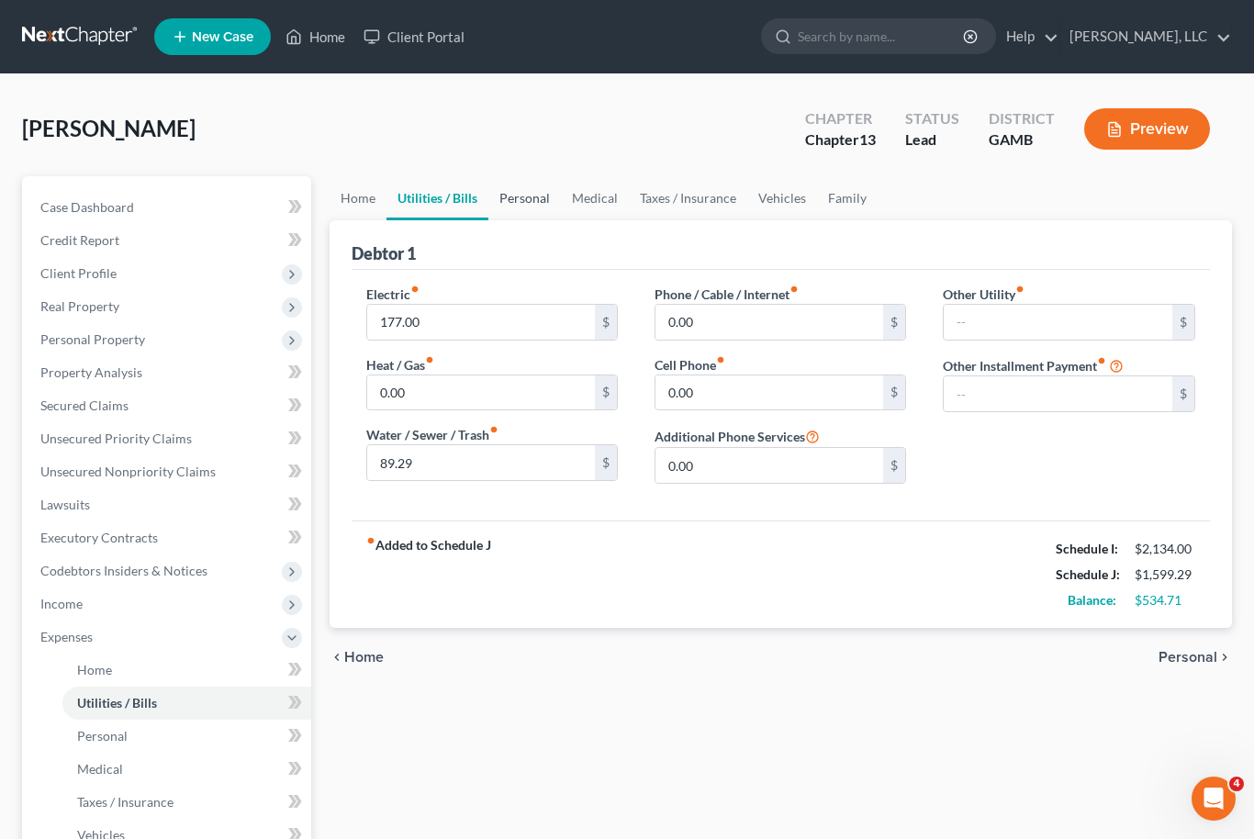
click at [519, 194] on link "Personal" at bounding box center [524, 198] width 73 height 44
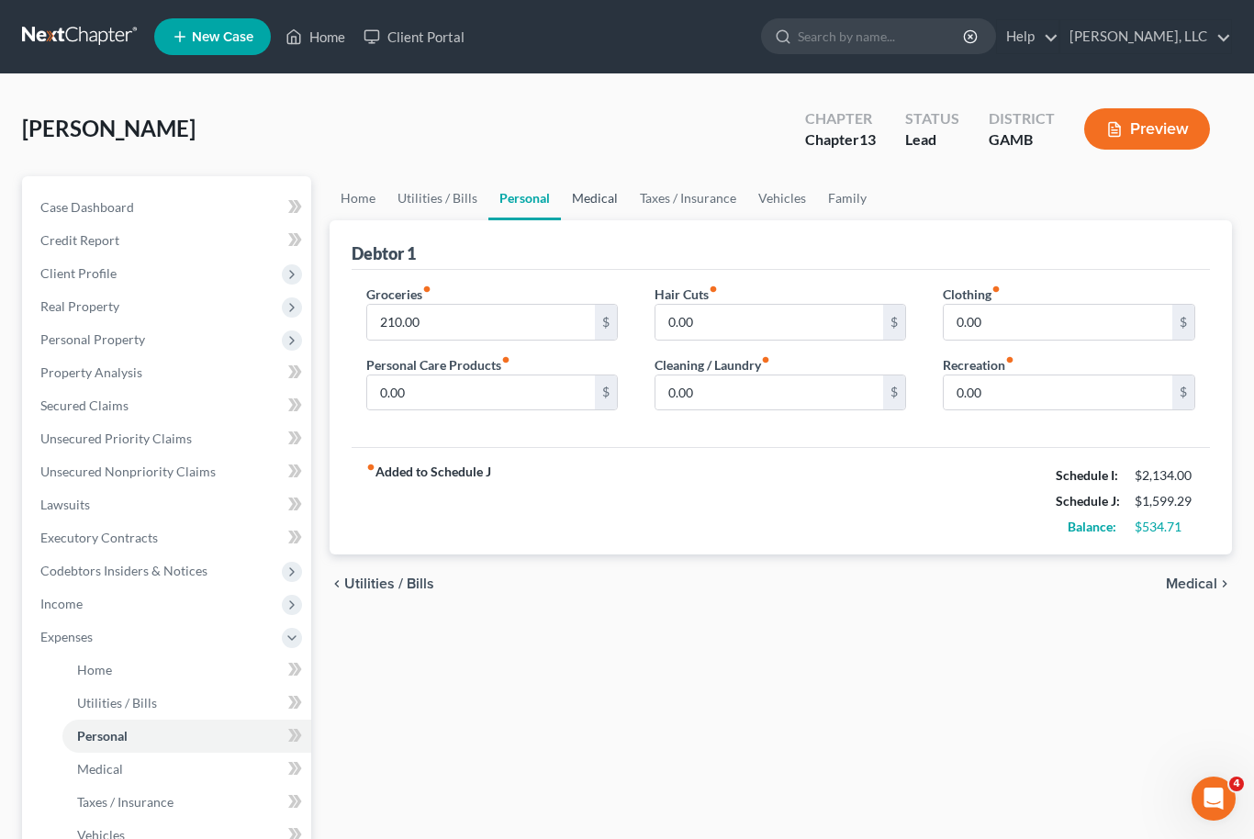
click at [596, 216] on link "Medical" at bounding box center [595, 198] width 68 height 44
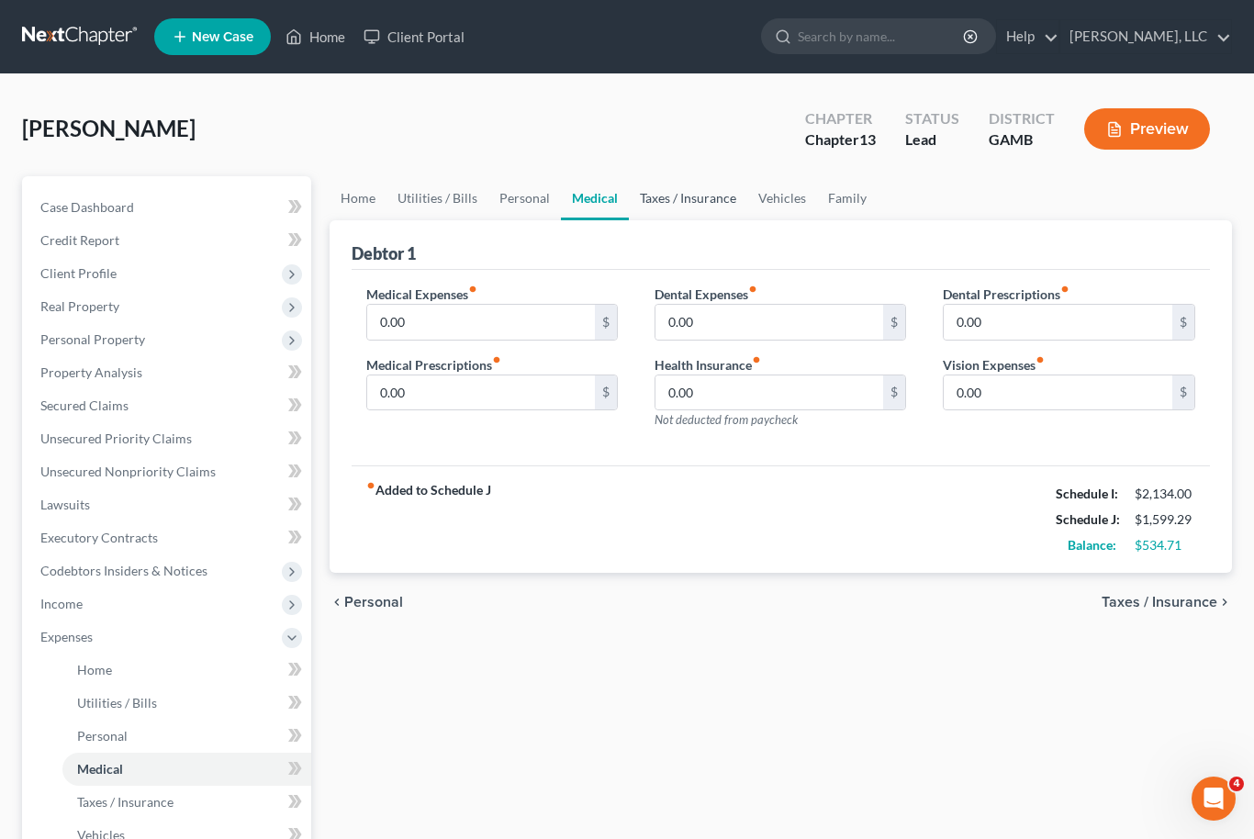
click at [697, 207] on link "Taxes / Insurance" at bounding box center [688, 198] width 118 height 44
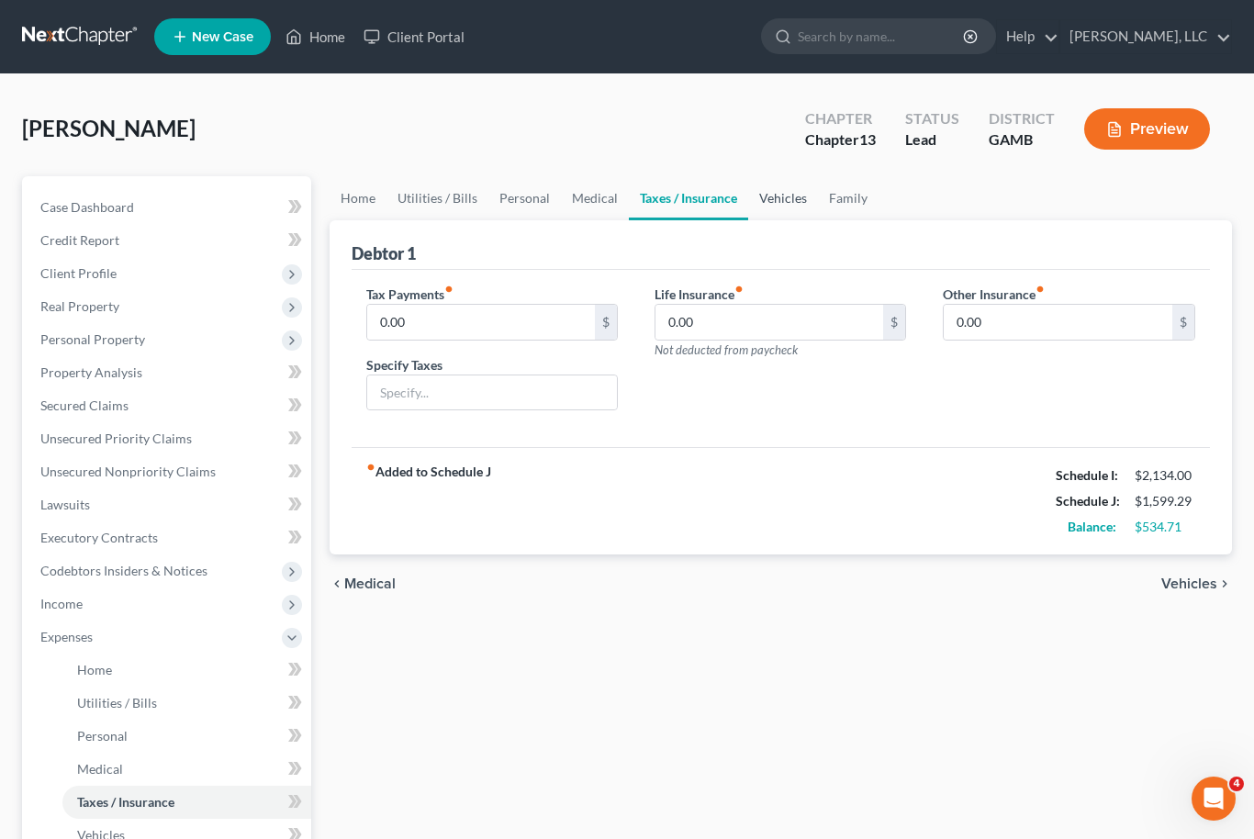
click at [780, 203] on link "Vehicles" at bounding box center [783, 198] width 70 height 44
